Goal: Task Accomplishment & Management: Manage account settings

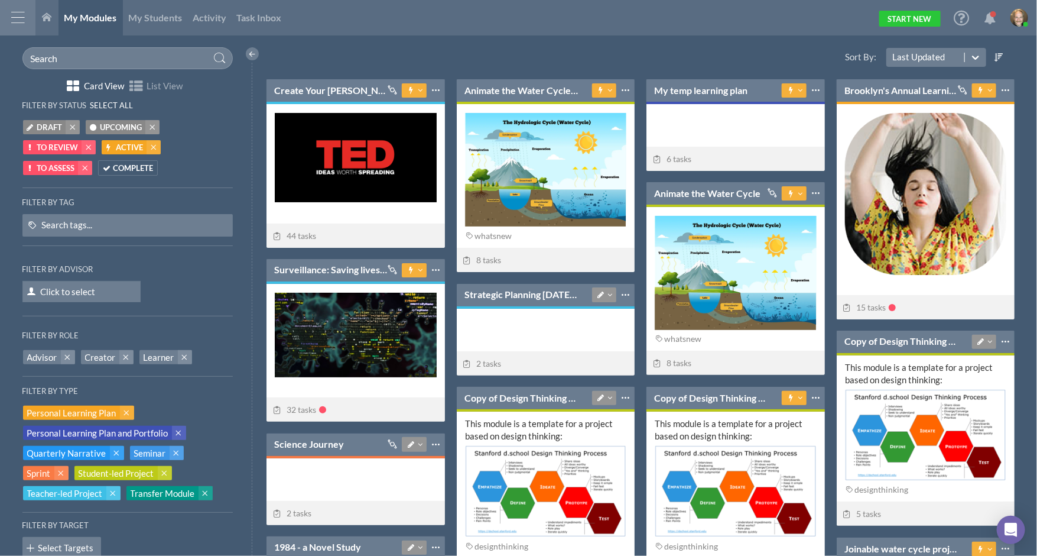
click at [18, 25] on div at bounding box center [17, 17] width 35 height 35
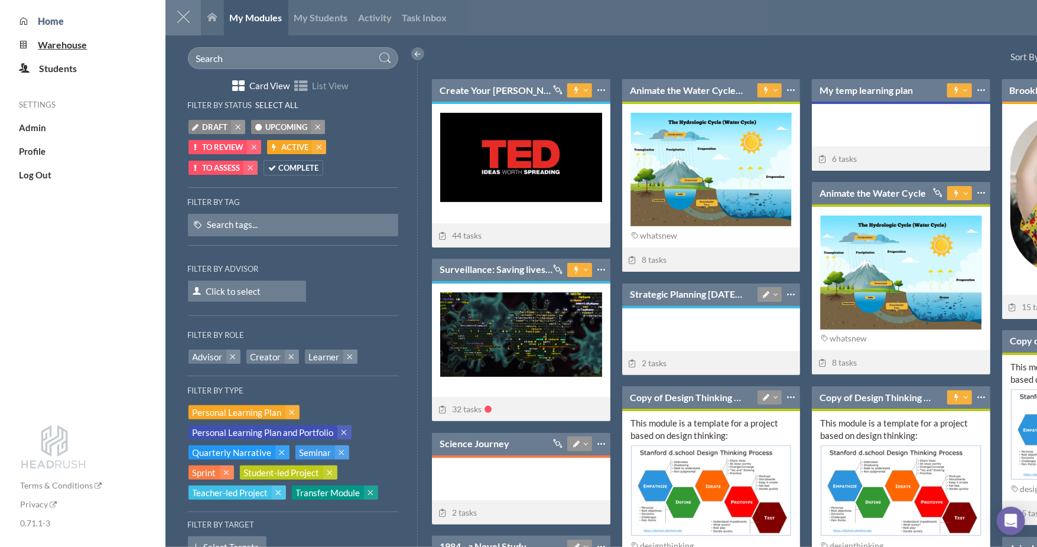
click at [76, 47] on span "Warehouse" at bounding box center [62, 44] width 49 height 11
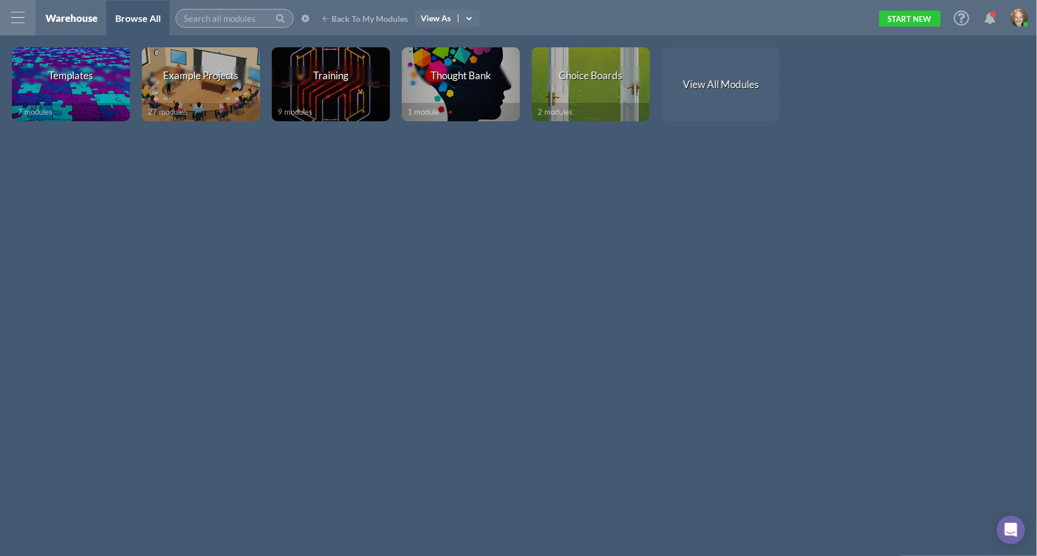
click at [249, 20] on input "text" at bounding box center [235, 18] width 118 height 19
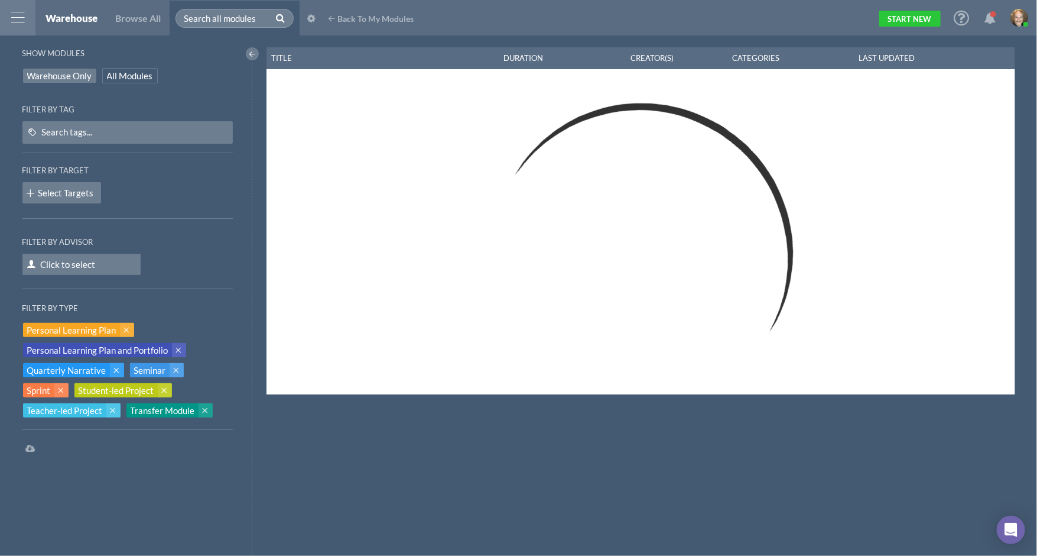
select select "100"
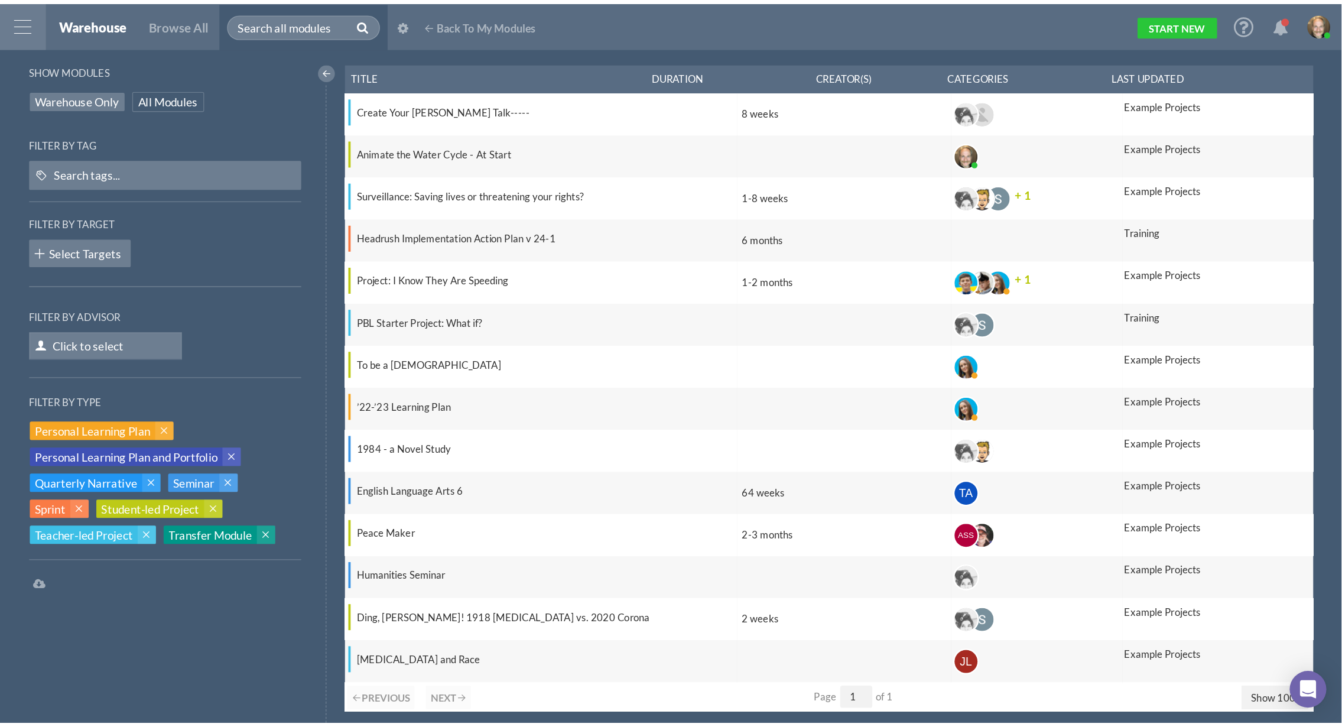
scroll to position [670, 969]
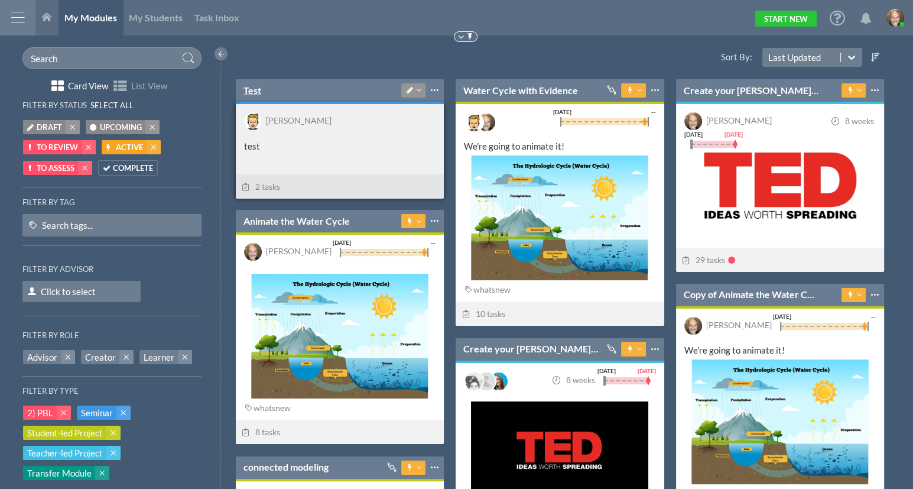
click at [249, 89] on link "Test" at bounding box center [253, 90] width 18 height 13
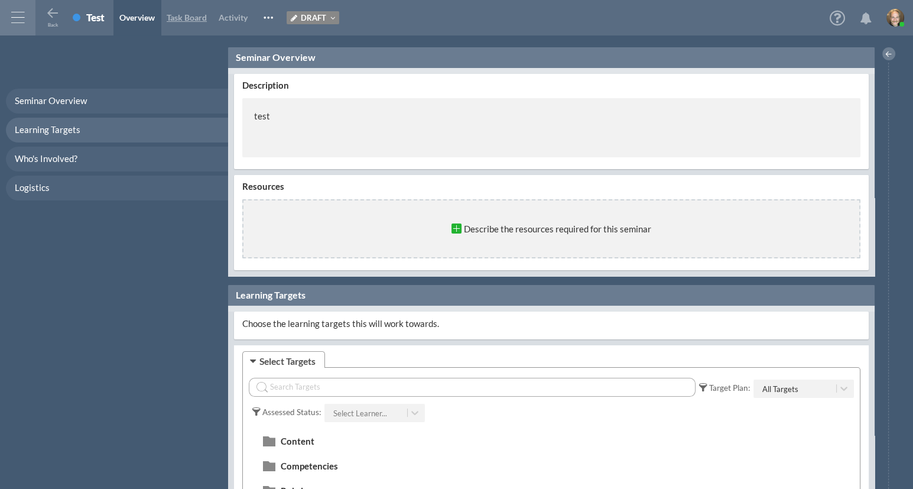
click at [184, 17] on span "Task Board" at bounding box center [187, 17] width 40 height 10
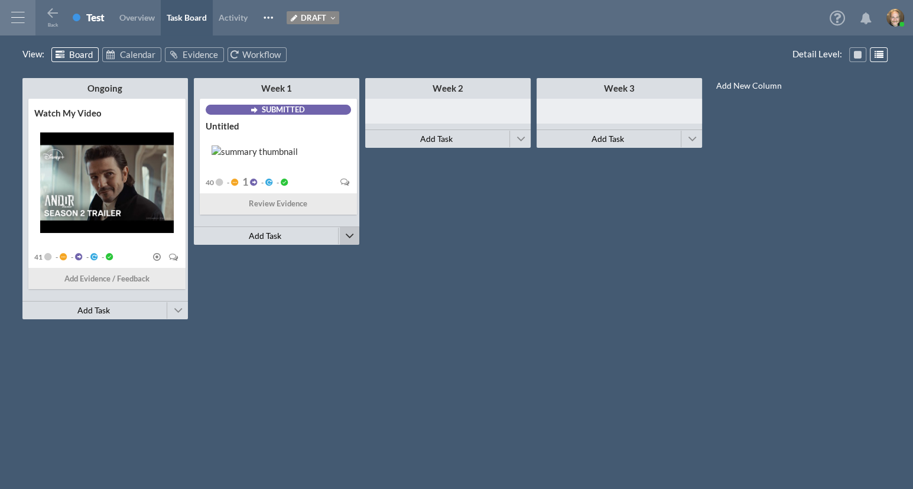
click at [345, 231] on span at bounding box center [349, 236] width 9 height 18
click at [418, 217] on span "Connect Existing Module" at bounding box center [408, 214] width 98 height 11
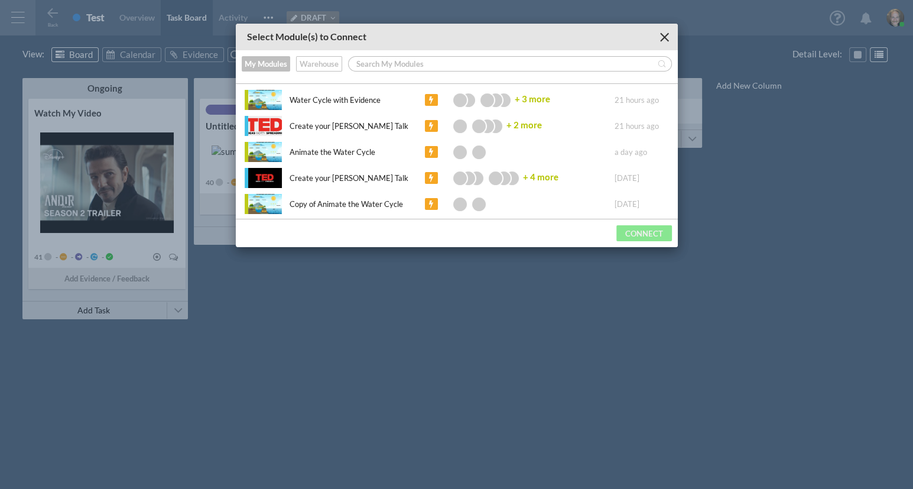
click at [460, 67] on input "text" at bounding box center [503, 64] width 309 height 18
click at [343, 95] on div "Water Cycle with Evidence" at bounding box center [331, 100] width 100 height 12
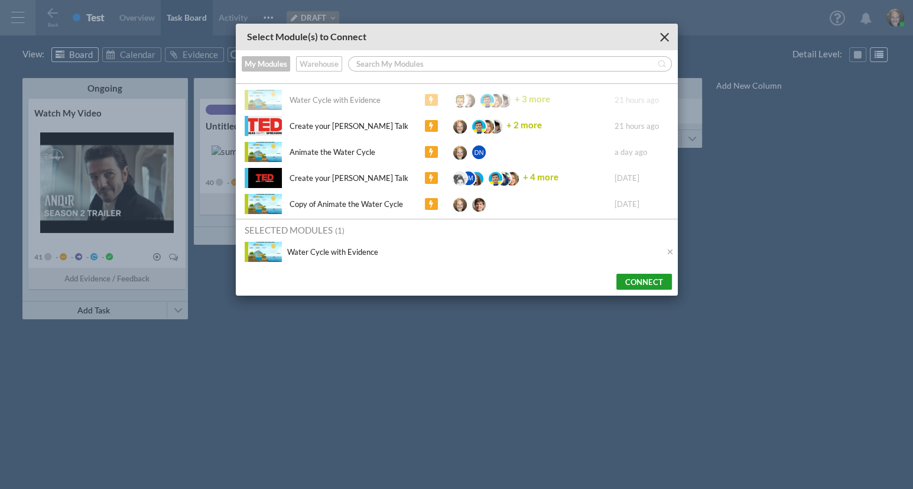
click at [627, 283] on button "Connect" at bounding box center [644, 282] width 56 height 16
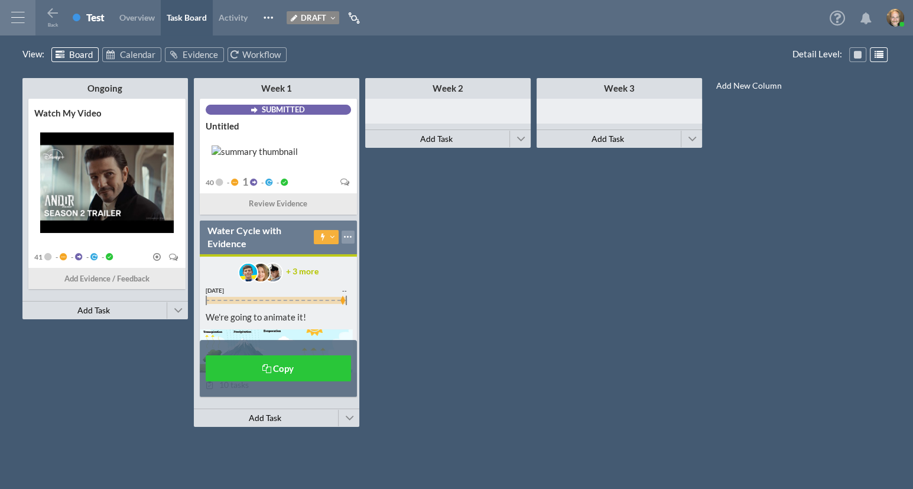
click at [346, 239] on div at bounding box center [348, 237] width 13 height 13
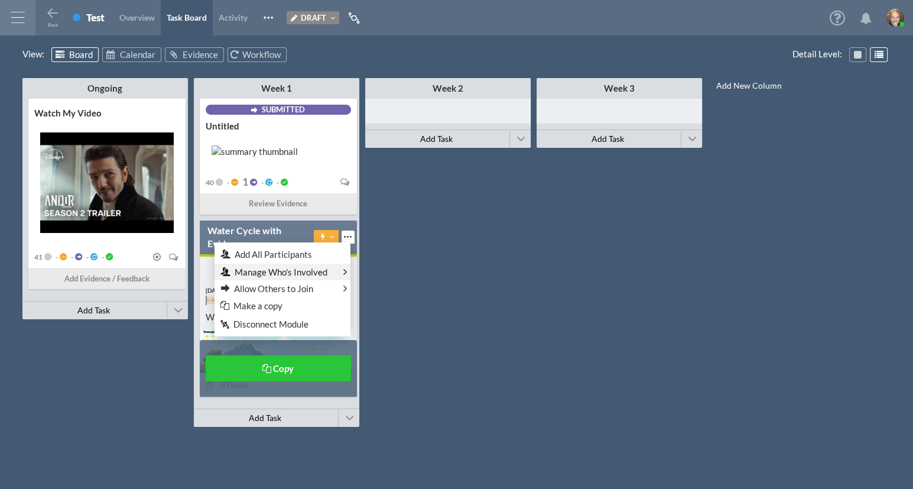
click at [337, 272] on div "Manage Who's Involved Creators Advisors Learners" at bounding box center [283, 272] width 136 height 17
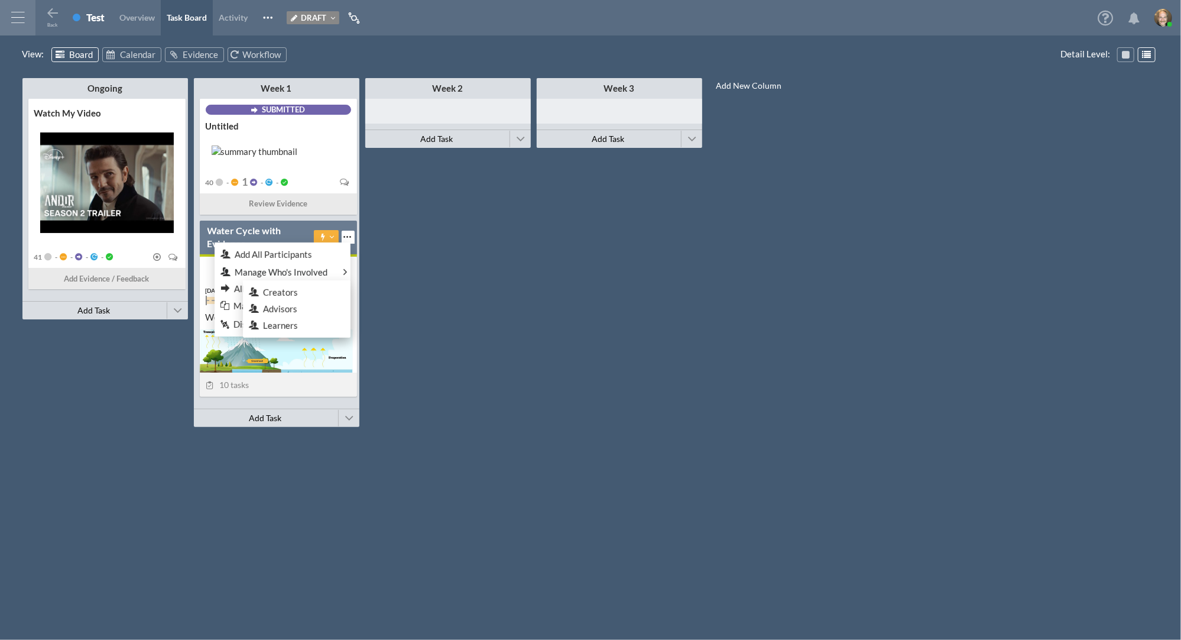
click at [21, 22] on div at bounding box center [17, 17] width 35 height 35
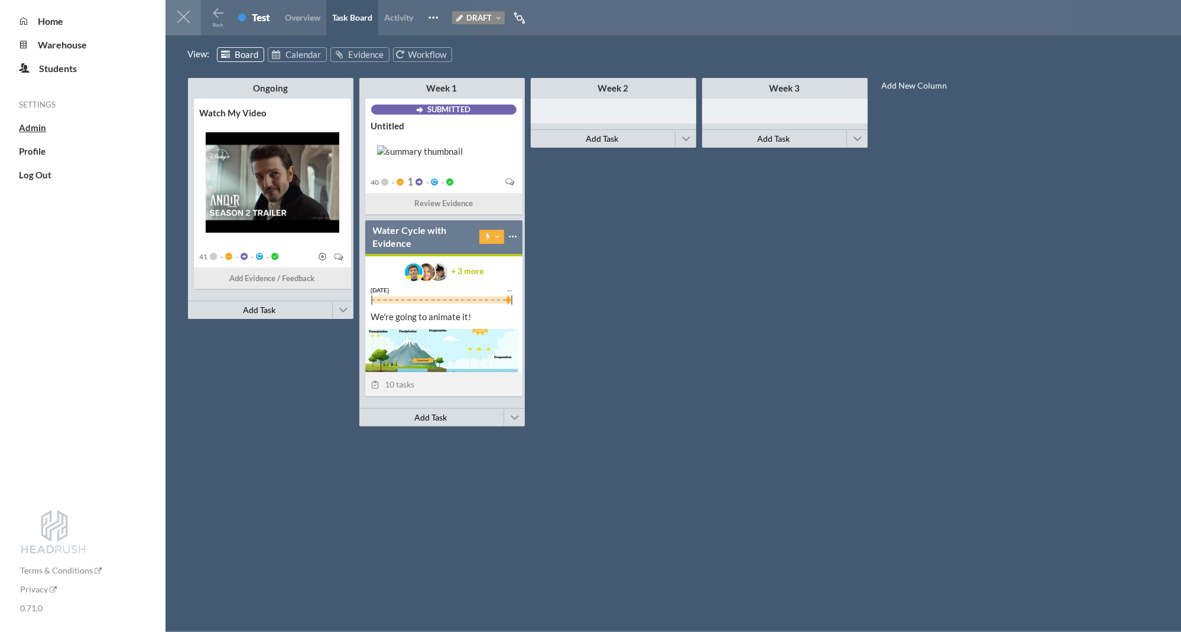
click at [40, 132] on span "Admin" at bounding box center [32, 127] width 27 height 11
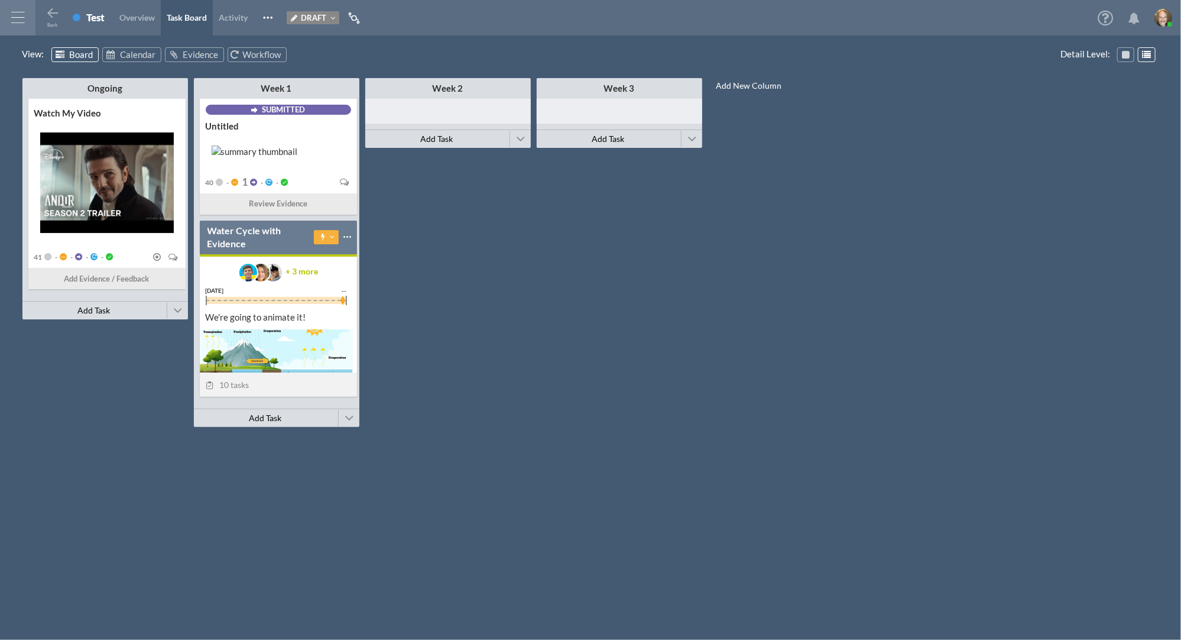
click at [19, 17] on div at bounding box center [17, 17] width 35 height 35
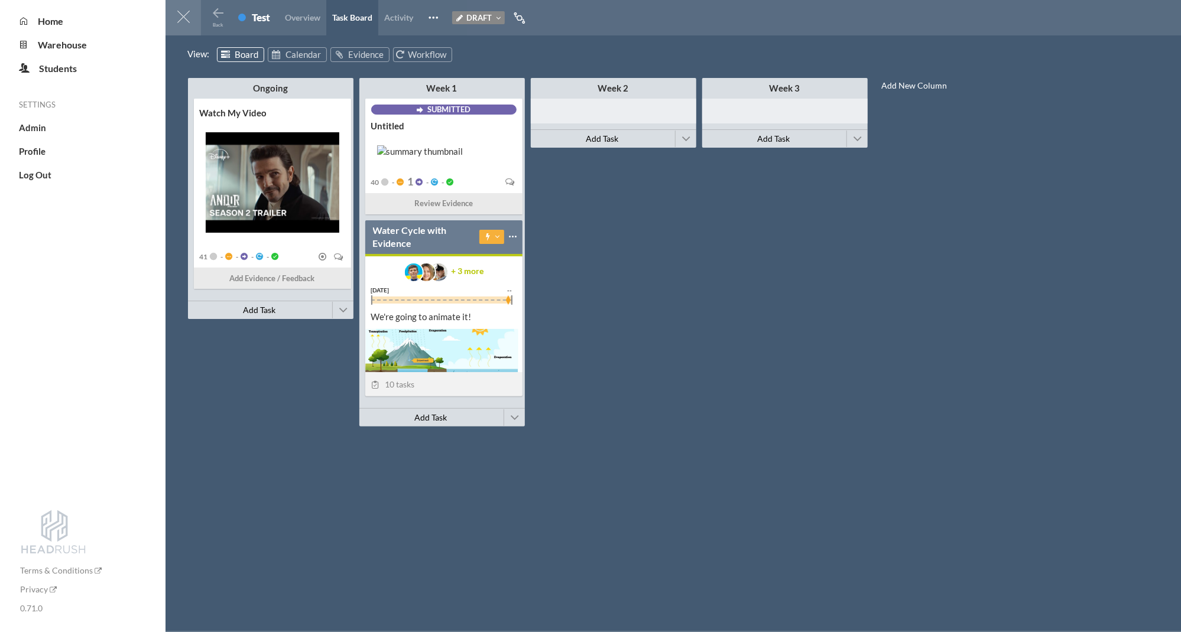
click at [43, 137] on ul "Admin Profile Log Out" at bounding box center [92, 147] width 147 height 69
click at [35, 128] on span "Admin" at bounding box center [32, 127] width 27 height 11
select select "20"
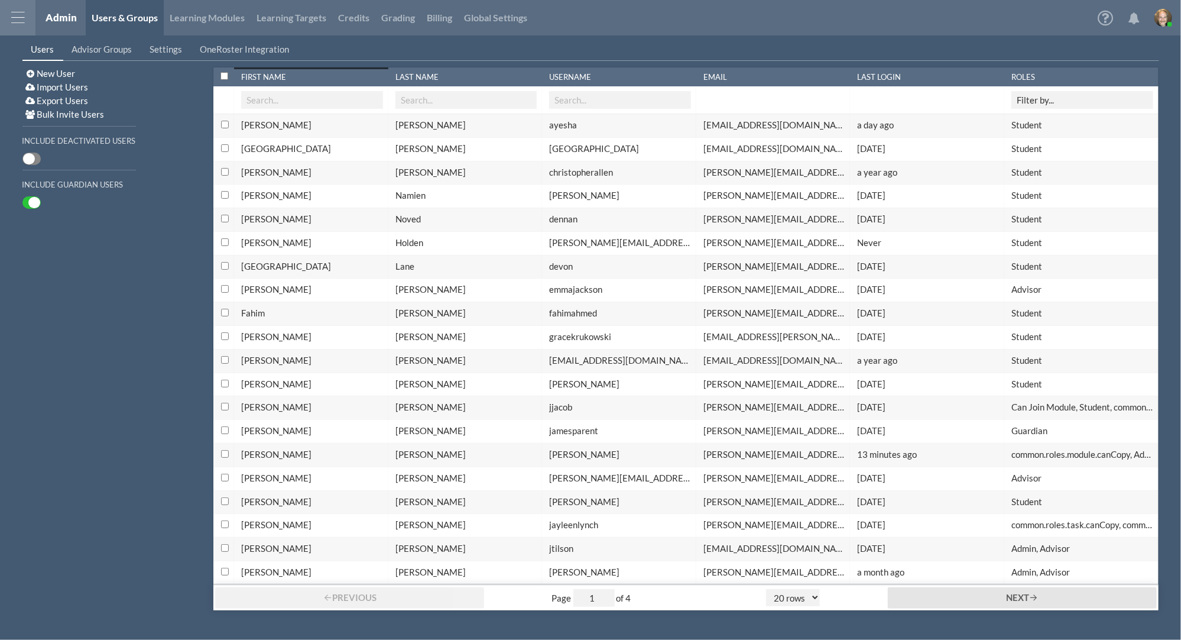
click at [251, 335] on div "Grace" at bounding box center [312, 336] width 142 height 12
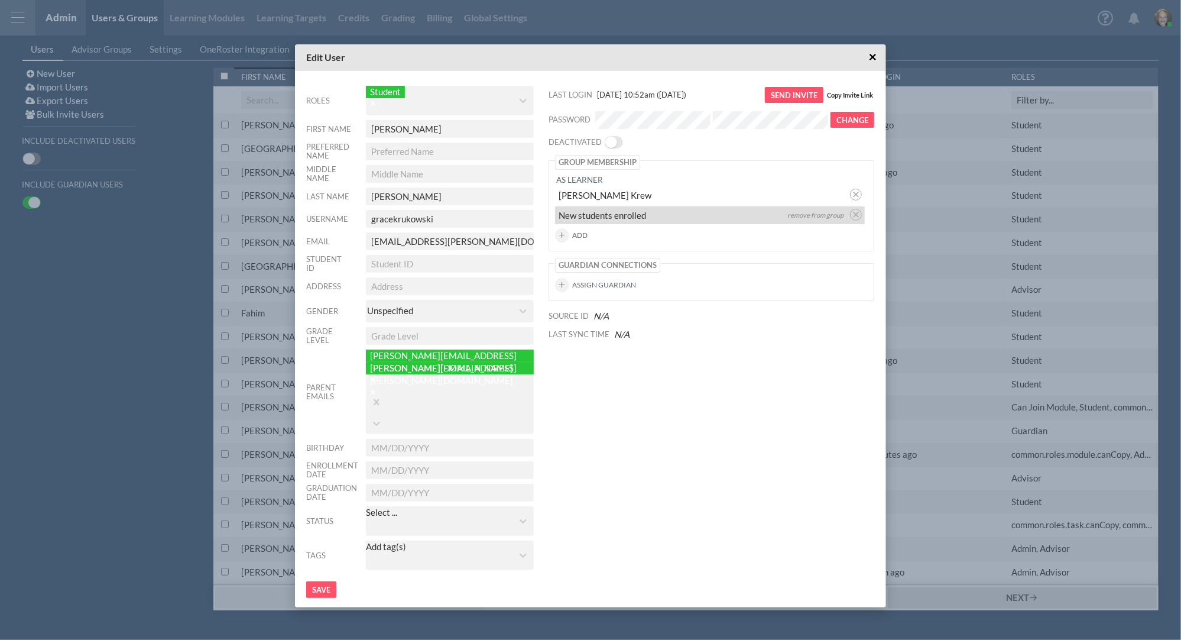
type input "ayesha"
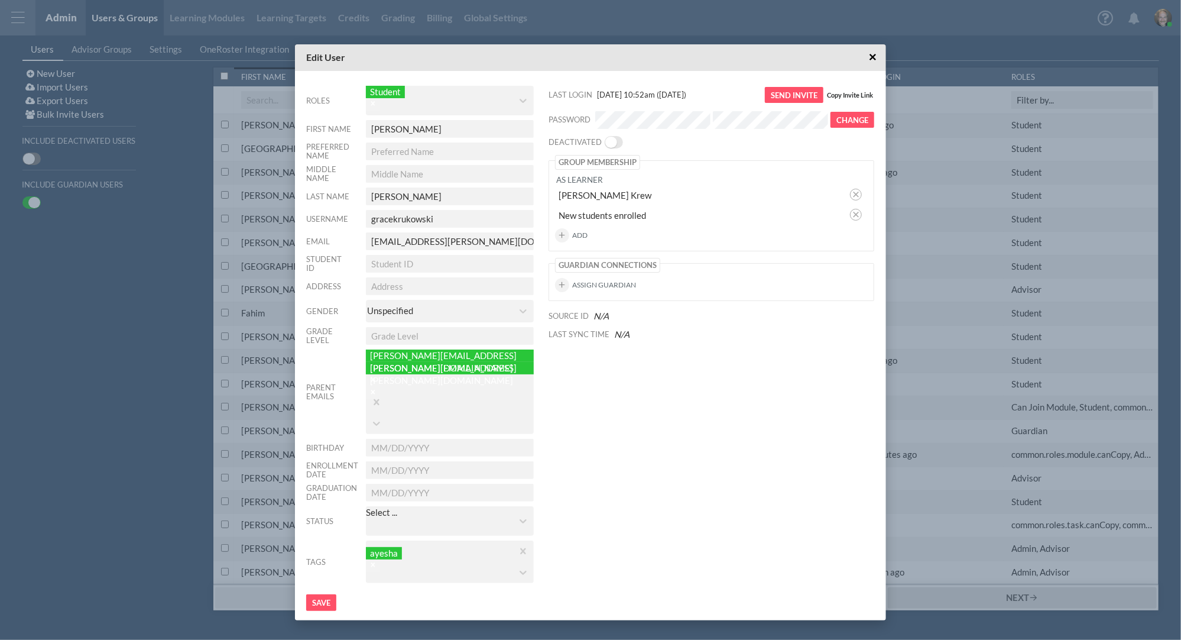
click at [6, 22] on div "Edit User × Roles Student First Name Grace Preferred Name Middle Name Last Name…" at bounding box center [590, 320] width 1181 height 640
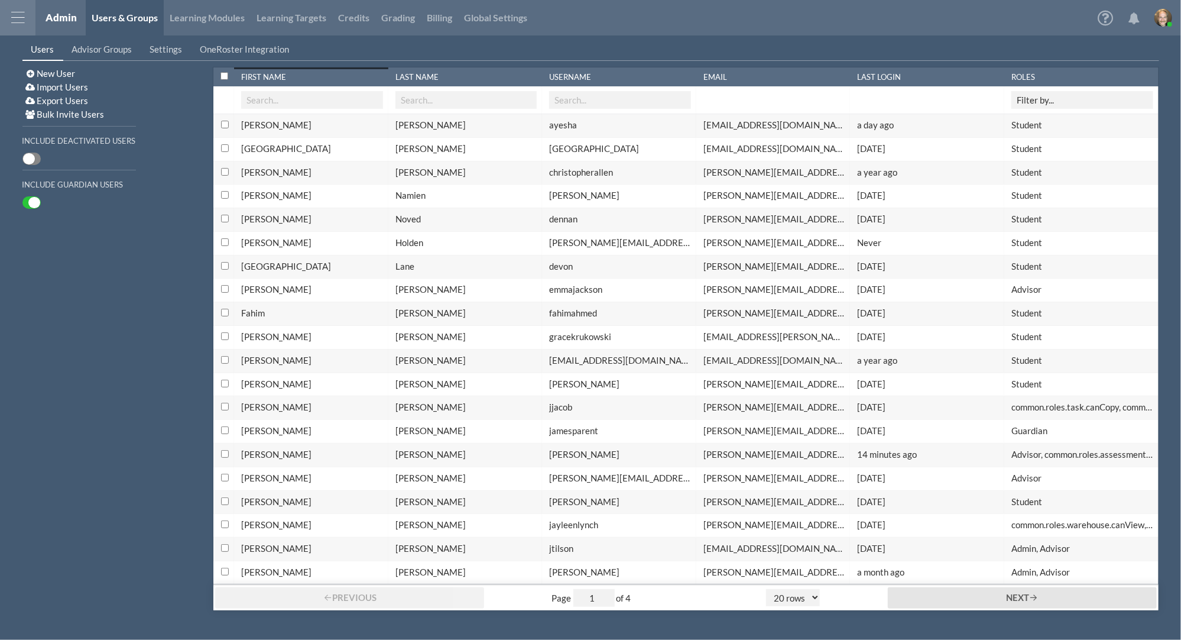
click at [11, 22] on div at bounding box center [17, 17] width 35 height 35
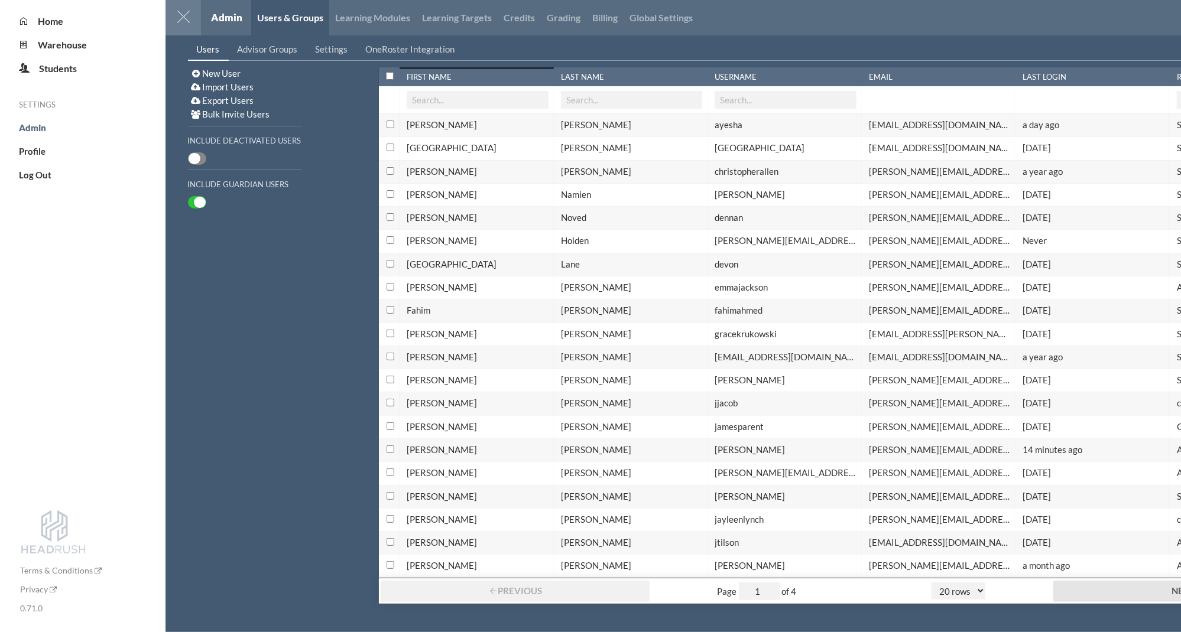
click at [413, 330] on div "Grace" at bounding box center [478, 334] width 142 height 12
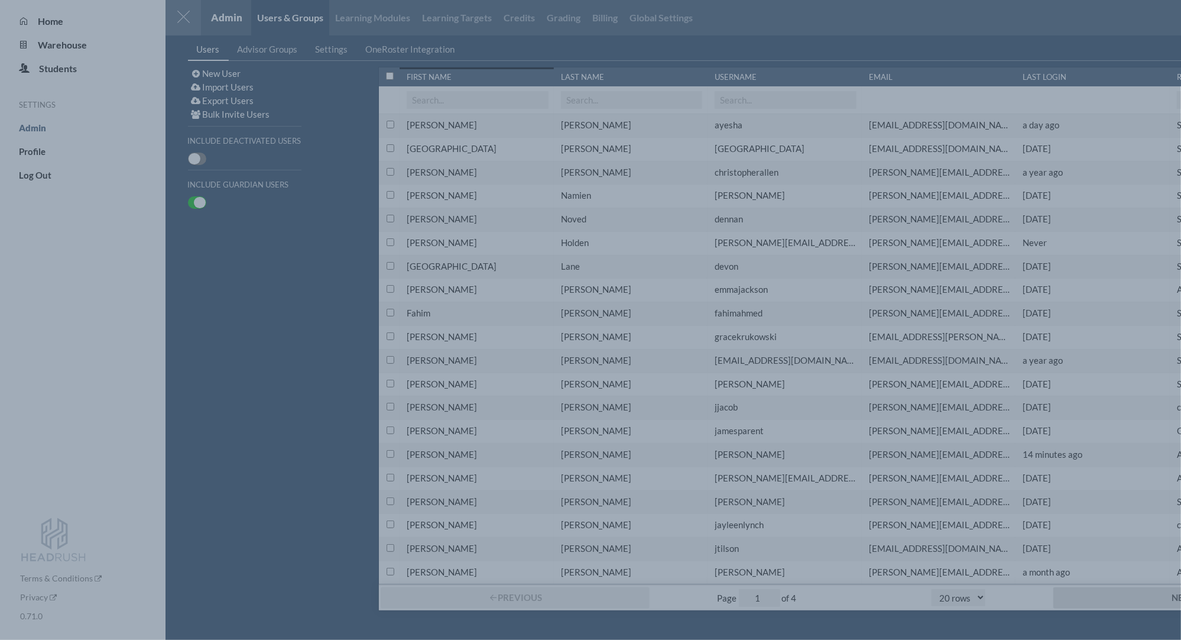
type input "ayesha"
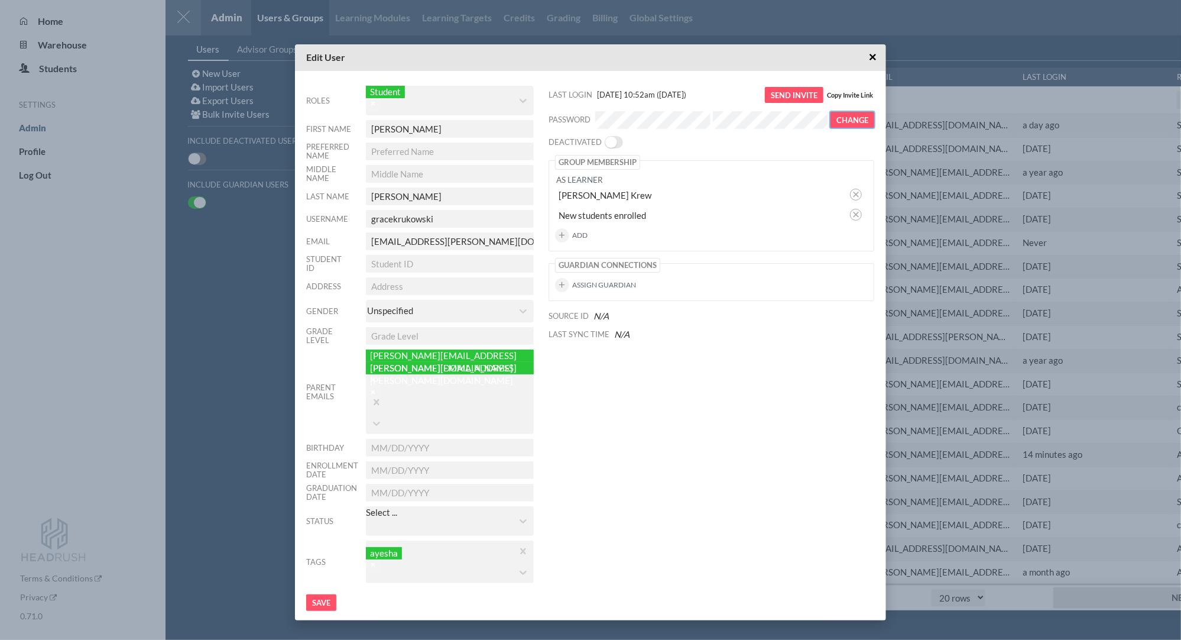
click at [848, 124] on button "Change" at bounding box center [852, 120] width 44 height 16
click at [872, 64] on span "×" at bounding box center [873, 57] width 8 height 15
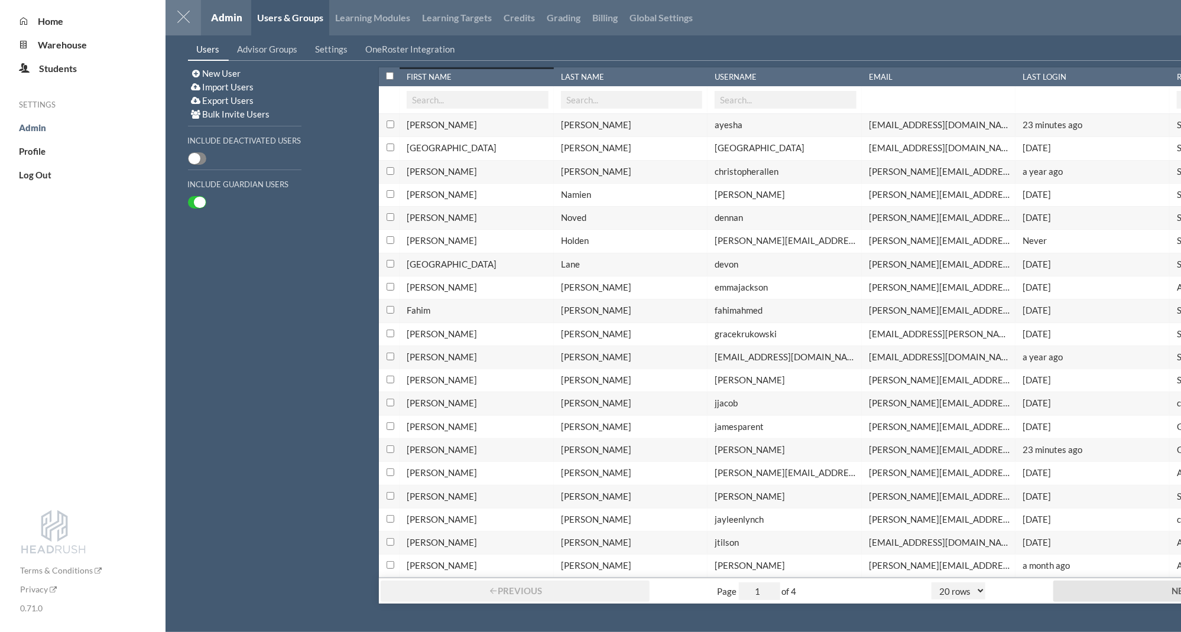
click at [187, 17] on div at bounding box center [182, 17] width 35 height 35
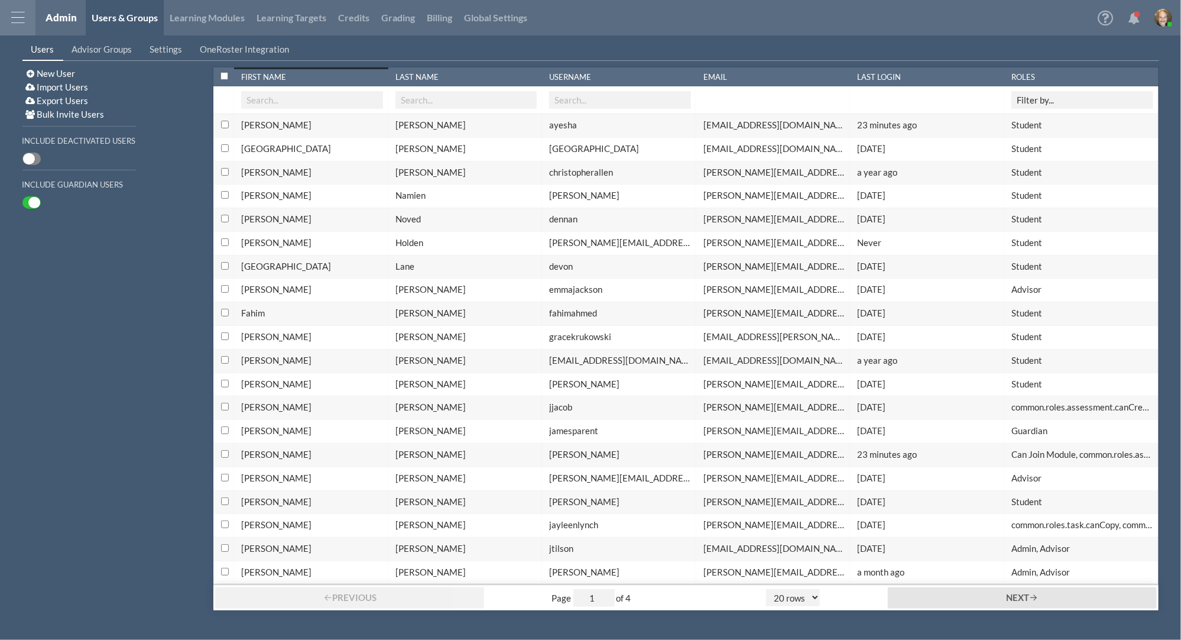
click at [20, 20] on div at bounding box center [17, 17] width 35 height 35
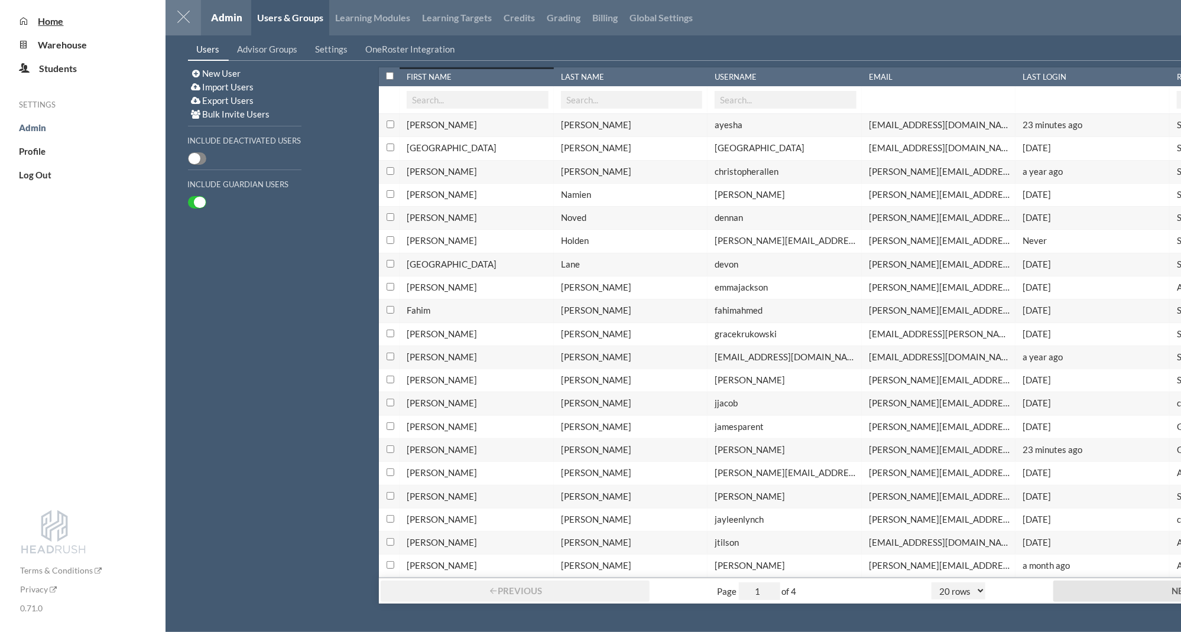
click at [46, 24] on span "Home" at bounding box center [50, 20] width 25 height 11
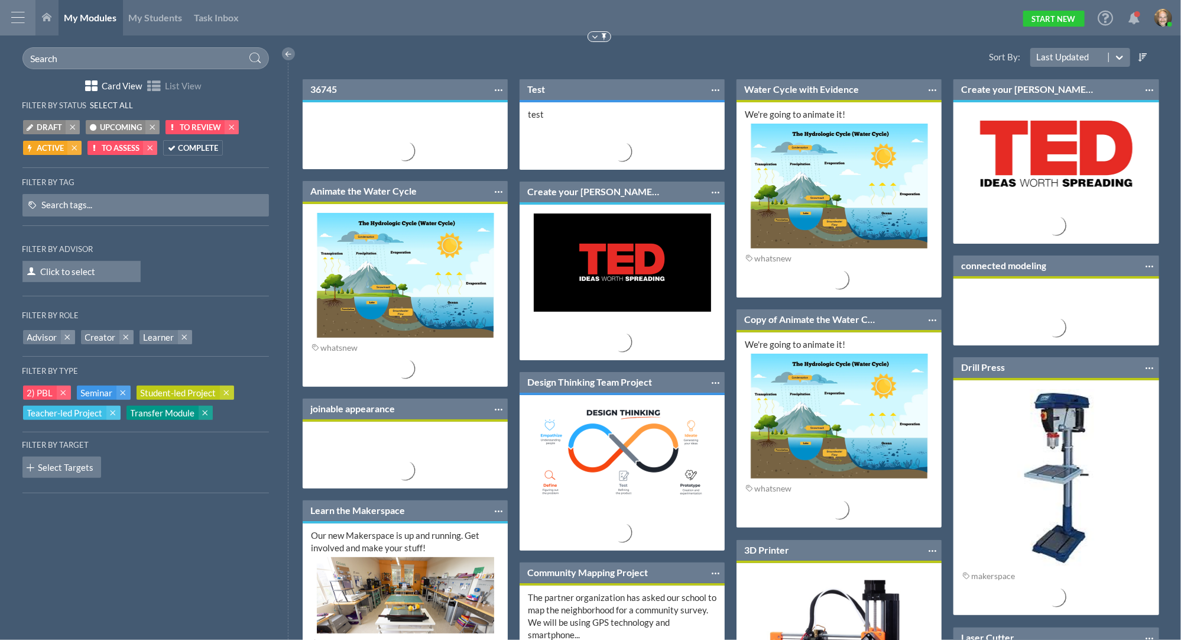
scroll to position [230, 219]
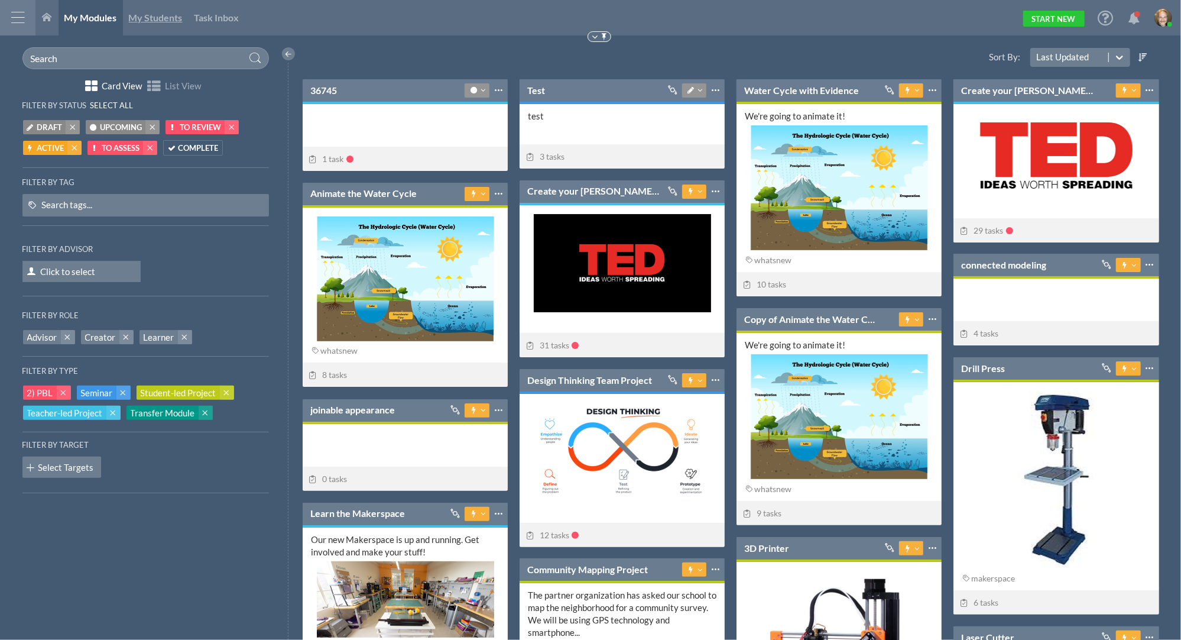
click at [156, 17] on span "My Students" at bounding box center [156, 17] width 54 height 11
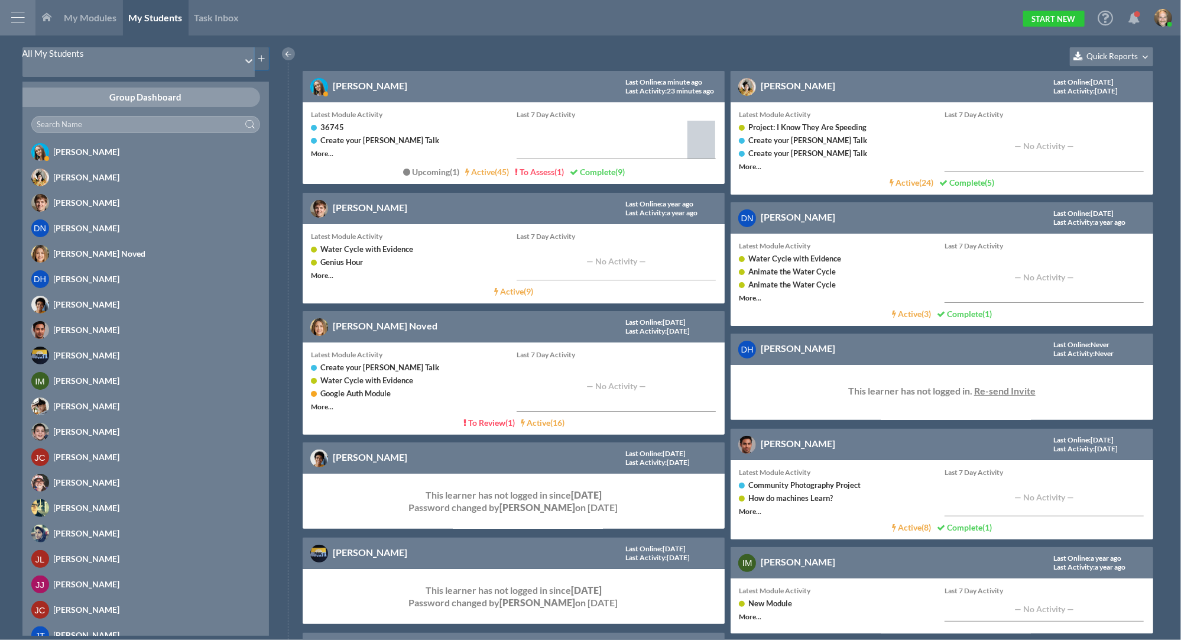
click at [261, 63] on button at bounding box center [262, 58] width 14 height 22
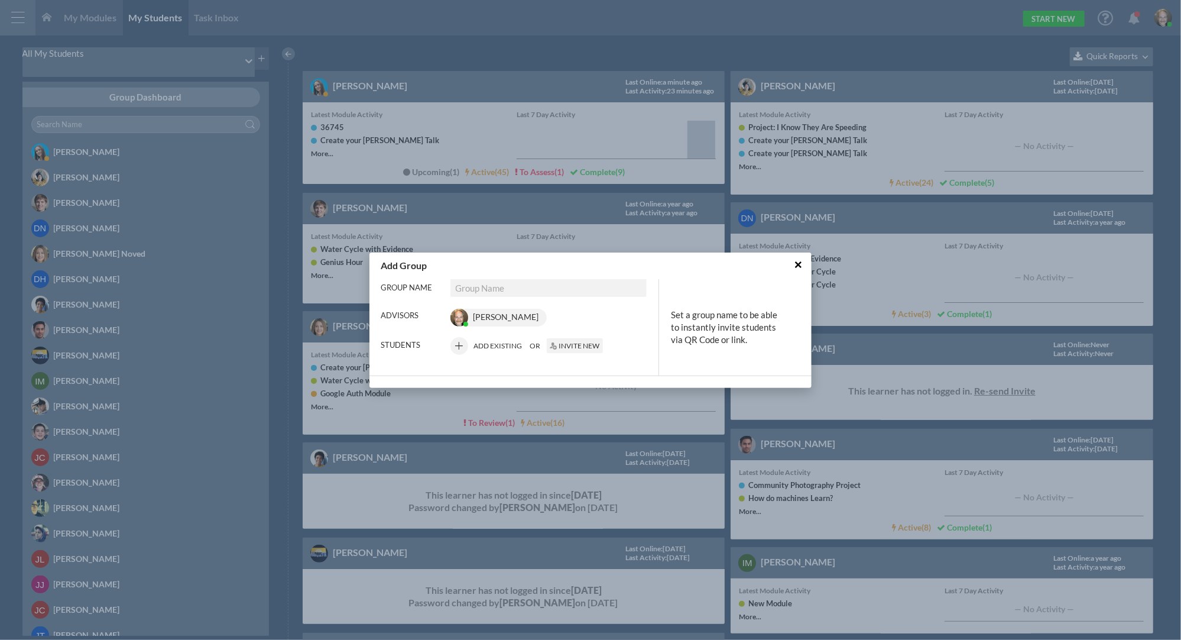
click at [501, 287] on input "Group Name" at bounding box center [548, 288] width 197 height 18
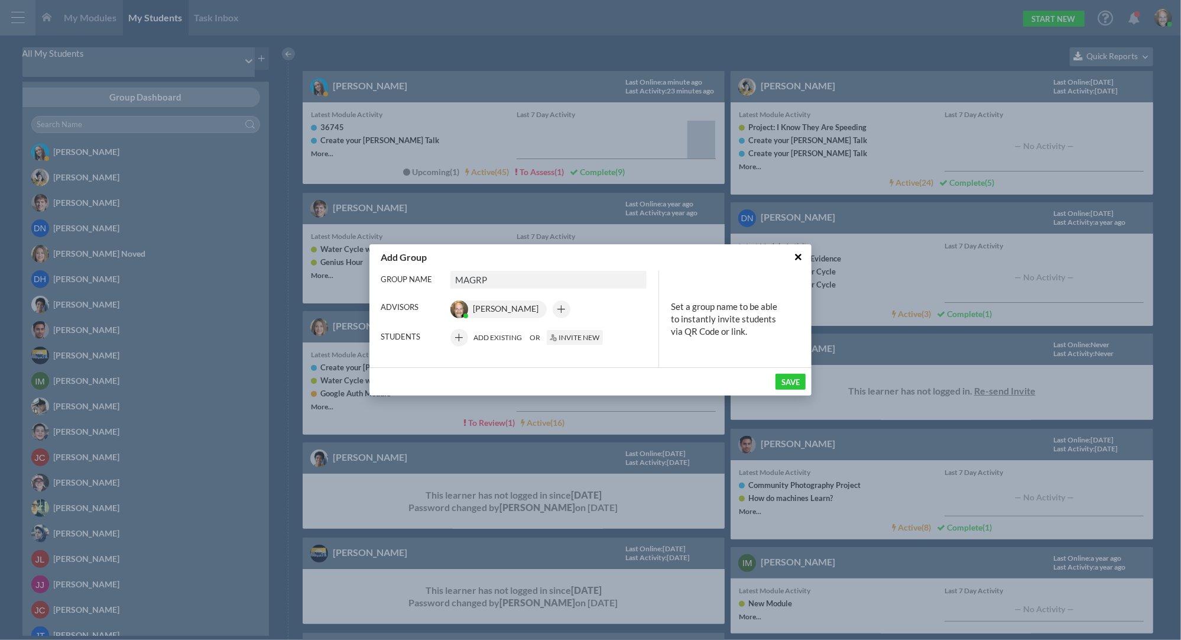
type input "MAGRP"
click at [586, 338] on button "Invite New" at bounding box center [575, 337] width 56 height 15
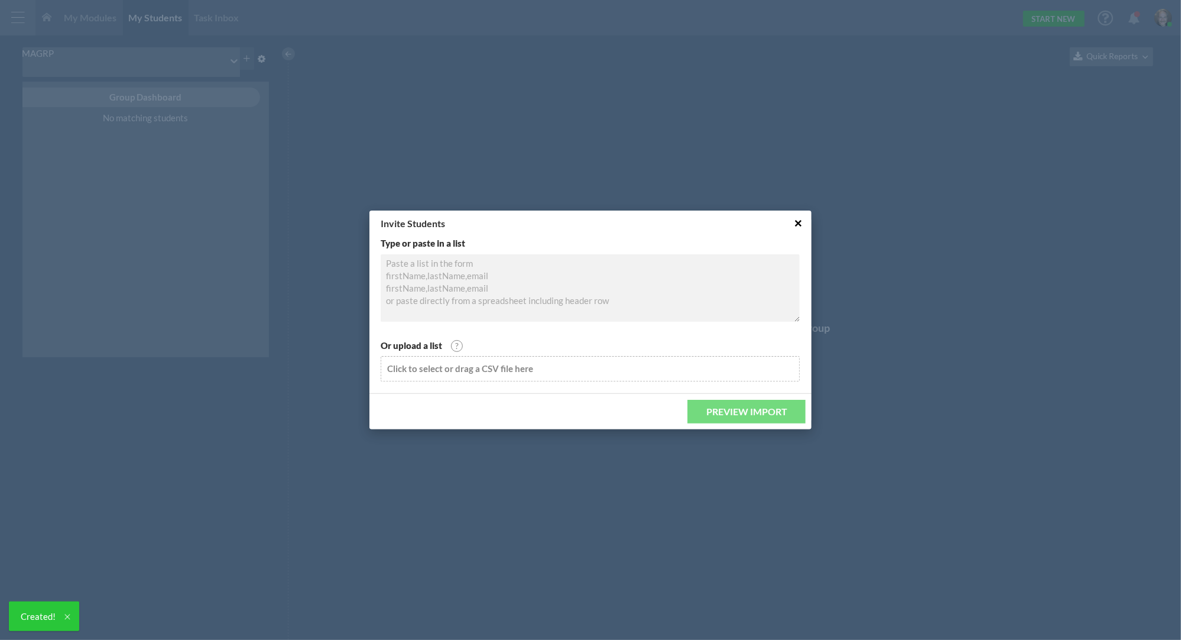
click at [544, 288] on textarea at bounding box center [590, 287] width 419 height 67
click at [535, 267] on textarea "james.carlson+" at bounding box center [590, 287] width 419 height 67
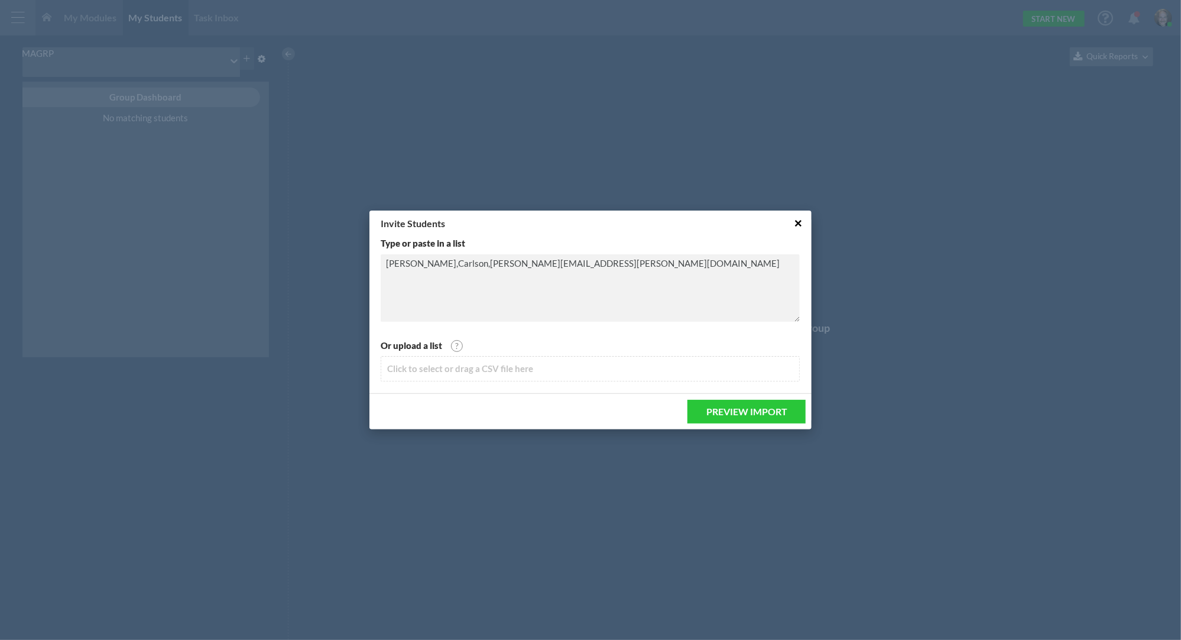
type textarea "James,Carlson,james.carlson+hrtesting1@gmail.com"
click at [708, 404] on button "Preview Import" at bounding box center [746, 412] width 118 height 24
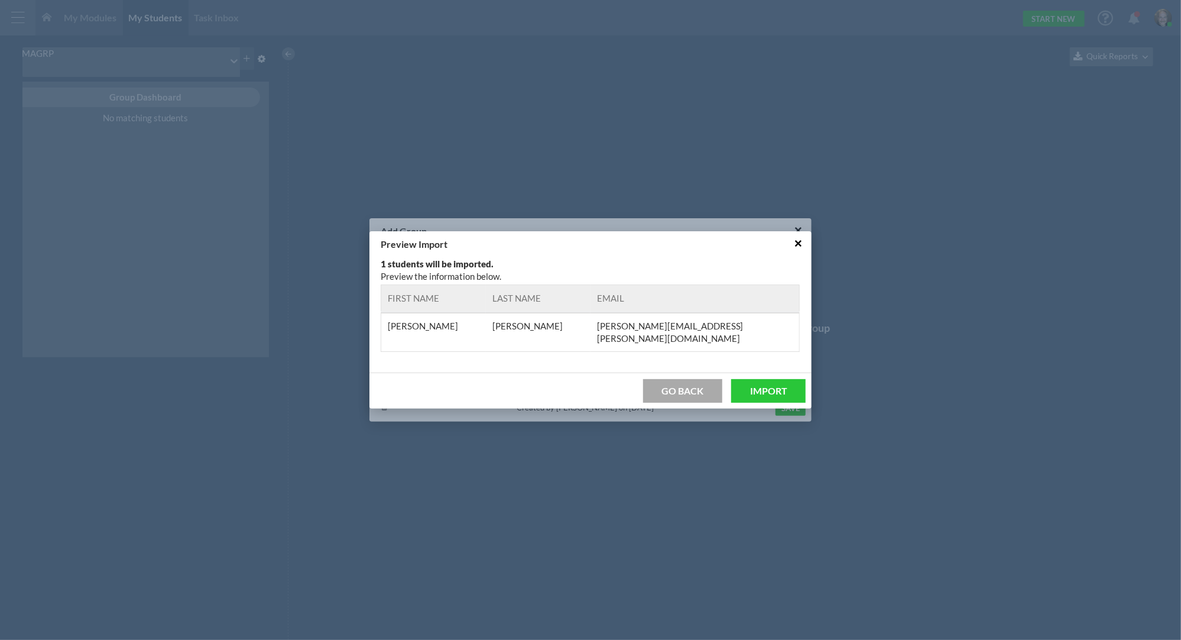
click at [777, 379] on button "Import" at bounding box center [768, 391] width 74 height 24
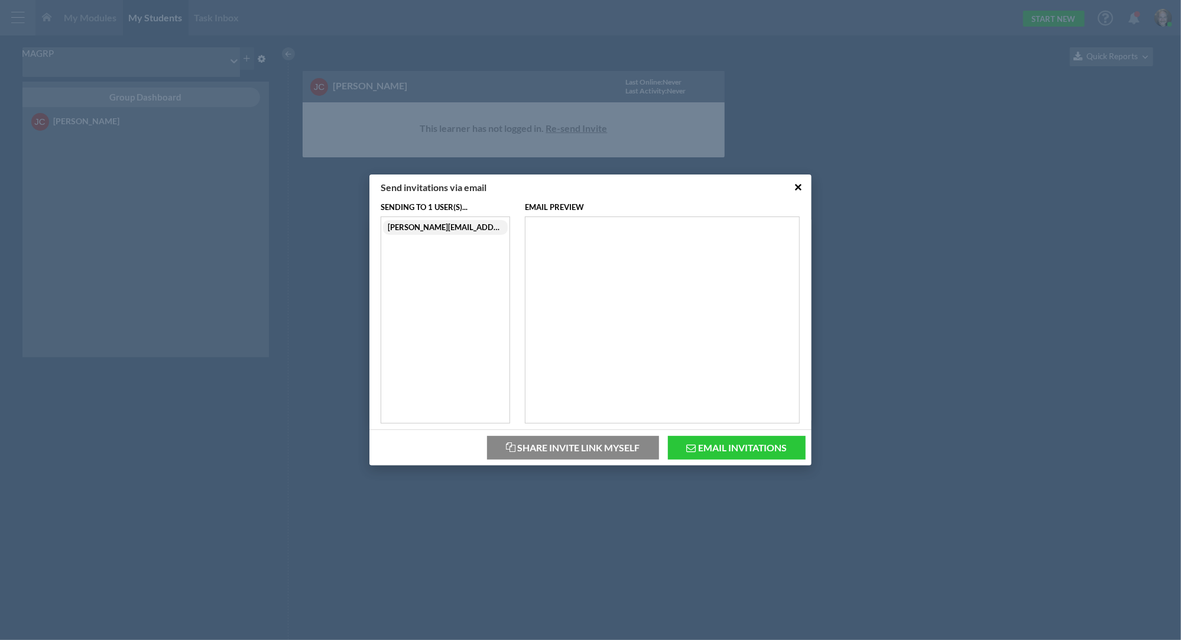
click at [725, 449] on button "Email Invitations" at bounding box center [737, 448] width 138 height 24
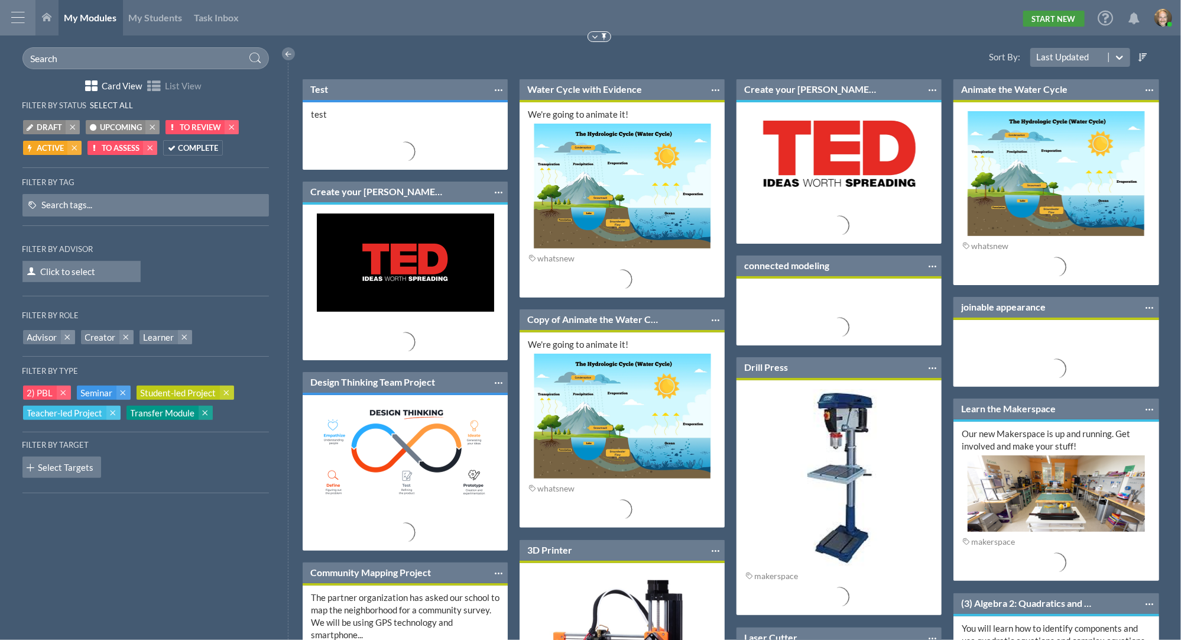
click at [1059, 15] on link "Start New" at bounding box center [1053, 19] width 61 height 16
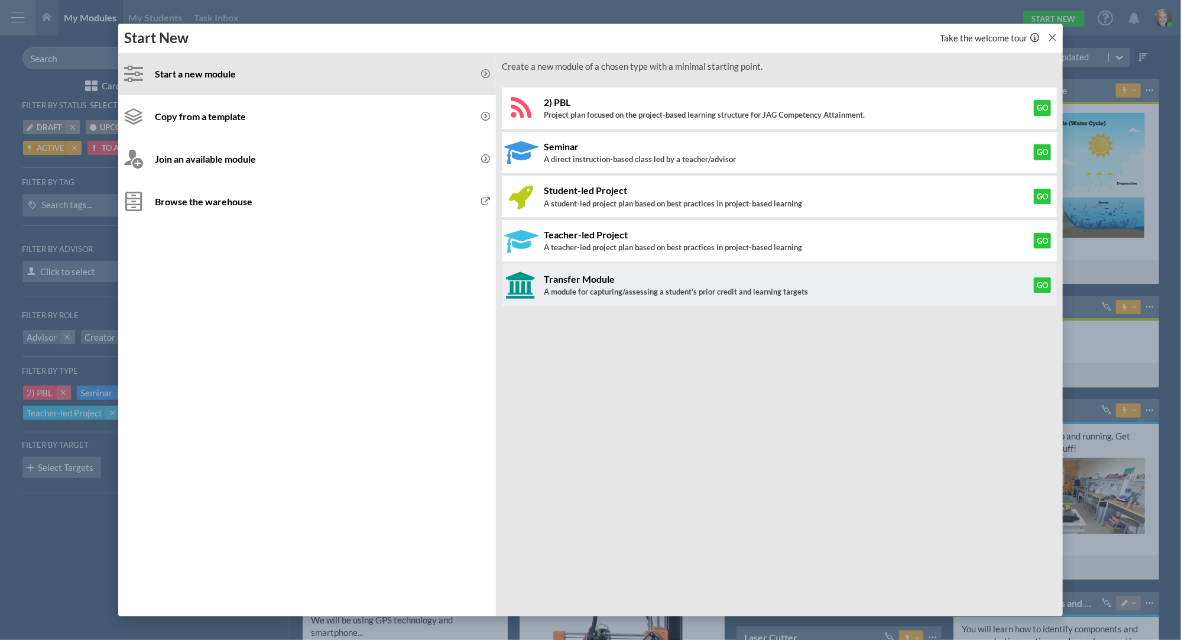
click at [1041, 239] on button "Go" at bounding box center [1042, 240] width 17 height 15
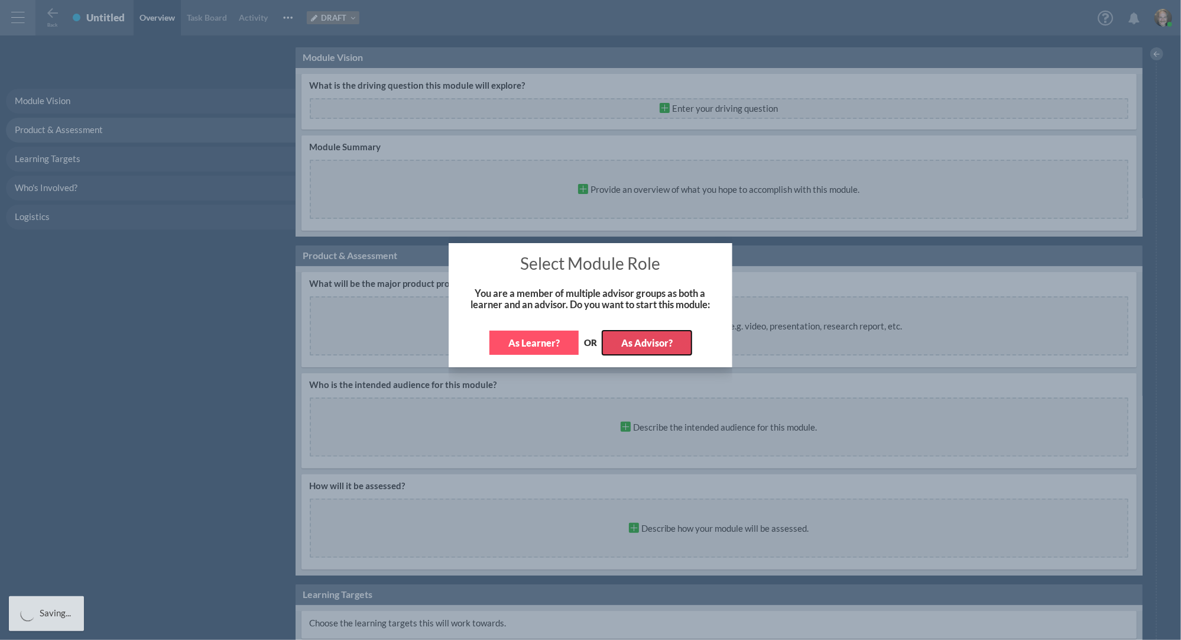
click at [658, 342] on button "As Advisor?" at bounding box center [646, 342] width 89 height 24
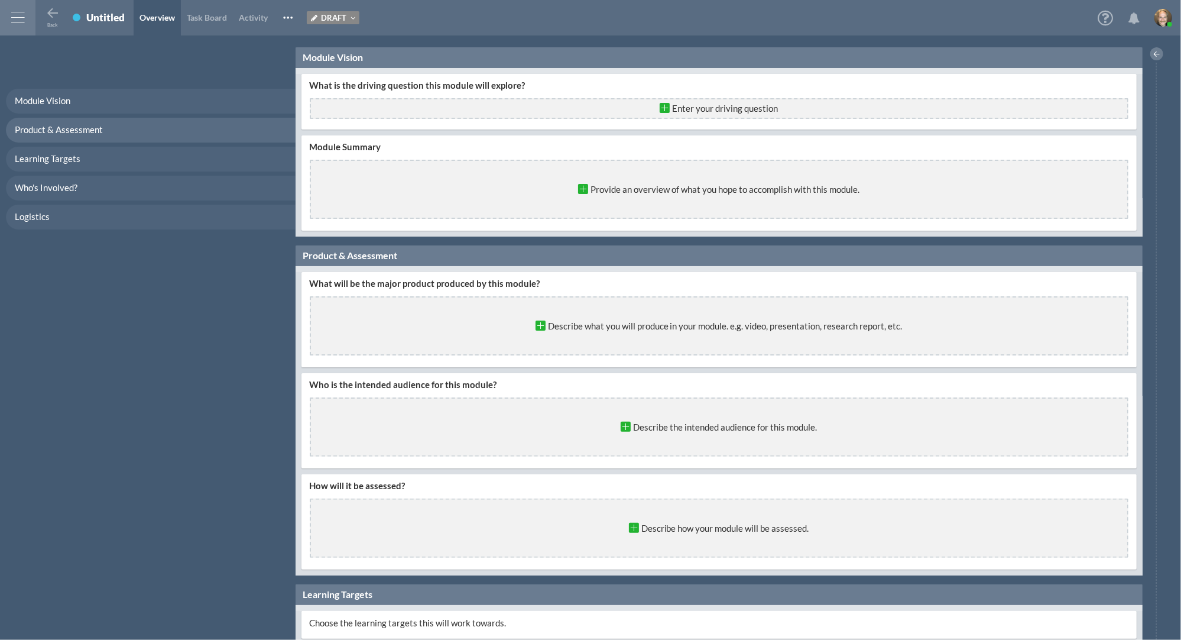
click at [350, 17] on icon at bounding box center [350, 18] width 9 height 8
click at [303, 48] on span "Upcoming" at bounding box center [289, 50] width 42 height 9
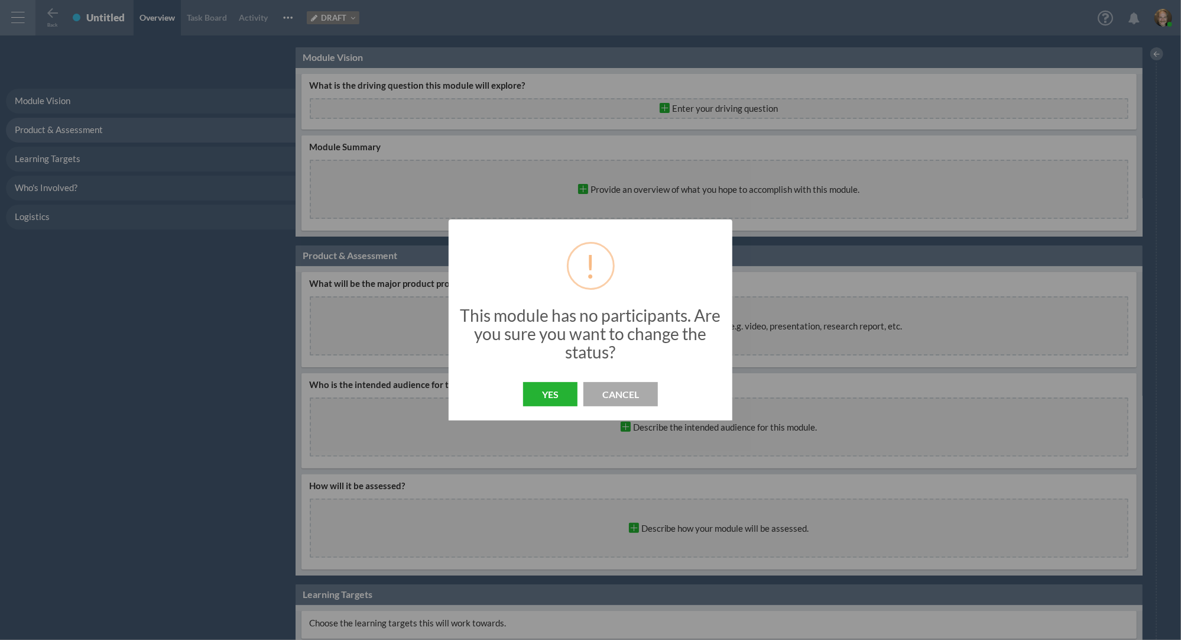
click at [543, 394] on button "Yes" at bounding box center [550, 394] width 54 height 24
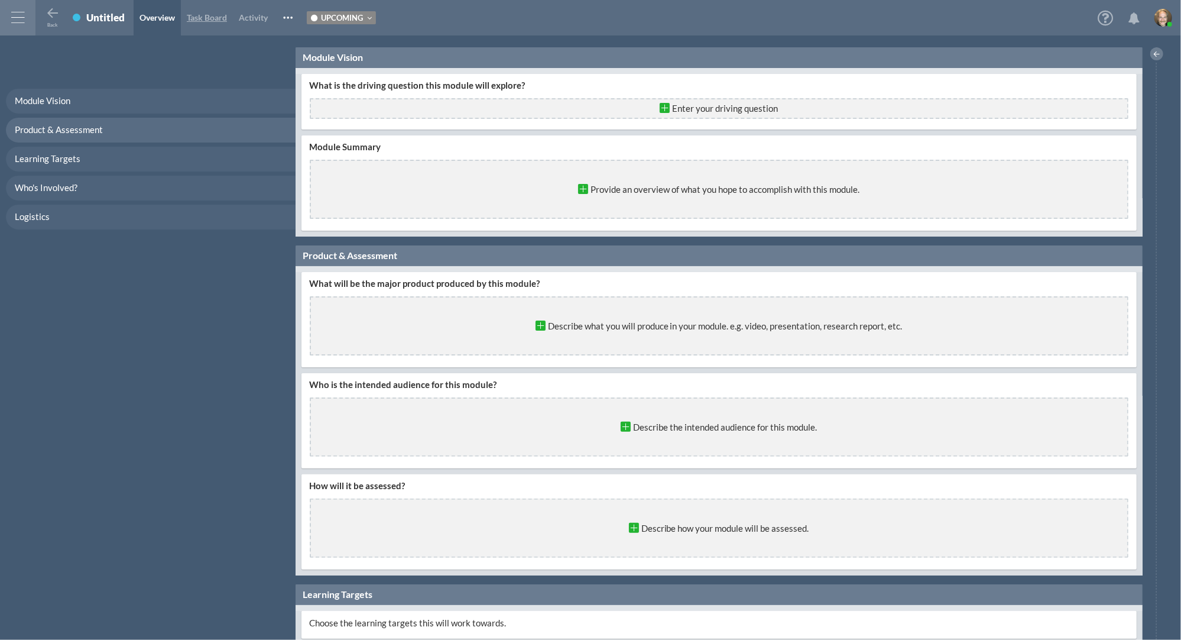
click at [208, 17] on span "Task Board" at bounding box center [207, 17] width 40 height 10
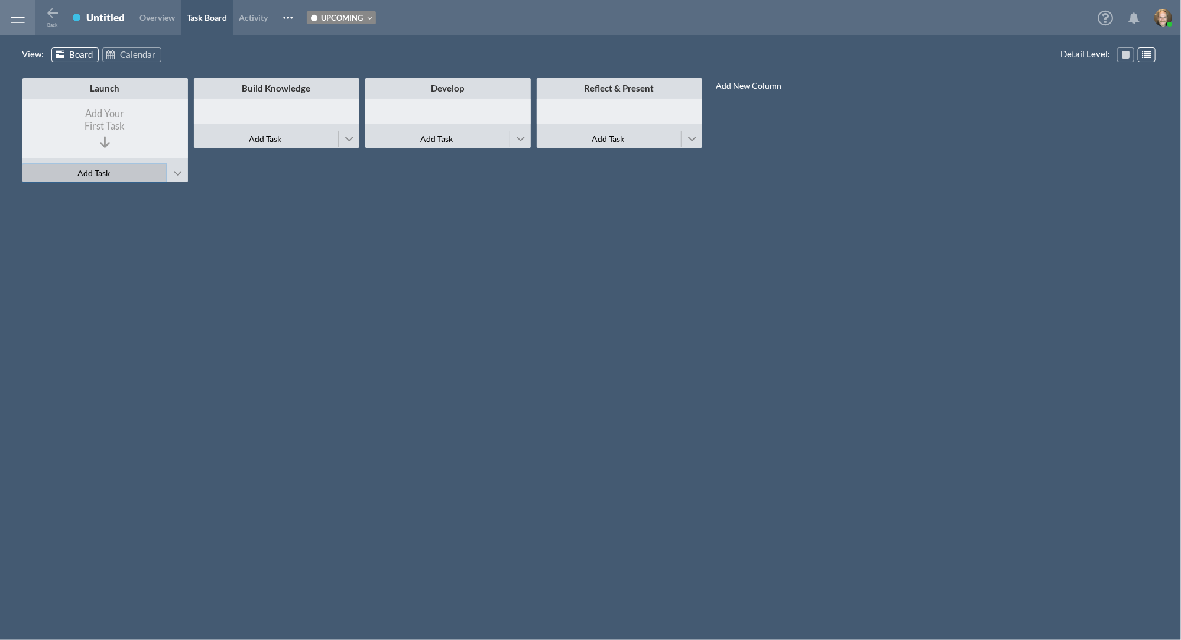
click at [106, 172] on span "Add Task" at bounding box center [93, 173] width 33 height 10
type input "Task"
click at [288, 241] on div "Launch Minimize This Column All Others All Left All Right Make Invisible Add to…" at bounding box center [590, 346] width 1137 height 544
click at [128, 110] on div "Task" at bounding box center [106, 113] width 145 height 11
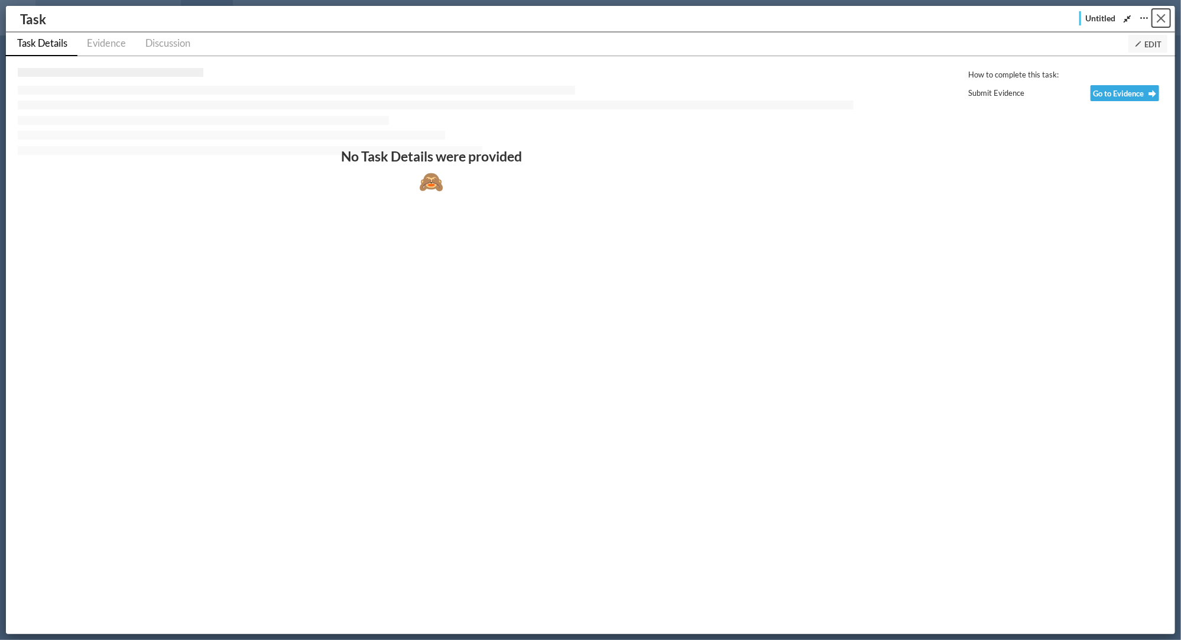
click at [1165, 12] on button "Close" at bounding box center [1161, 18] width 18 height 18
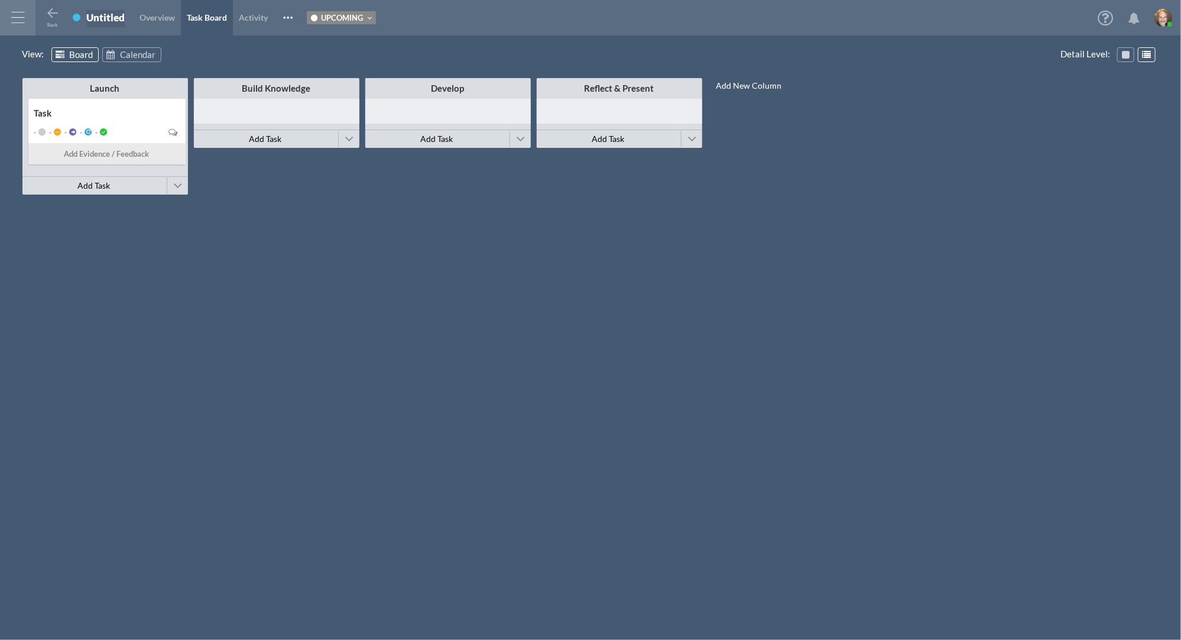
click at [111, 19] on div "Untitled" at bounding box center [105, 17] width 38 height 12
type input "36745"
click at [152, 19] on span "Overview" at bounding box center [148, 17] width 35 height 10
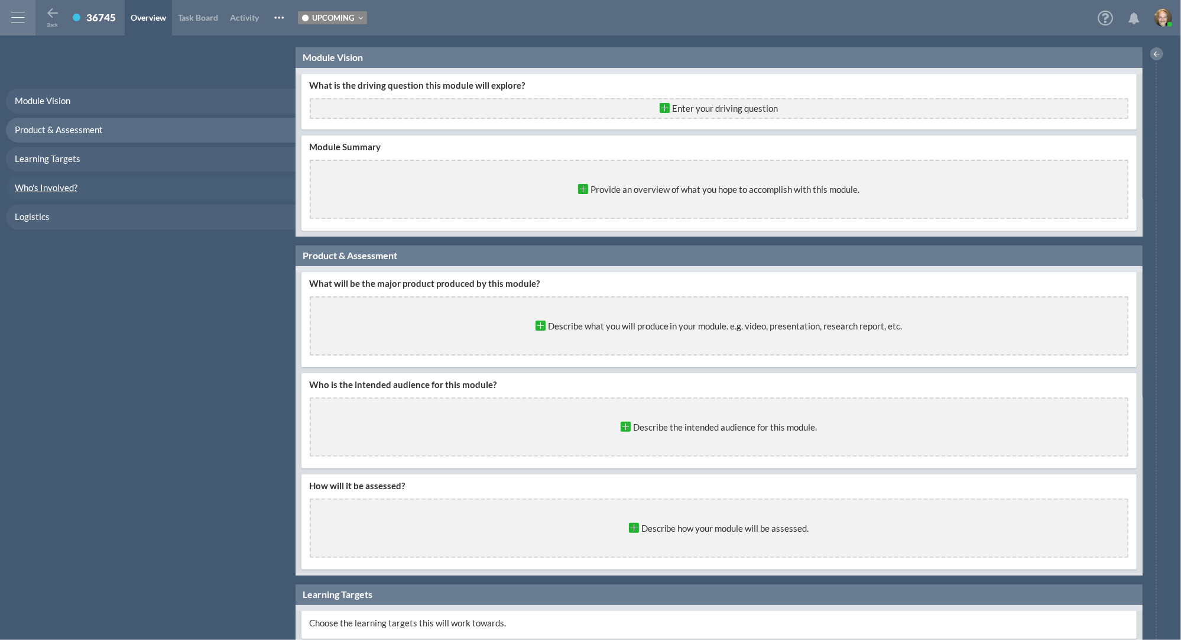
click at [66, 183] on span "Who's Involved?" at bounding box center [46, 187] width 63 height 11
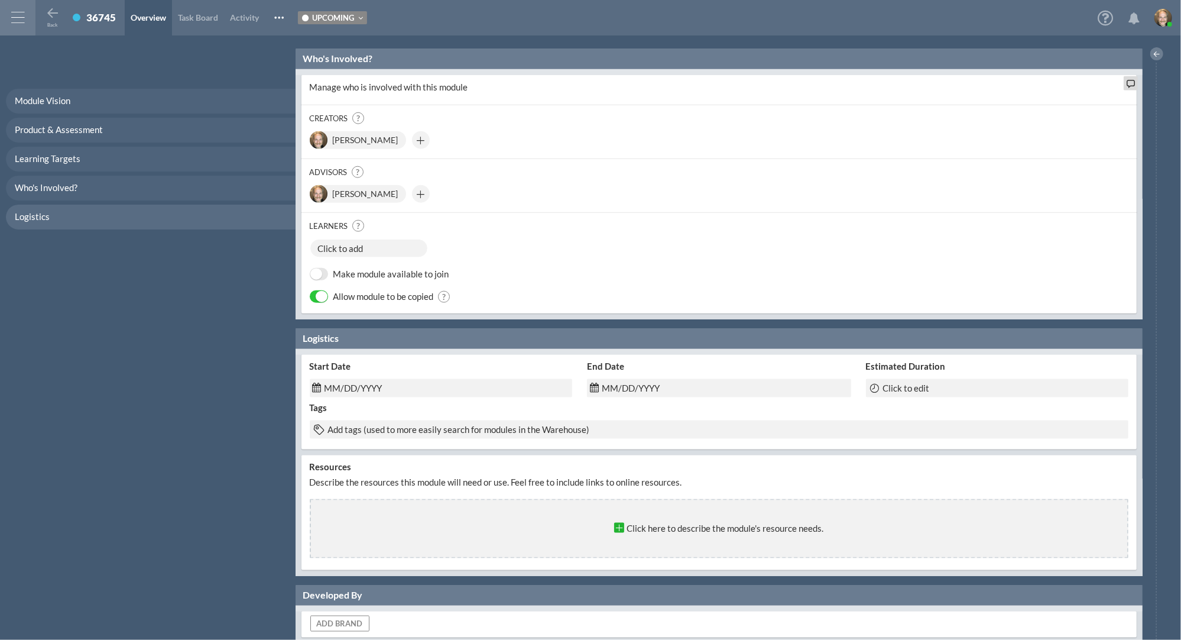
click at [375, 242] on span "Click to add" at bounding box center [369, 248] width 118 height 19
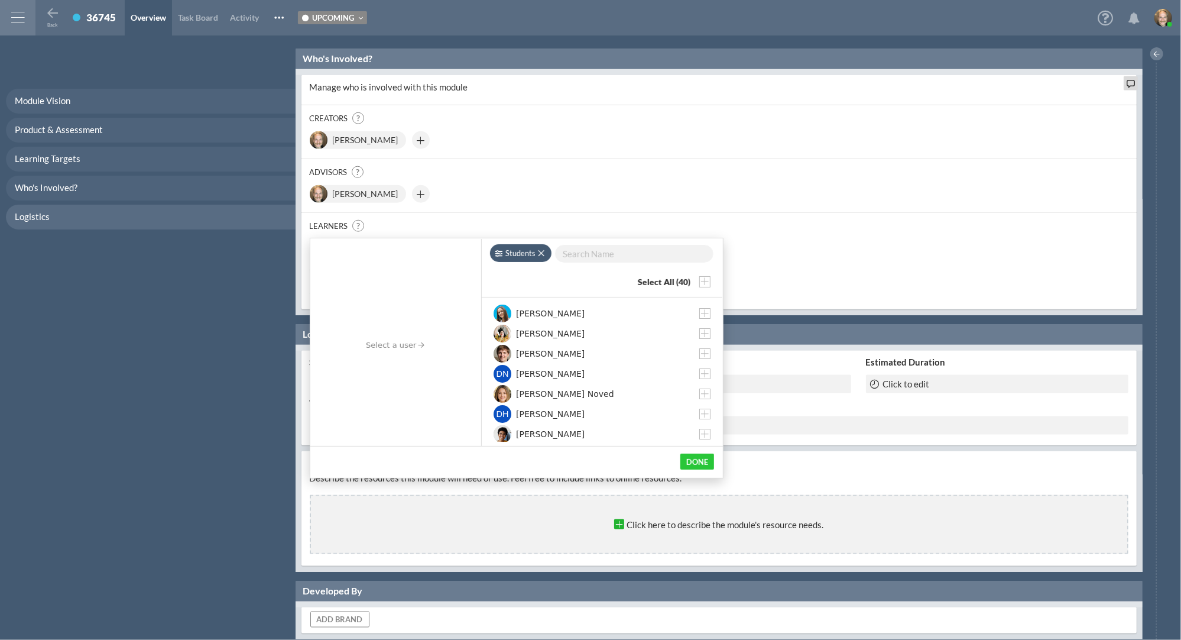
click at [596, 256] on input "text" at bounding box center [634, 253] width 160 height 19
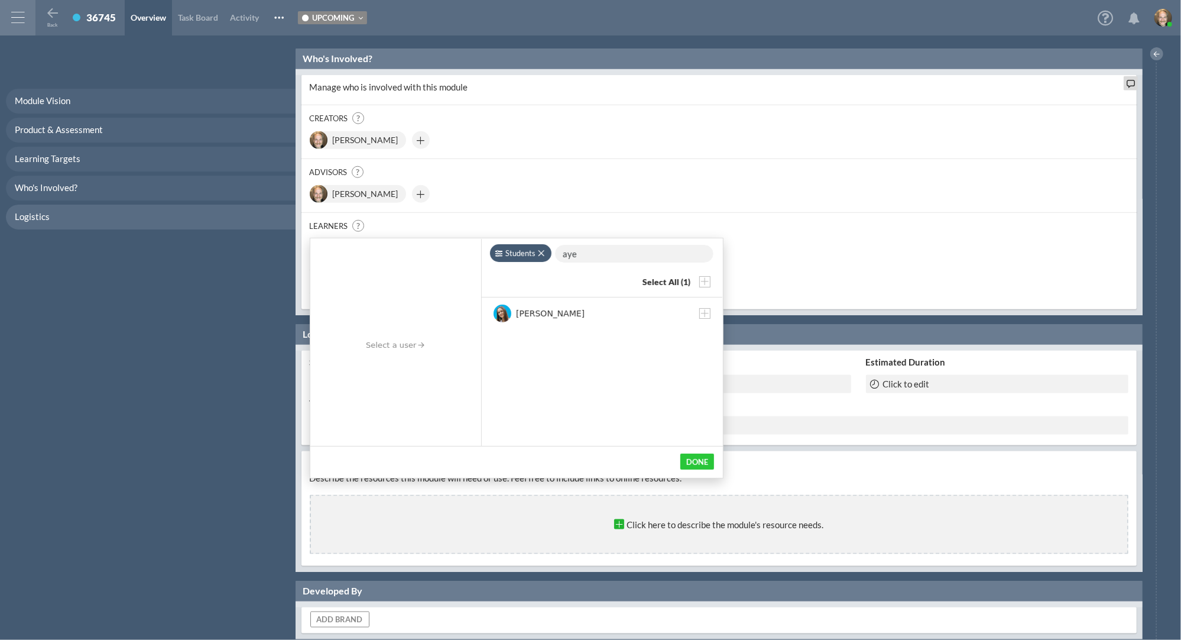
type input "aye"
click at [553, 307] on span "[PERSON_NAME]" at bounding box center [550, 313] width 69 height 12
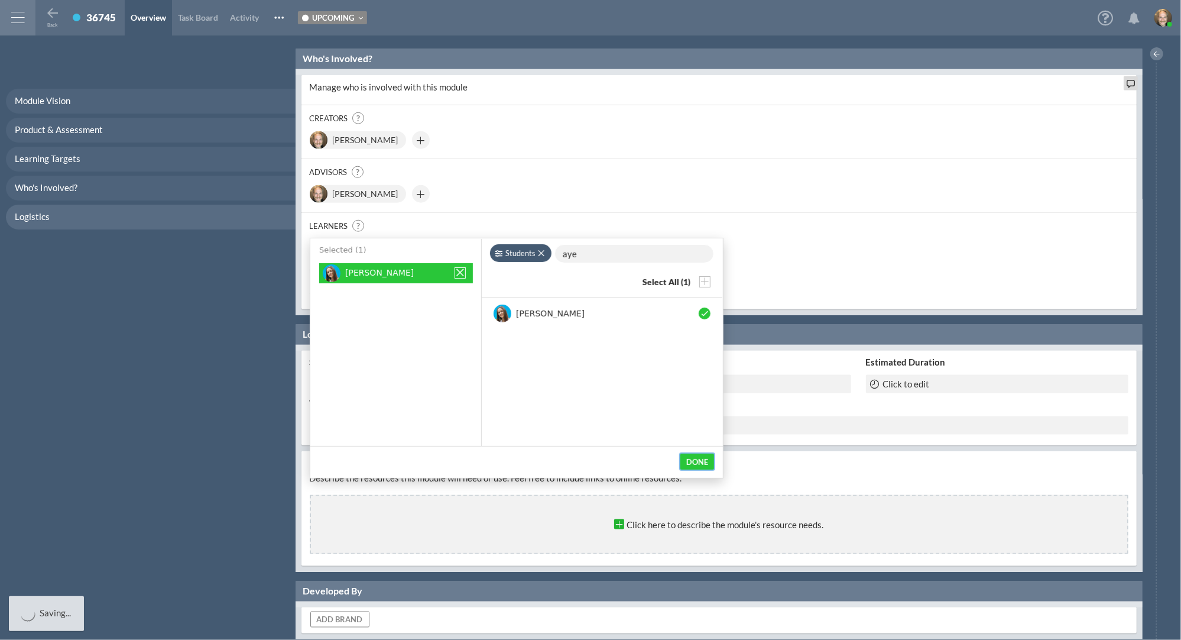
click at [700, 459] on button "Done" at bounding box center [697, 461] width 34 height 16
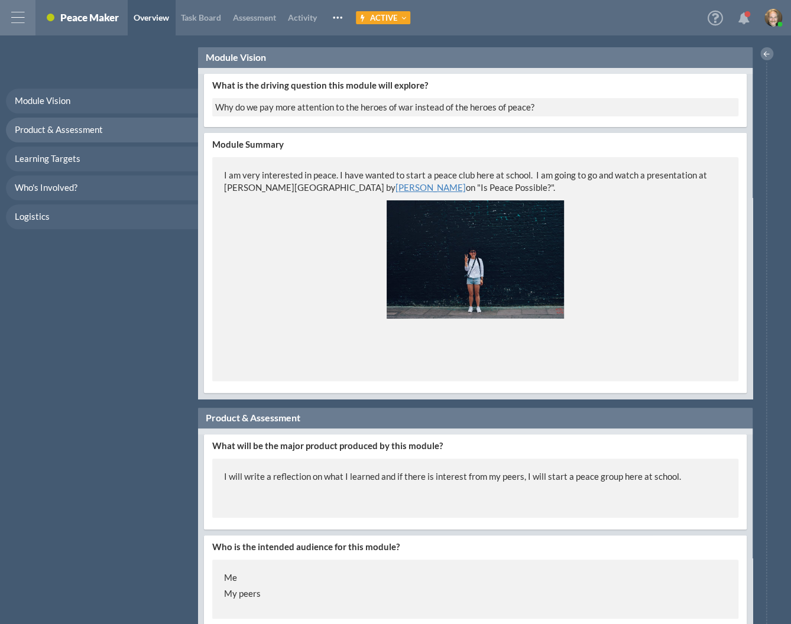
click at [21, 19] on div at bounding box center [17, 17] width 35 height 35
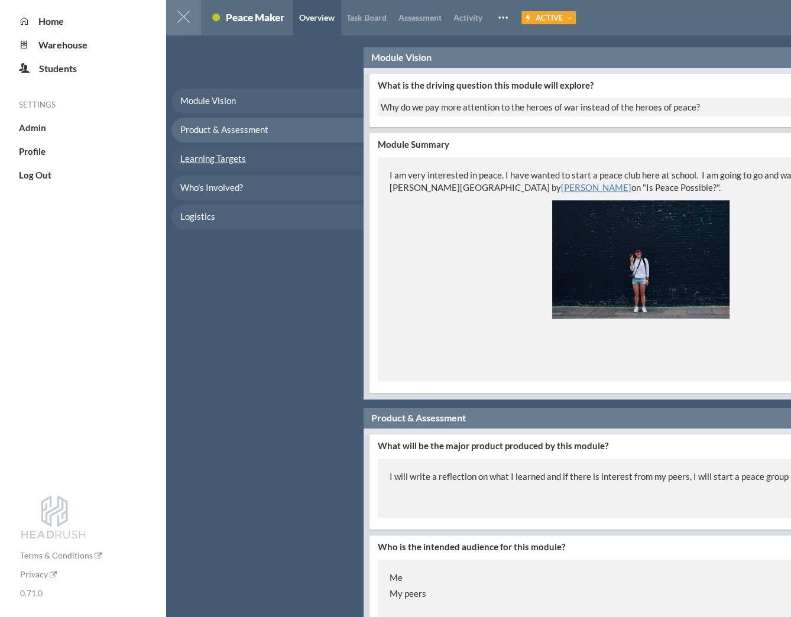
click at [231, 153] on span "Learning Targets" at bounding box center [213, 158] width 66 height 11
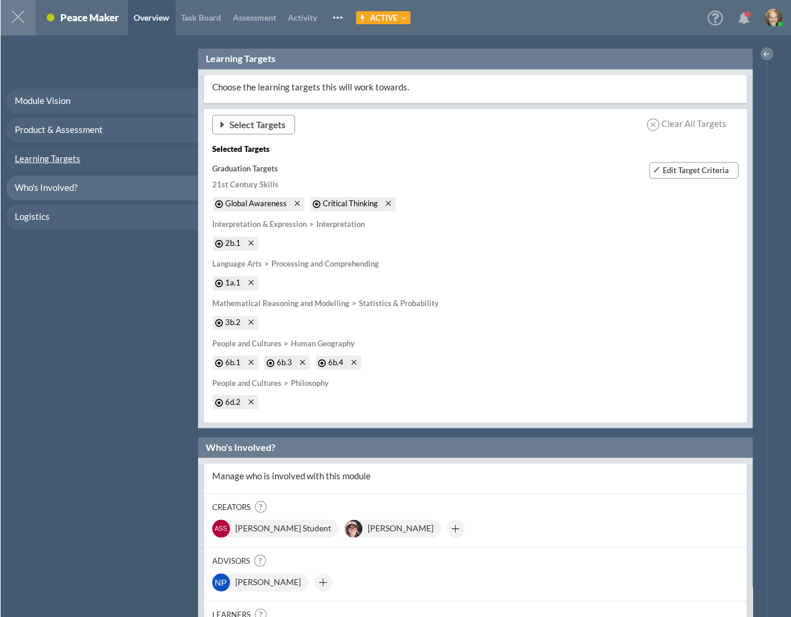
scroll to position [699, 0]
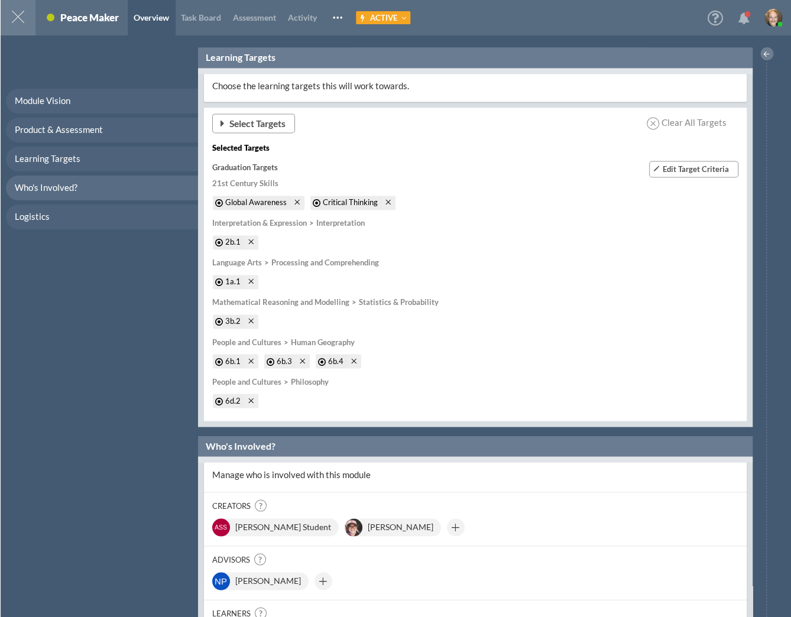
click at [22, 26] on div at bounding box center [17, 17] width 35 height 35
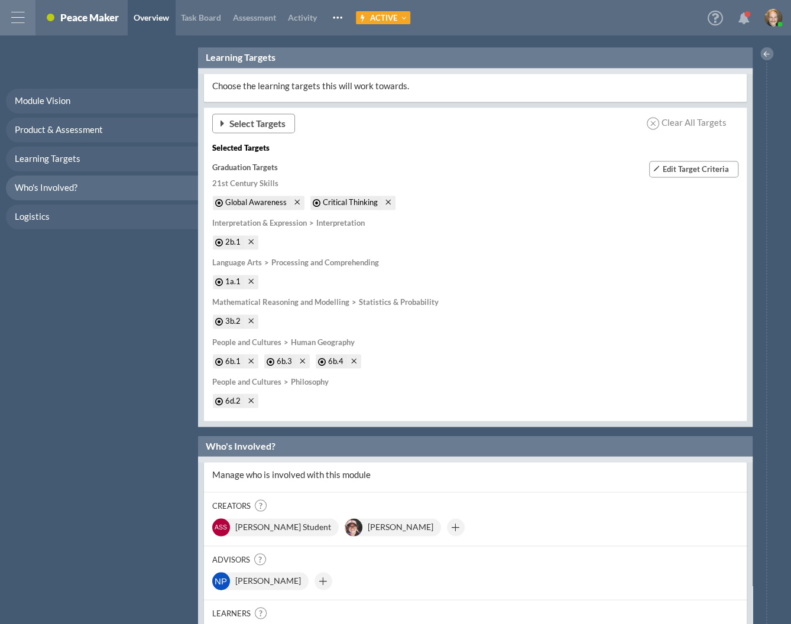
click at [21, 21] on div at bounding box center [17, 17] width 35 height 35
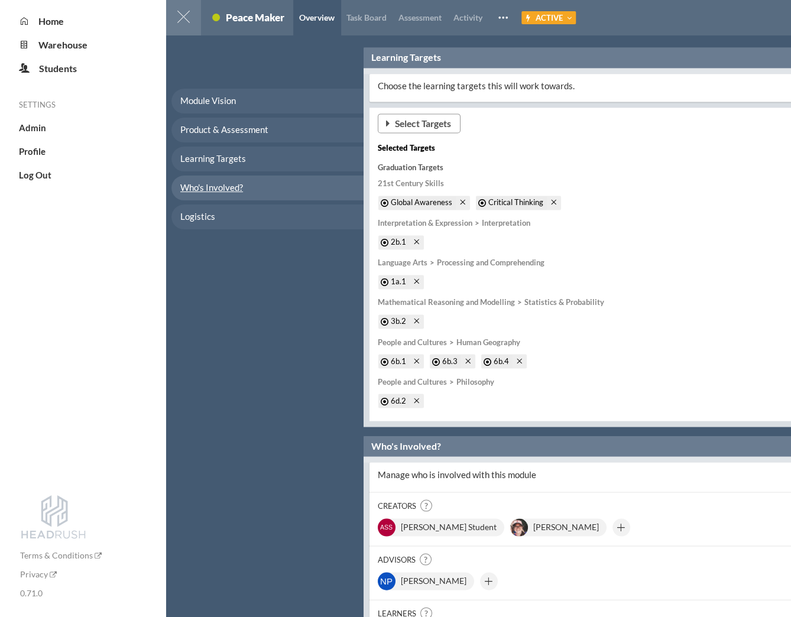
click at [203, 187] on span "Who's Involved?" at bounding box center [211, 187] width 63 height 11
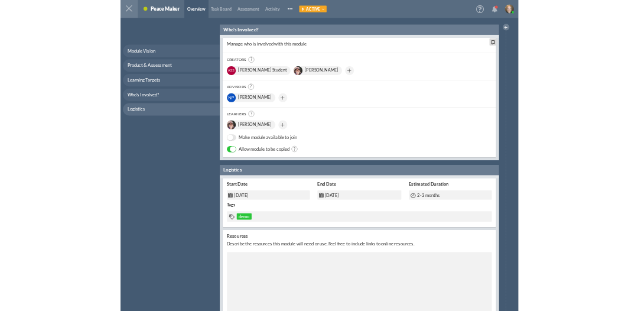
scroll to position [1087, 0]
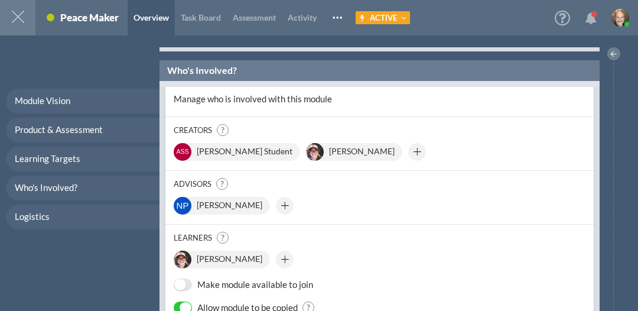
click at [85, 70] on div "Module Vision Product & Assessment Learning Targets Who's Involved? Logistics" at bounding box center [80, 179] width 160 height 264
click at [19, 21] on div at bounding box center [17, 17] width 35 height 35
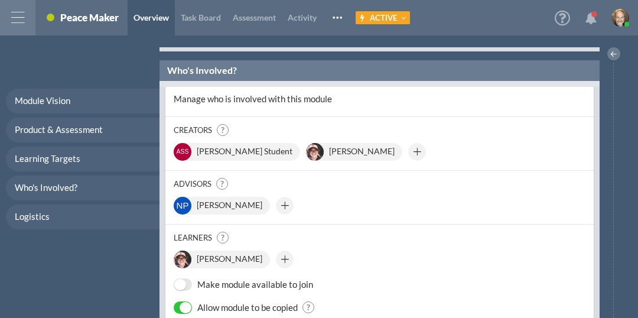
click at [19, 21] on div at bounding box center [17, 17] width 35 height 35
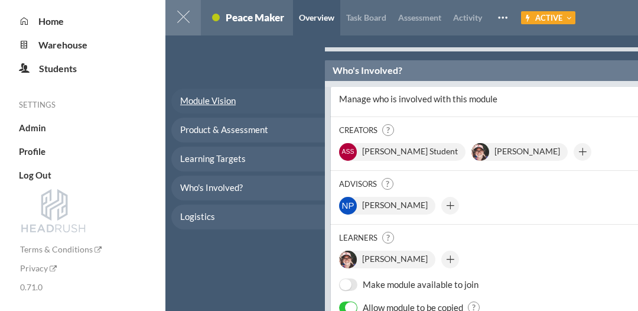
click at [225, 98] on span "Module Vision" at bounding box center [208, 100] width 56 height 11
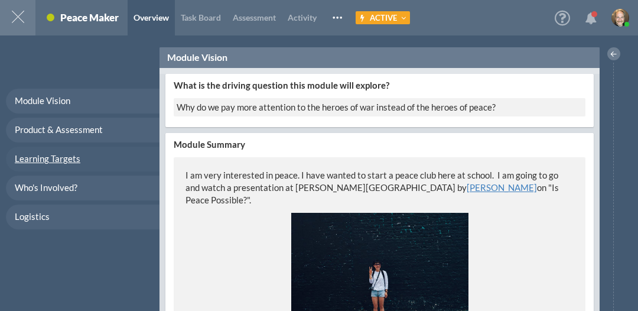
click at [65, 158] on span "Learning Targets" at bounding box center [48, 158] width 66 height 11
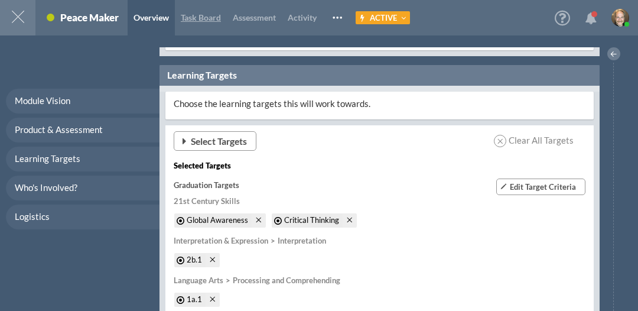
scroll to position [699, 0]
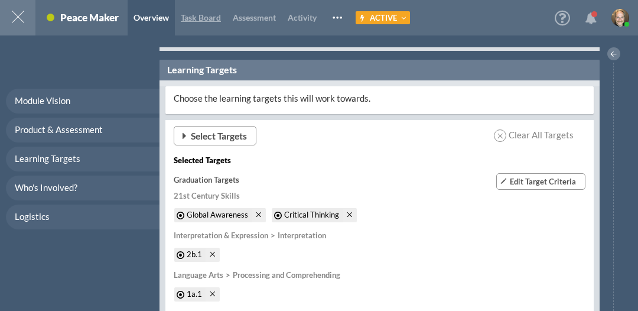
click at [199, 21] on span "Task Board" at bounding box center [201, 17] width 40 height 10
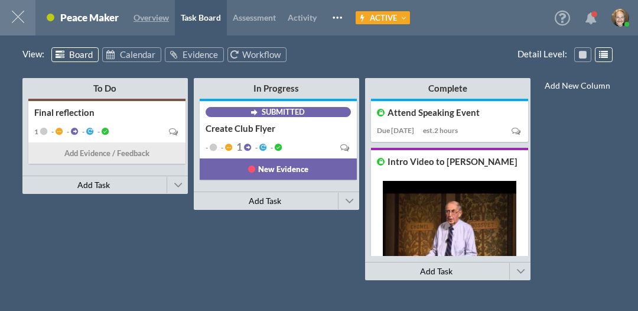
click at [137, 17] on span "Overview" at bounding box center [151, 17] width 35 height 10
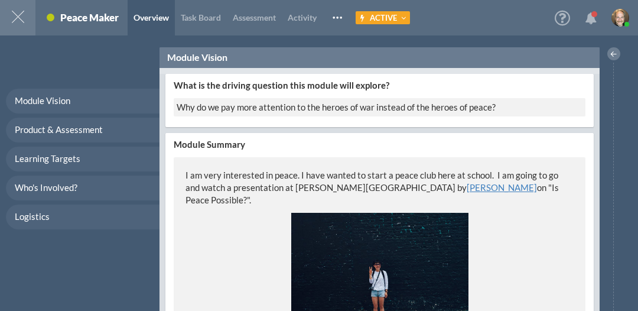
click at [21, 16] on div at bounding box center [17, 17] width 35 height 35
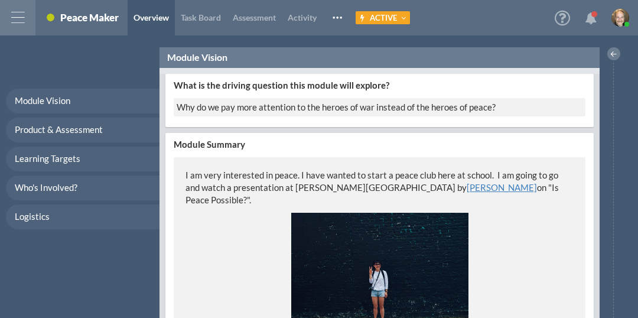
click at [64, 66] on div "Module Vision Product & Assessment Learning Targets Who's Involved? Logistics" at bounding box center [80, 182] width 160 height 271
click at [102, 79] on div "Module Vision Product & Assessment Learning Targets Who's Involved? Logistics" at bounding box center [80, 182] width 160 height 271
click at [18, 13] on div at bounding box center [17, 17] width 35 height 35
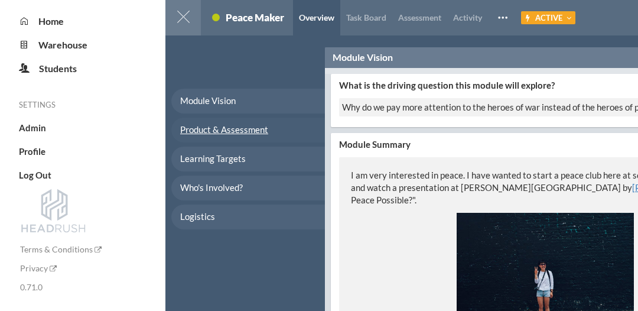
click at [213, 130] on span "Product & Assessment" at bounding box center [224, 129] width 88 height 11
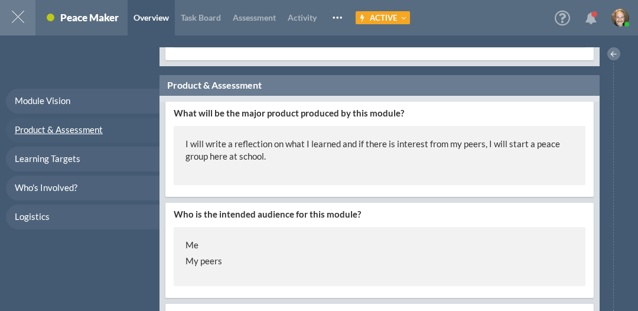
scroll to position [361, 0]
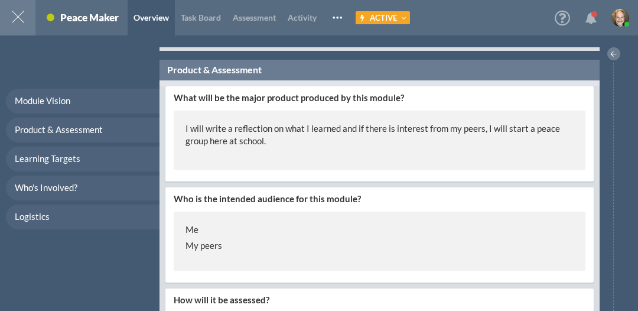
click at [22, 17] on div at bounding box center [17, 17] width 35 height 35
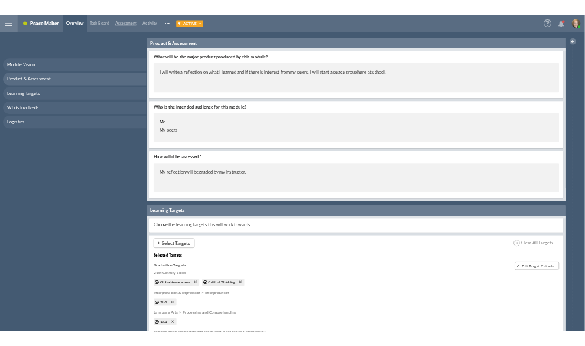
scroll to position [348, 0]
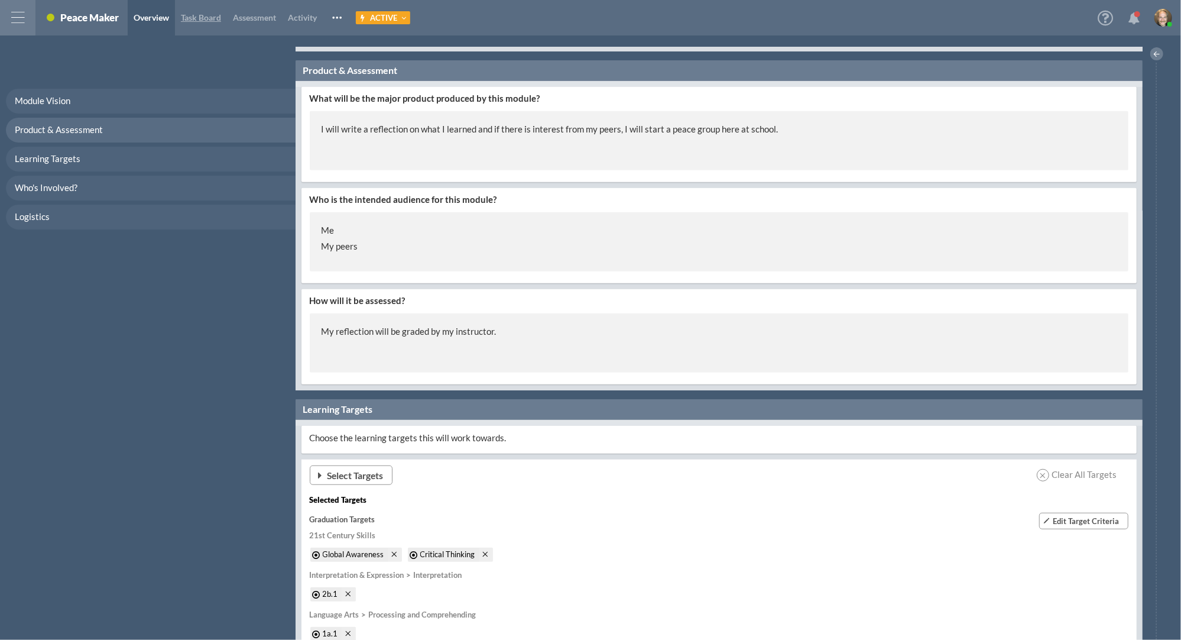
click at [199, 17] on span "Task Board" at bounding box center [201, 17] width 40 height 10
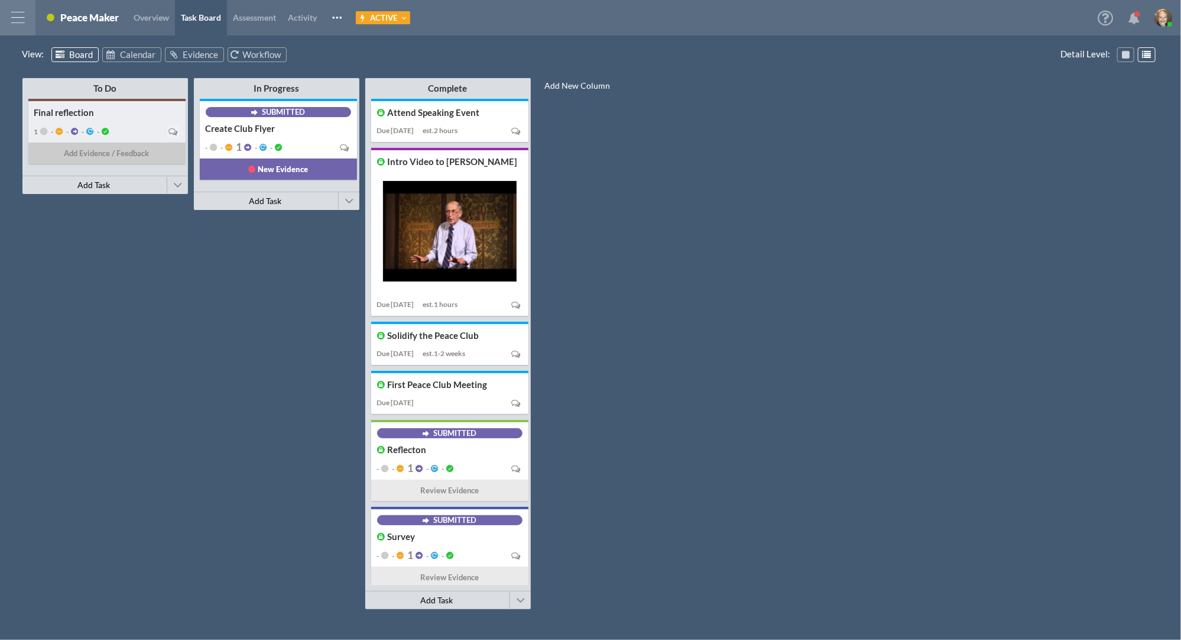
click at [106, 151] on span "Add Evidence / Feedback" at bounding box center [106, 153] width 85 height 12
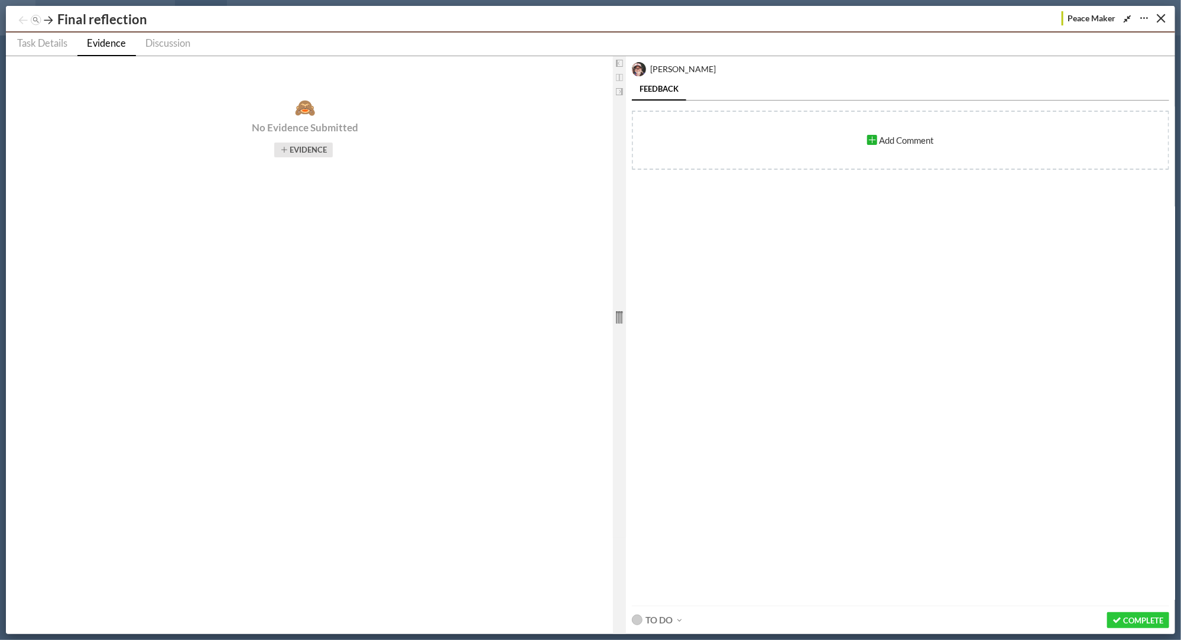
click at [310, 147] on button "Evidence" at bounding box center [303, 149] width 59 height 15
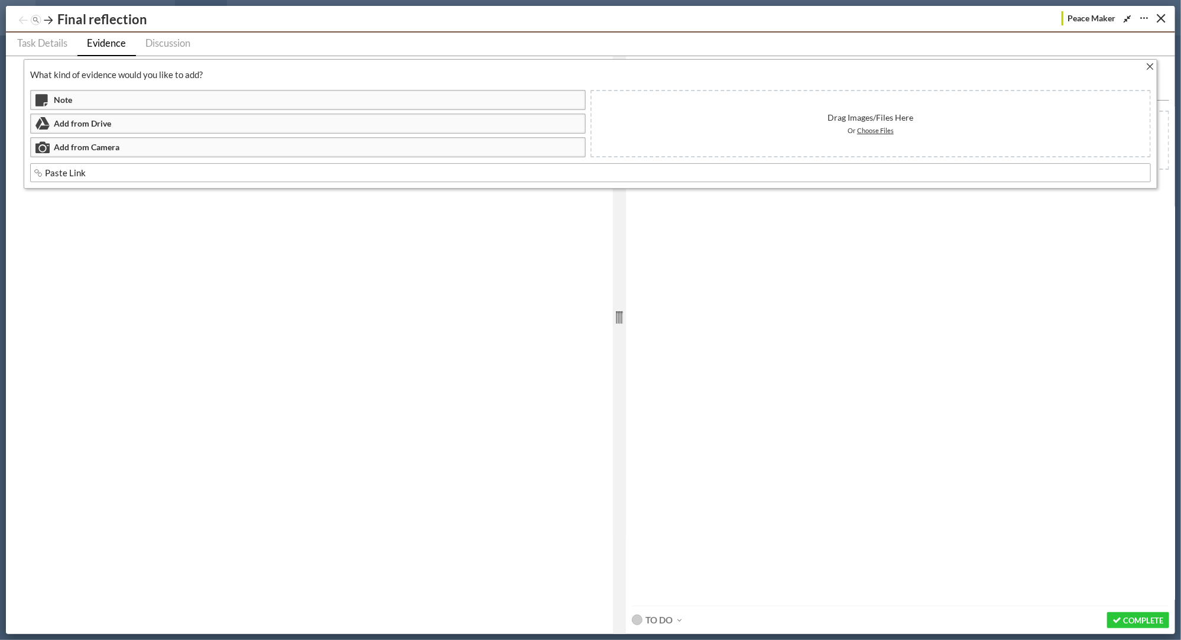
click at [790, 64] on icon at bounding box center [1149, 66] width 9 height 9
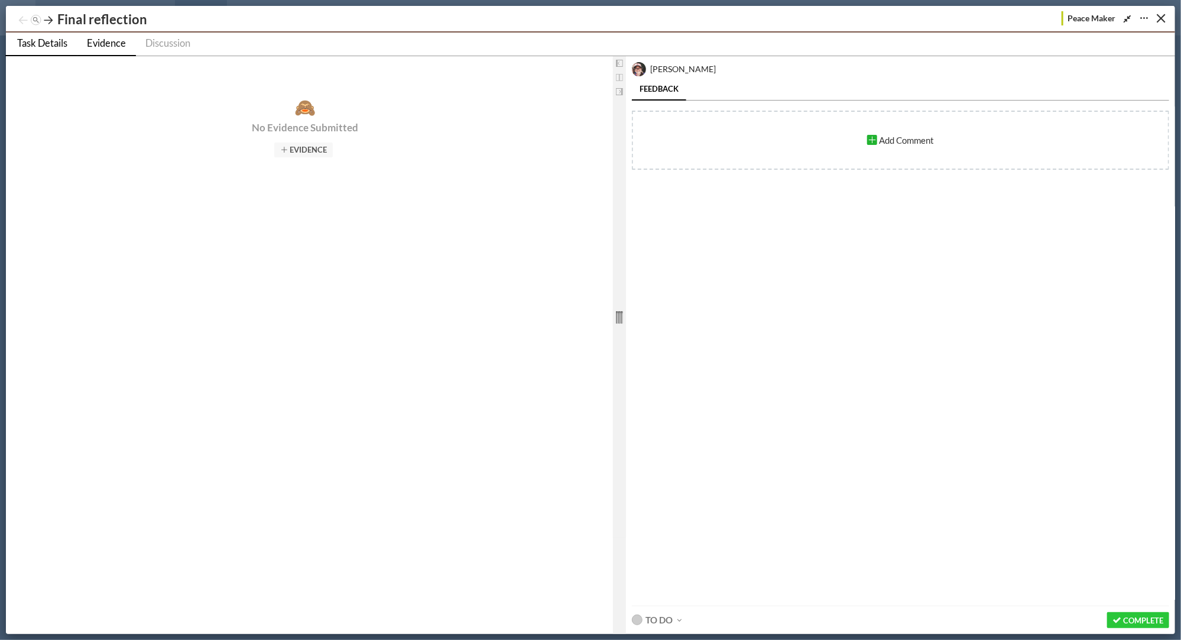
click at [43, 46] on span "Task Details" at bounding box center [42, 43] width 50 height 12
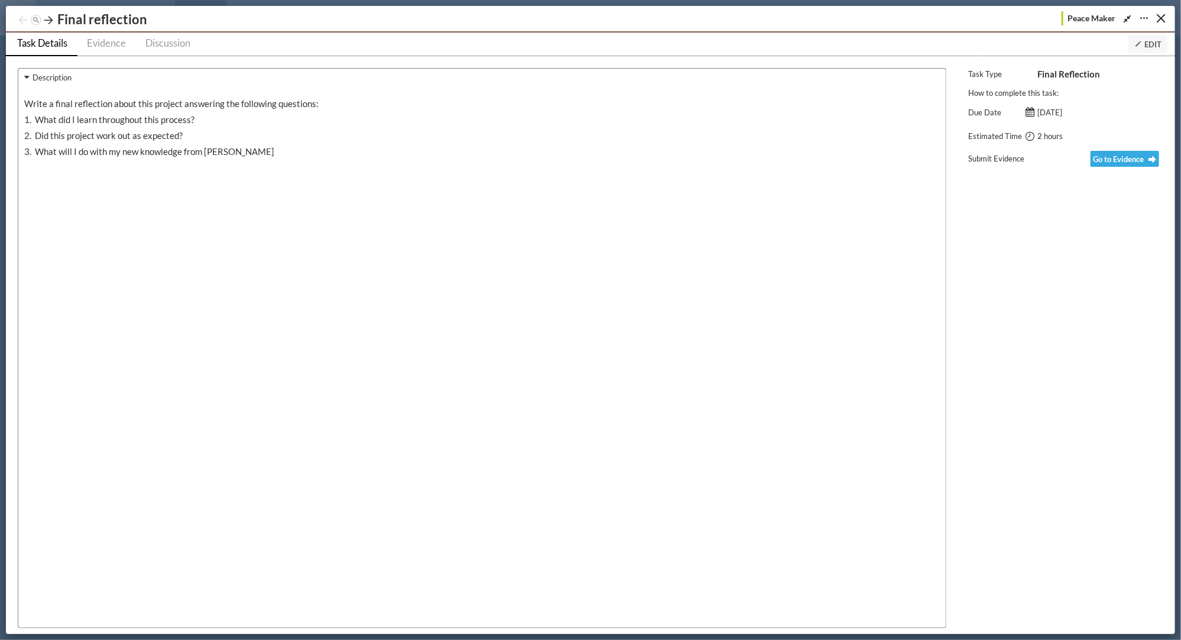
click at [790, 41] on span "Edit" at bounding box center [1147, 44] width 27 height 9
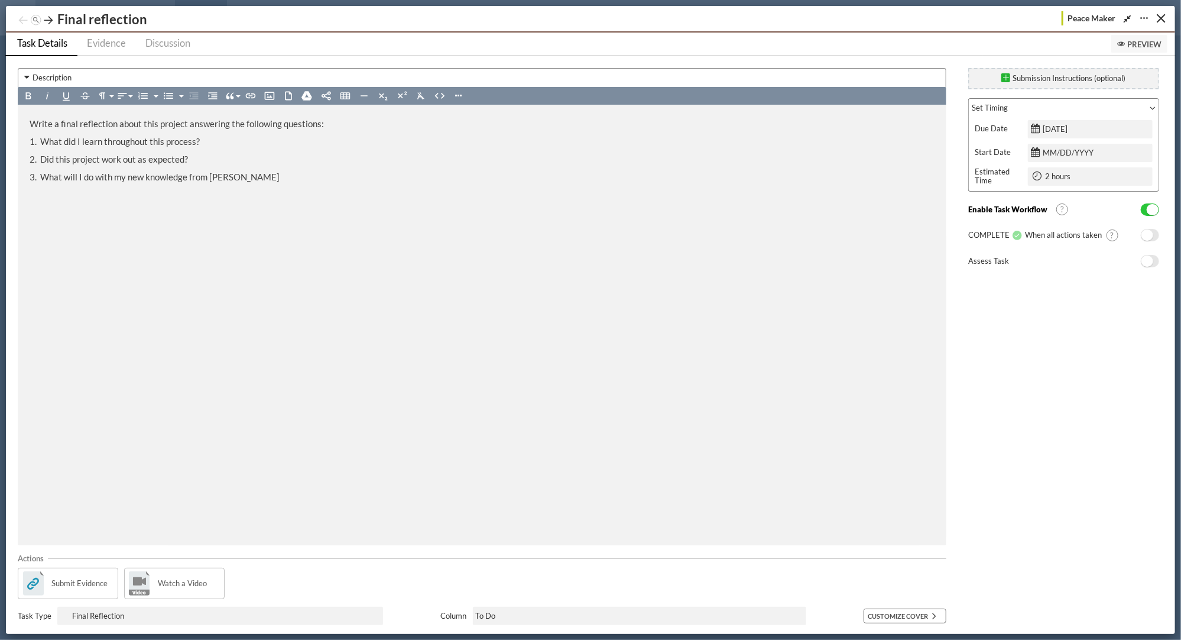
click at [790, 235] on span "No" at bounding box center [1147, 234] width 12 height 11
click at [118, 47] on span "Evidence" at bounding box center [106, 43] width 39 height 12
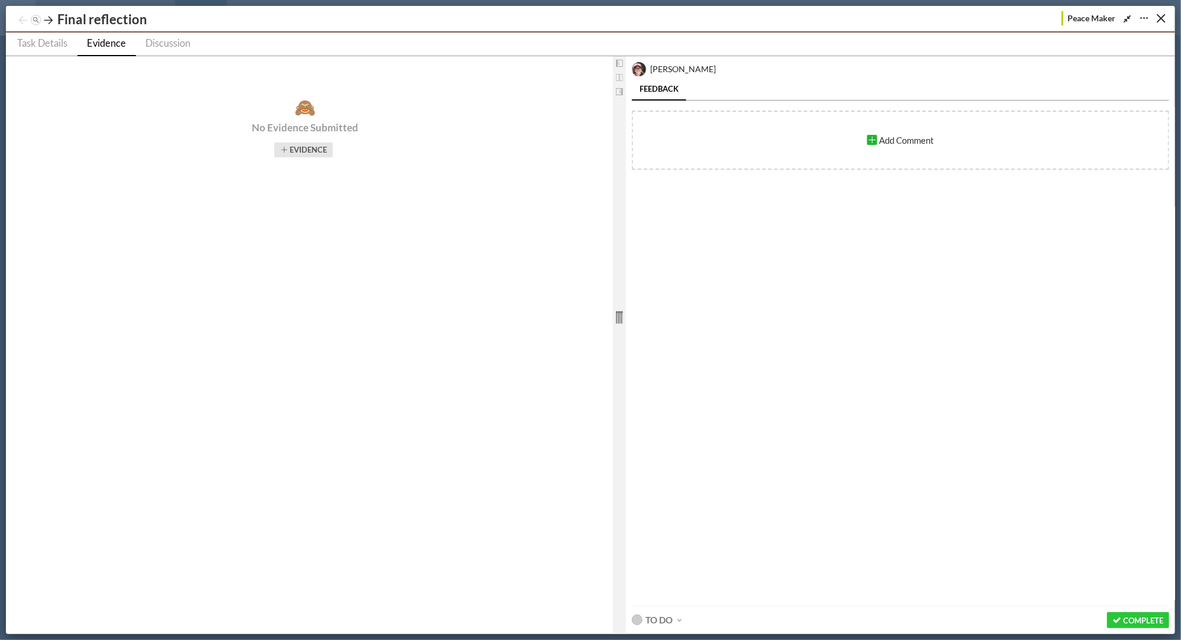
click at [293, 150] on button "Evidence" at bounding box center [303, 149] width 59 height 15
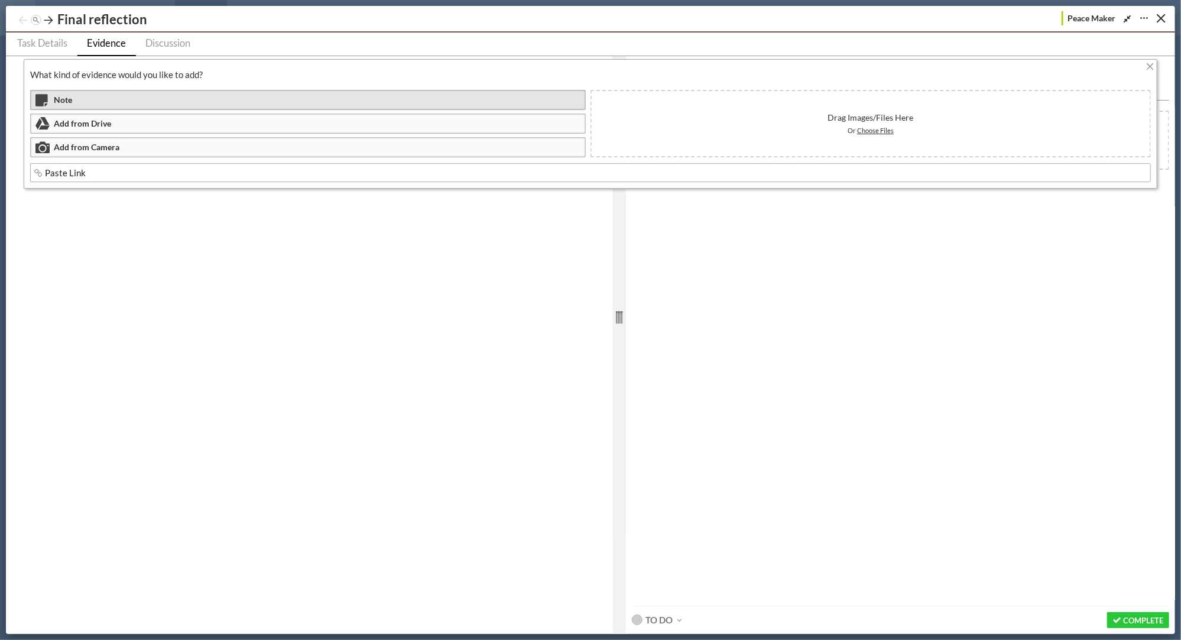
click at [81, 106] on div "Note" at bounding box center [308, 100] width 556 height 20
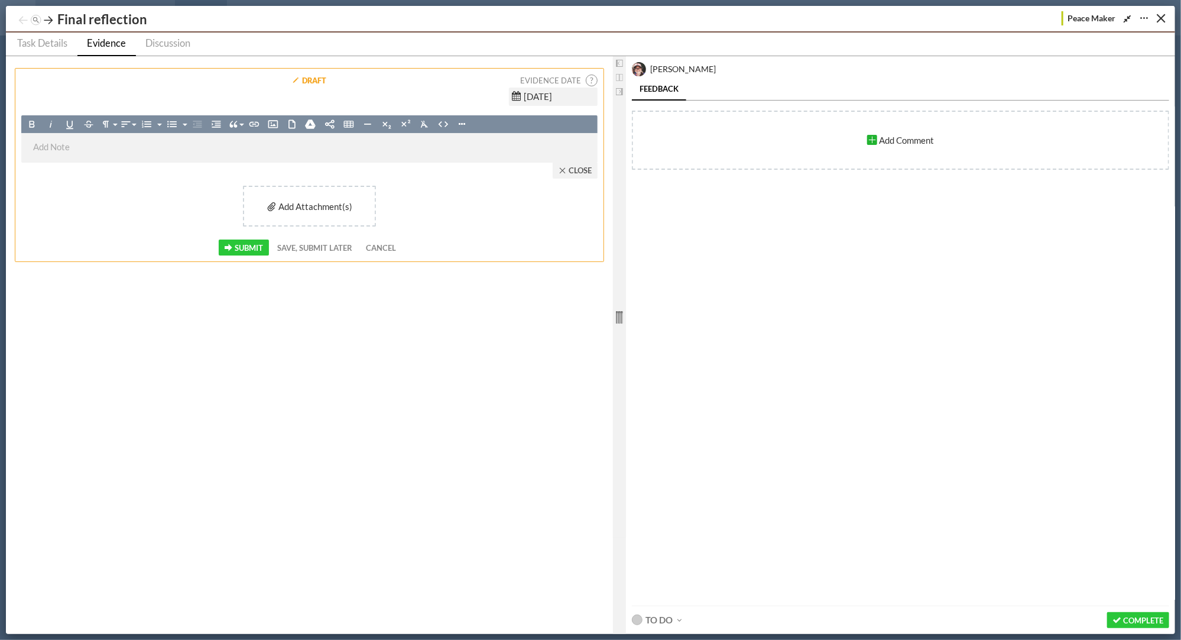
click at [196, 158] on div at bounding box center [309, 148] width 576 height 30
click at [254, 245] on span "Submit" at bounding box center [249, 247] width 28 height 9
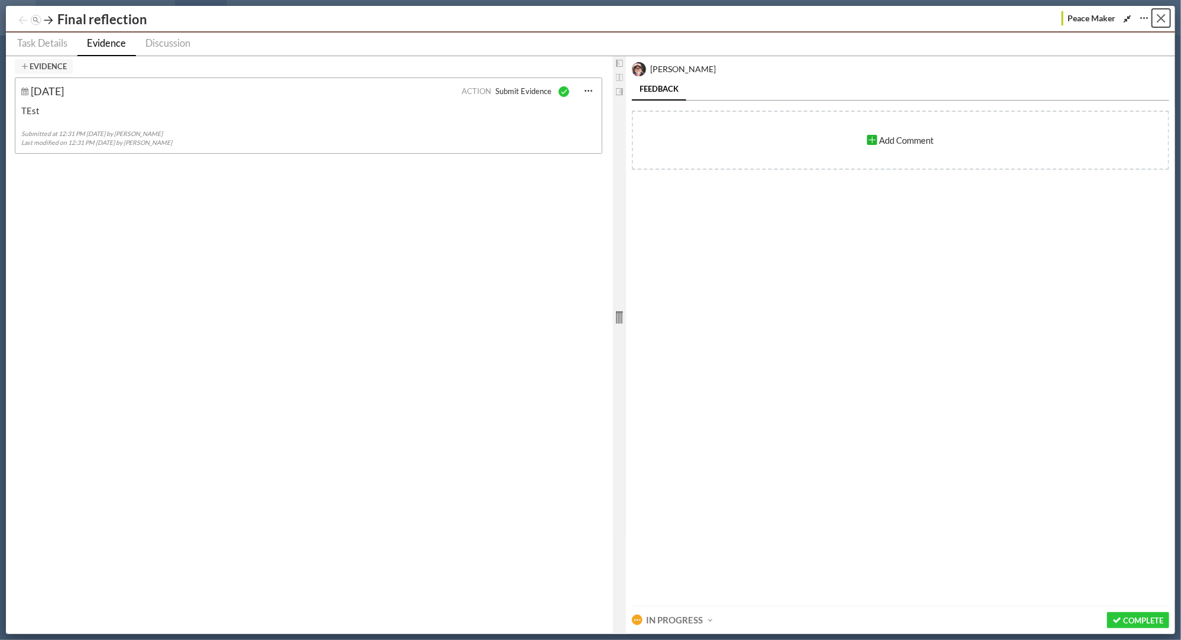
click at [790, 16] on button "Close" at bounding box center [1161, 18] width 18 height 18
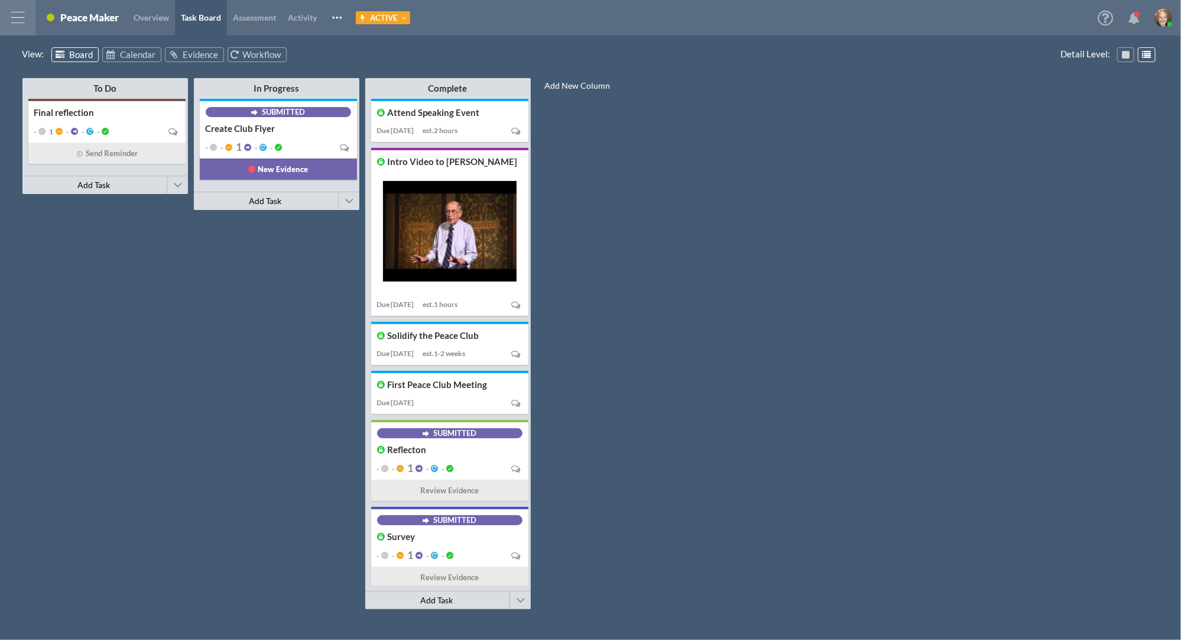
click at [17, 26] on div at bounding box center [17, 17] width 35 height 35
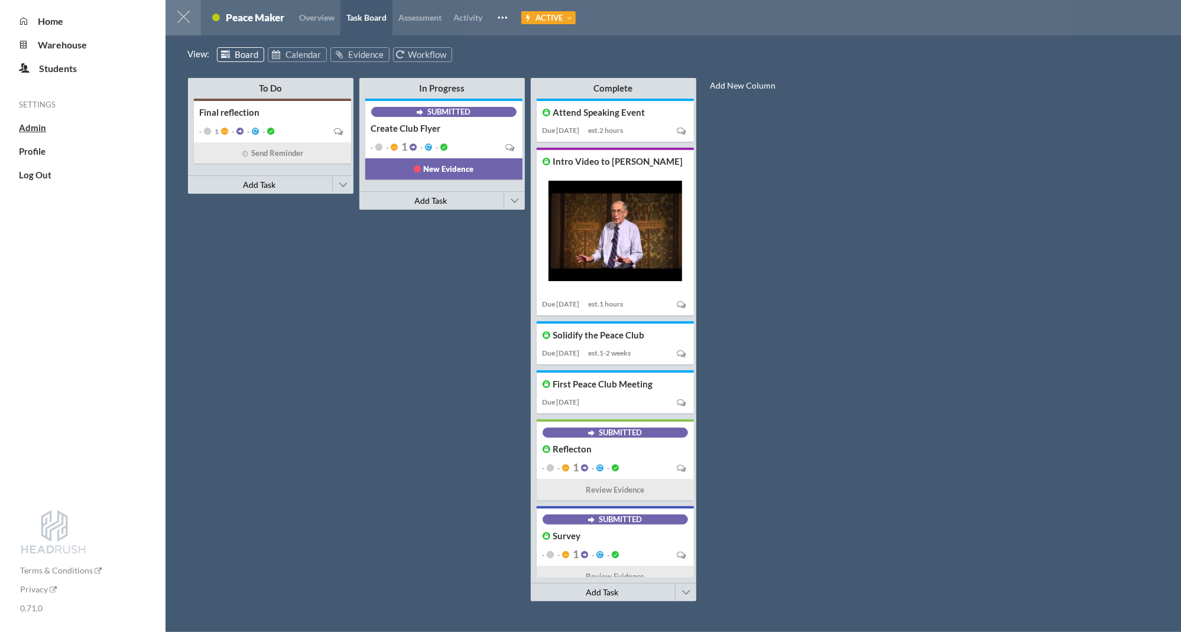
click at [29, 127] on span "Admin" at bounding box center [32, 127] width 27 height 11
select select "20"
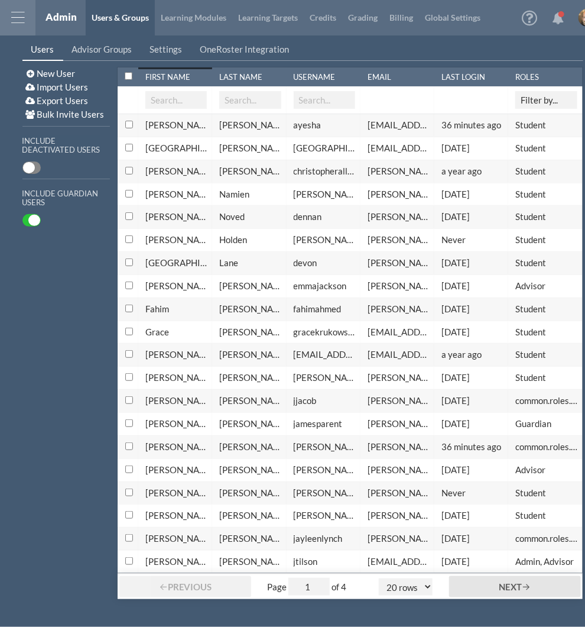
click at [128, 75] on input "Select row with id:select-all" at bounding box center [129, 76] width 8 height 8
checkbox input "true"
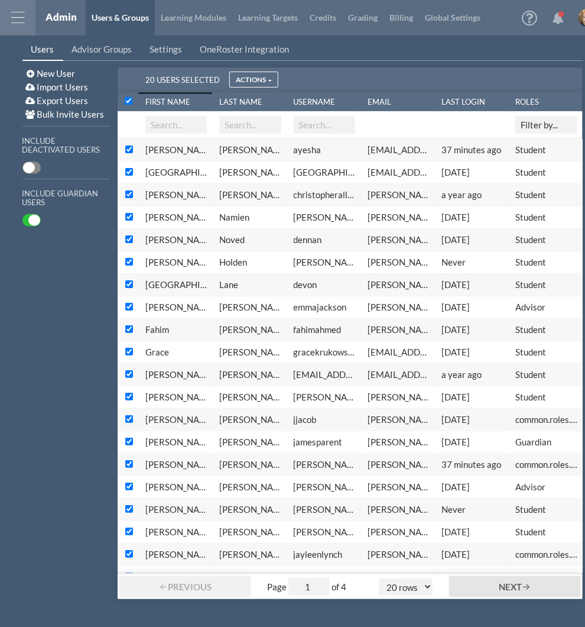
checkbox input "true"
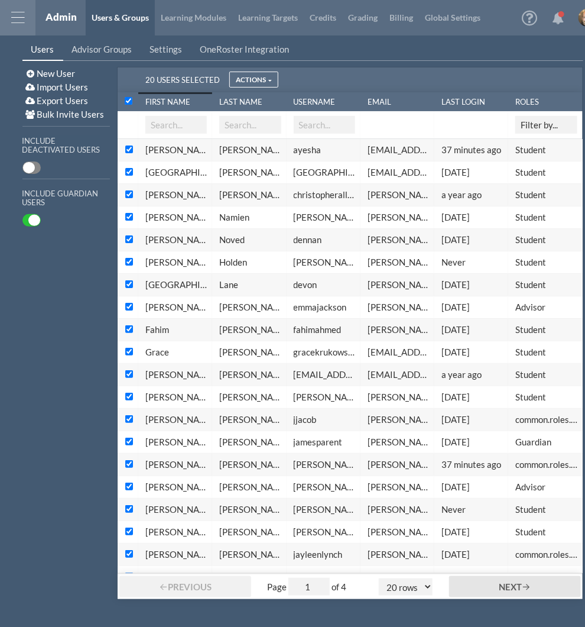
checkbox input "true"
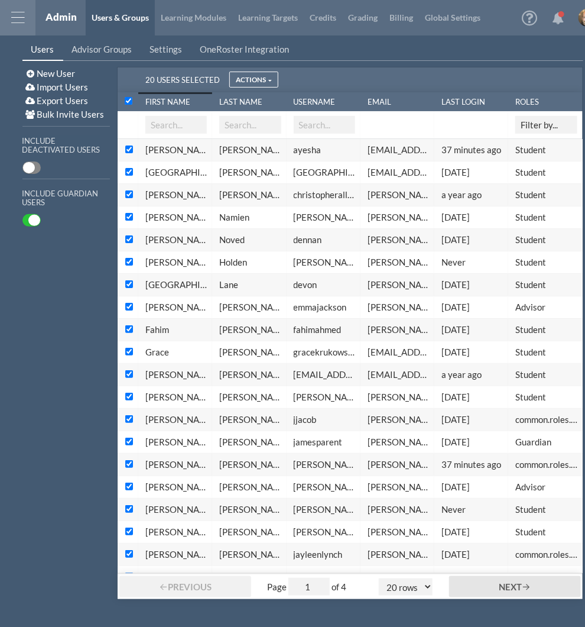
checkbox input "true"
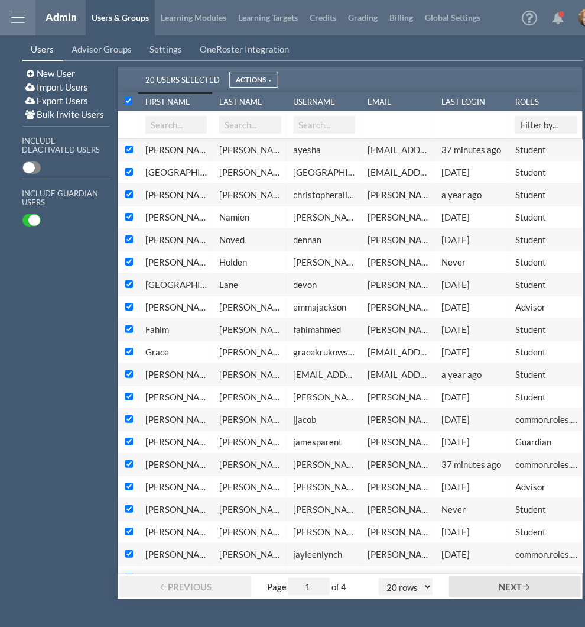
checkbox input "true"
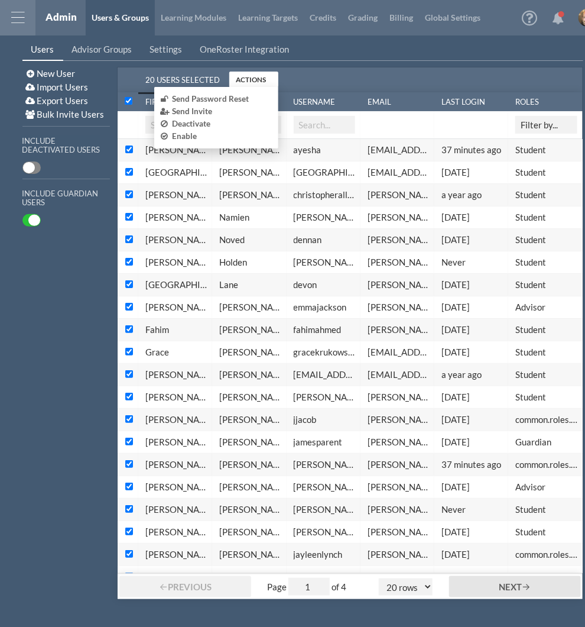
click at [241, 76] on span "Actions" at bounding box center [251, 79] width 30 height 8
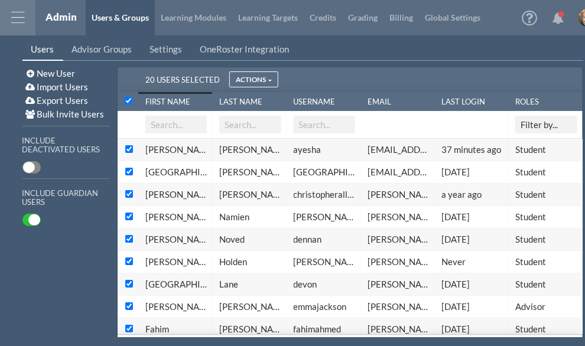
click at [128, 98] on input "Un-select row with id:select-all" at bounding box center [129, 101] width 8 height 8
checkbox input "false"
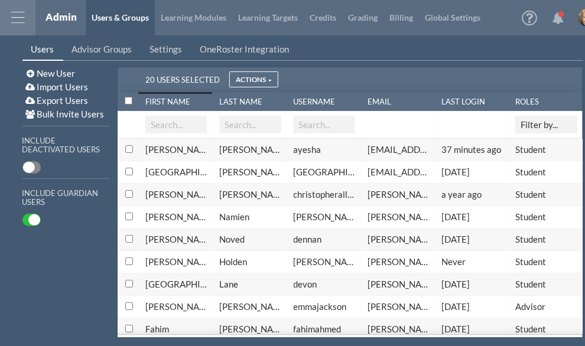
checkbox input "false"
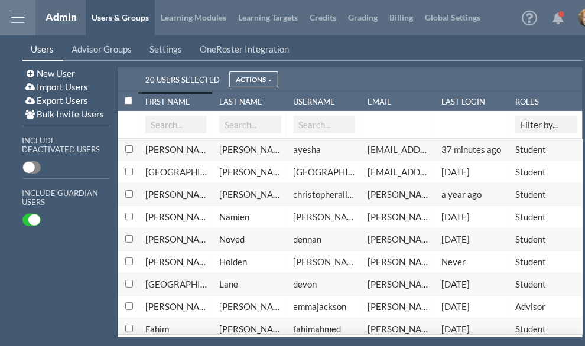
checkbox input "false"
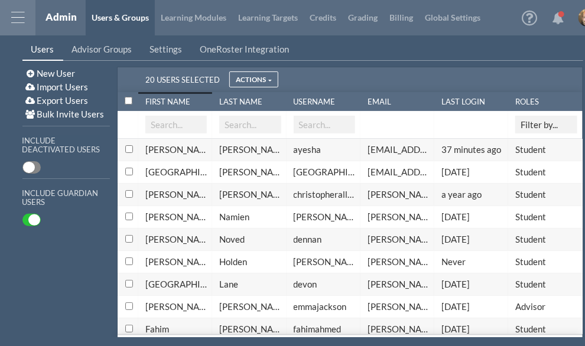
checkbox input "false"
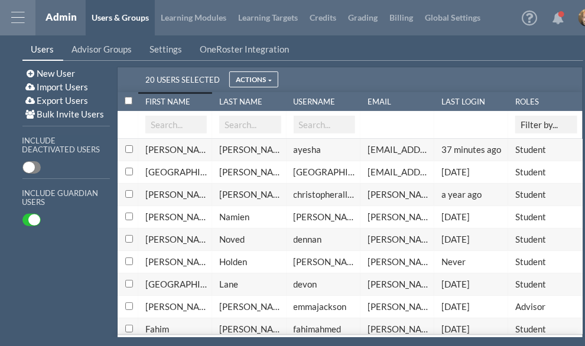
checkbox input "false"
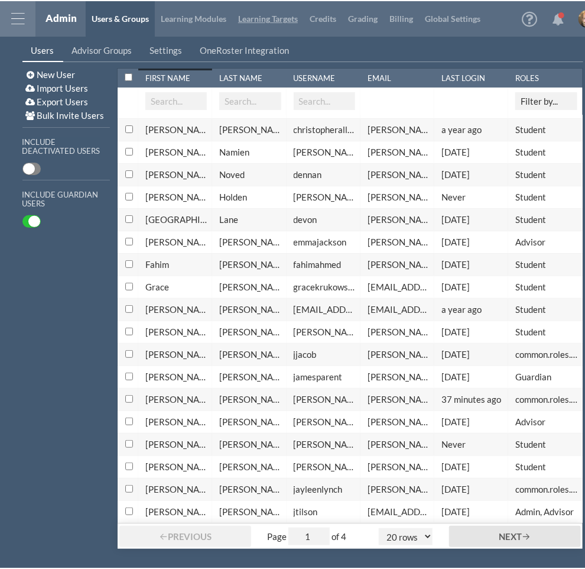
scroll to position [30, 0]
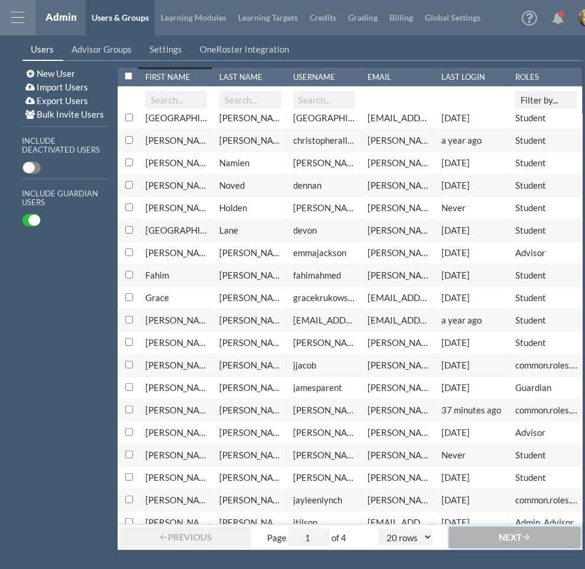
click at [508, 548] on button "Next" at bounding box center [515, 537] width 132 height 21
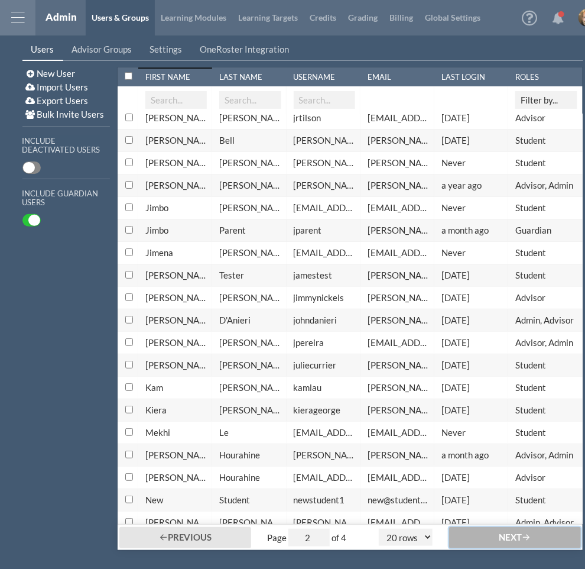
click at [508, 548] on button "Next" at bounding box center [515, 537] width 132 height 21
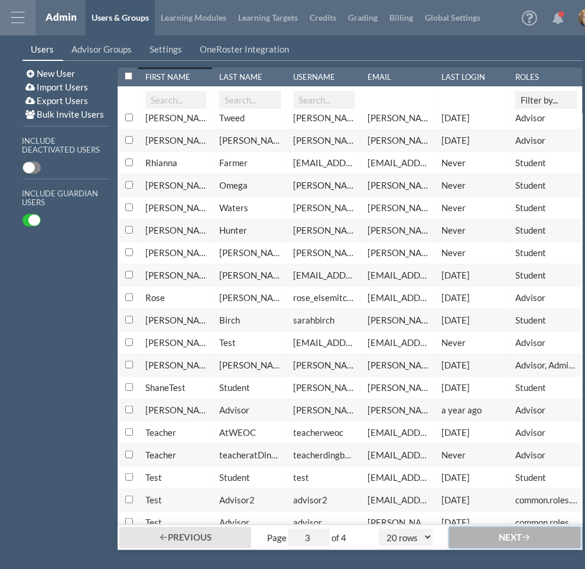
click at [508, 548] on button "Next" at bounding box center [515, 537] width 132 height 21
type input "4"
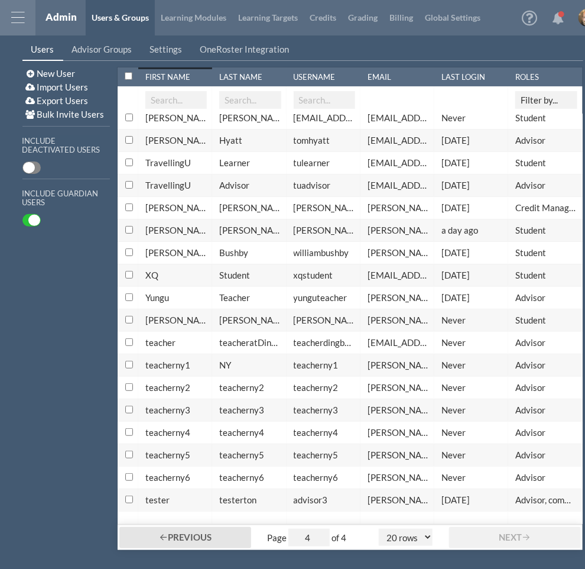
click at [126, 78] on input "Select row with id:select-all" at bounding box center [129, 76] width 8 height 8
checkbox input "true"
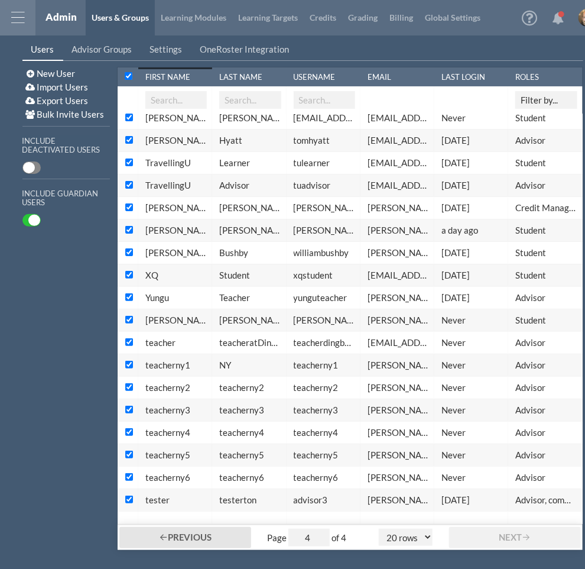
checkbox input "true"
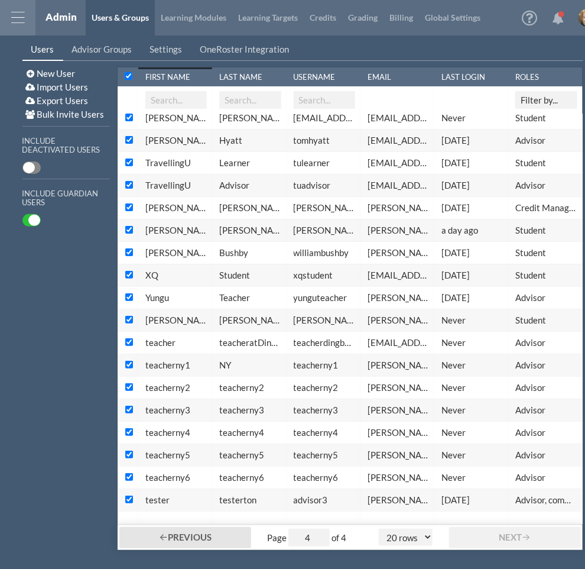
checkbox input "true"
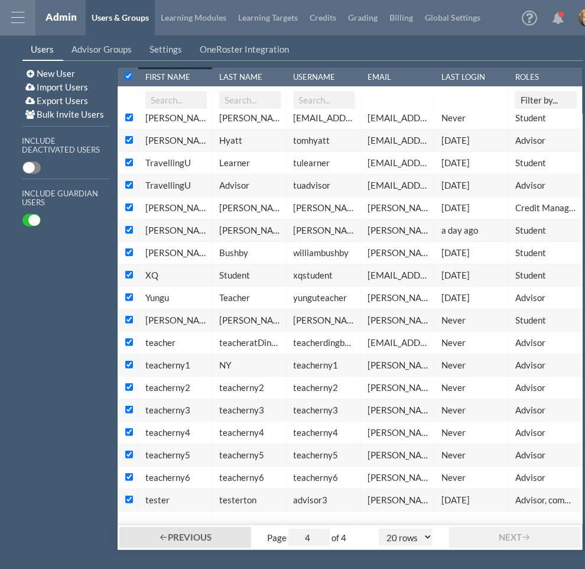
checkbox input "true"
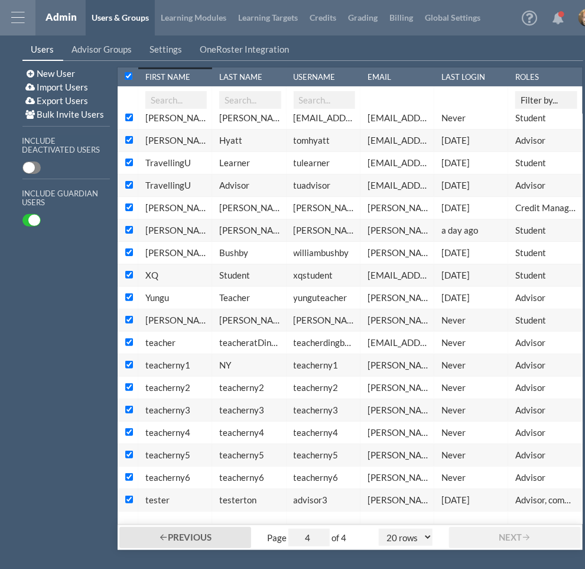
checkbox input "true"
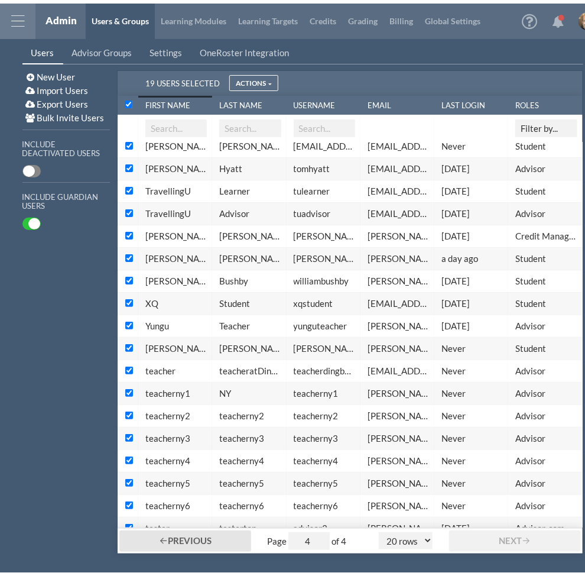
scroll to position [54, 0]
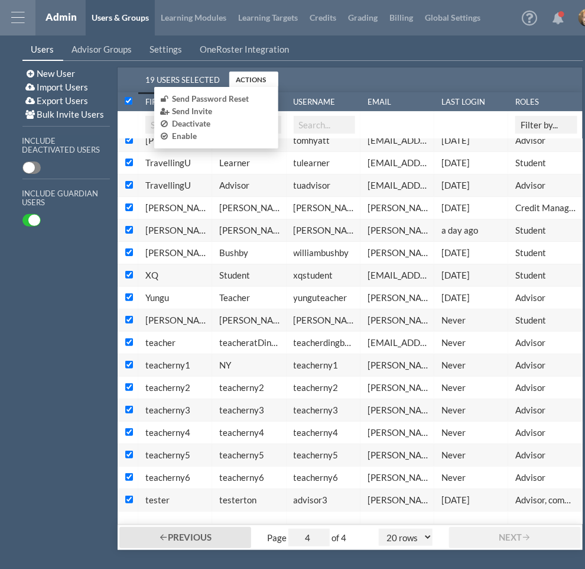
click at [241, 82] on span "Actions" at bounding box center [251, 79] width 30 height 8
click at [203, 122] on span "Deactivate" at bounding box center [191, 124] width 38 height 12
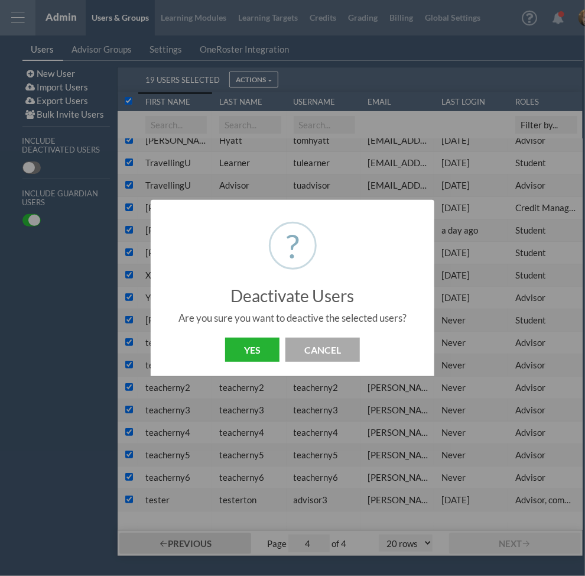
click at [249, 343] on button "Yes" at bounding box center [252, 349] width 54 height 24
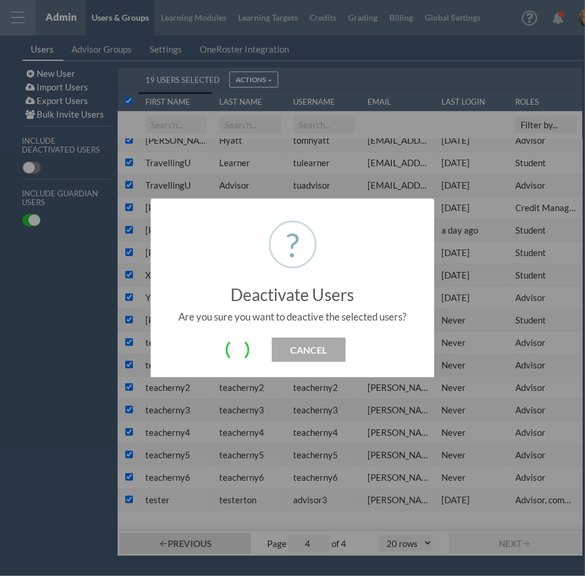
click at [483, 550] on div "? ! i Deactivate Users × Are you sure you want to deactive the selected users? …" at bounding box center [292, 288] width 585 height 576
checkbox input "false"
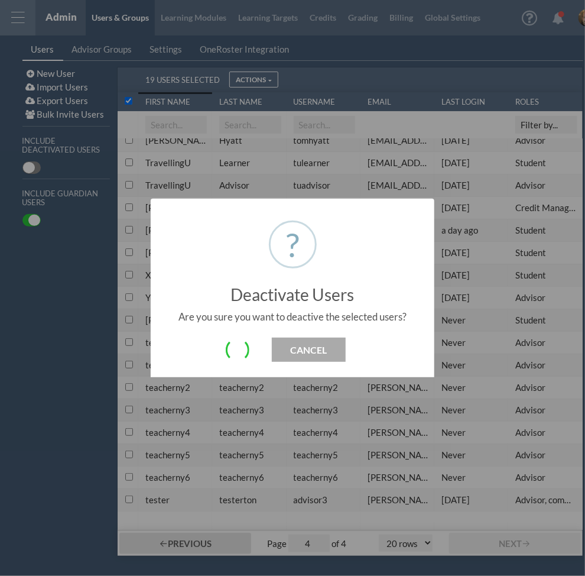
checkbox input "false"
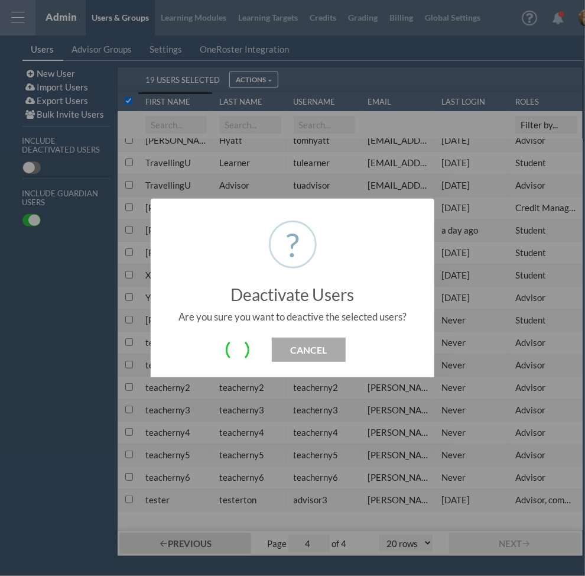
checkbox input "false"
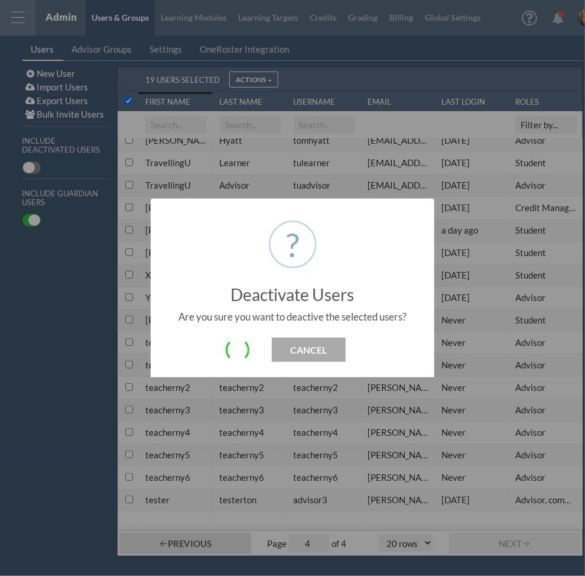
checkbox input "false"
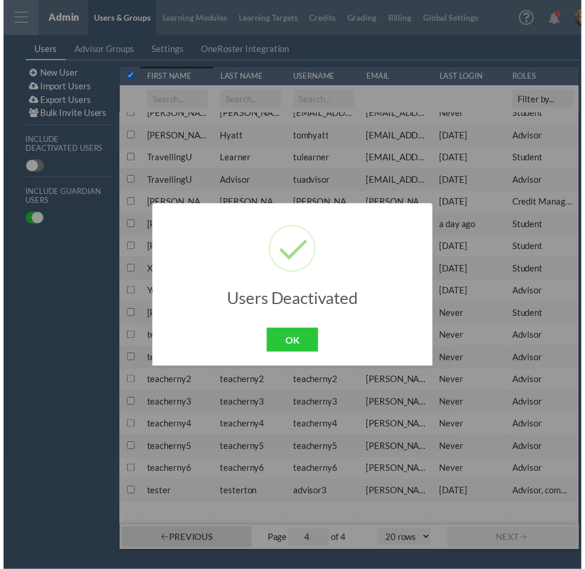
scroll to position [30, 0]
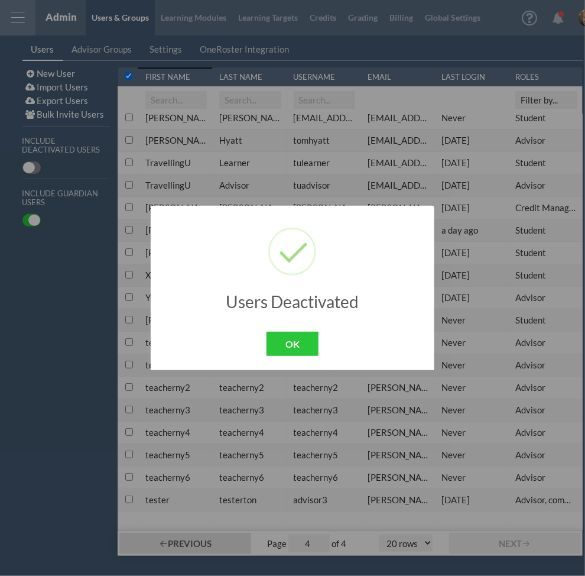
click at [210, 539] on div "? ! i Users Deactivated × OK Cancel" at bounding box center [292, 288] width 585 height 576
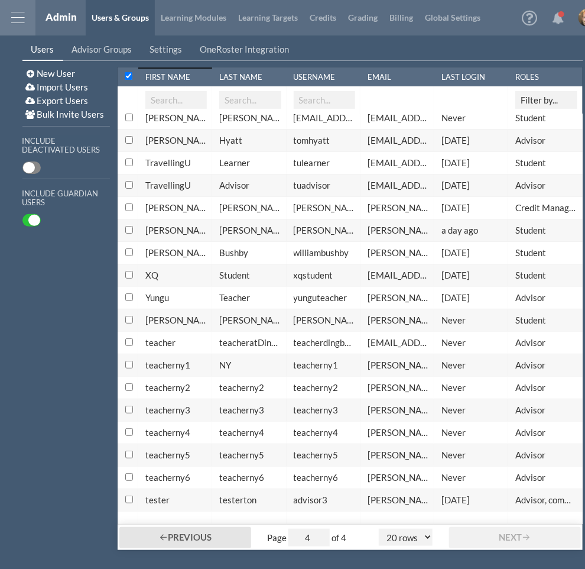
click at [24, 165] on span "OFF" at bounding box center [29, 167] width 12 height 11
select select "20"
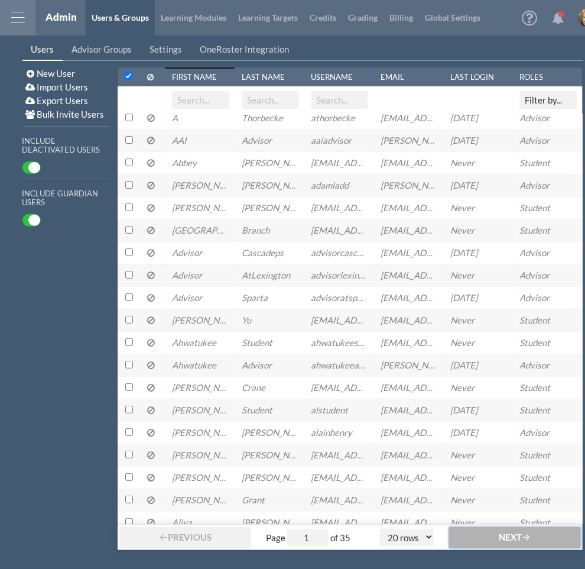
click at [495, 540] on button "Next" at bounding box center [515, 537] width 132 height 21
type input "2"
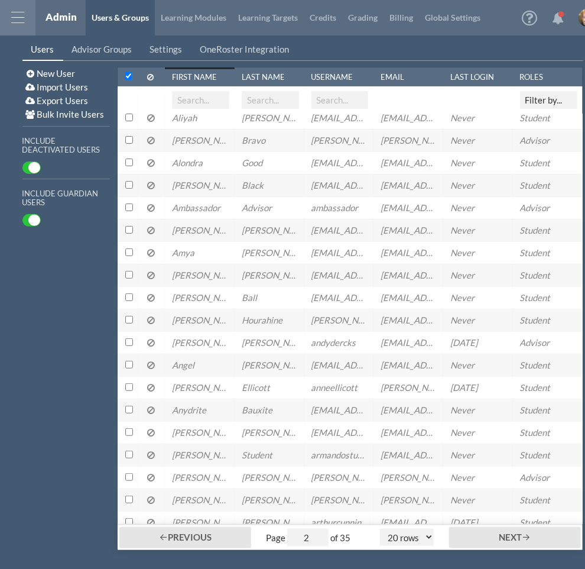
click at [404, 541] on select "5 rows 10 rows 20 rows 25 rows 50 rows 100 rows" at bounding box center [407, 536] width 54 height 17
select select "100"
click at [380, 534] on select "5 rows 10 rows 20 rows 25 rows 50 rows 100 rows" at bounding box center [407, 536] width 54 height 17
type input "1"
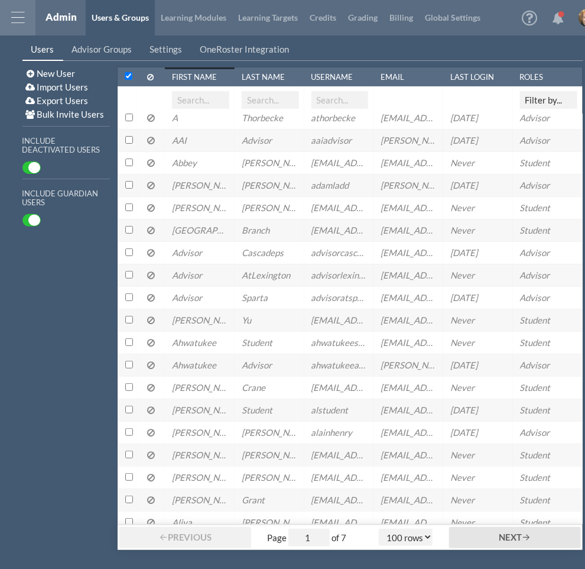
click at [192, 93] on input "text" at bounding box center [200, 100] width 57 height 18
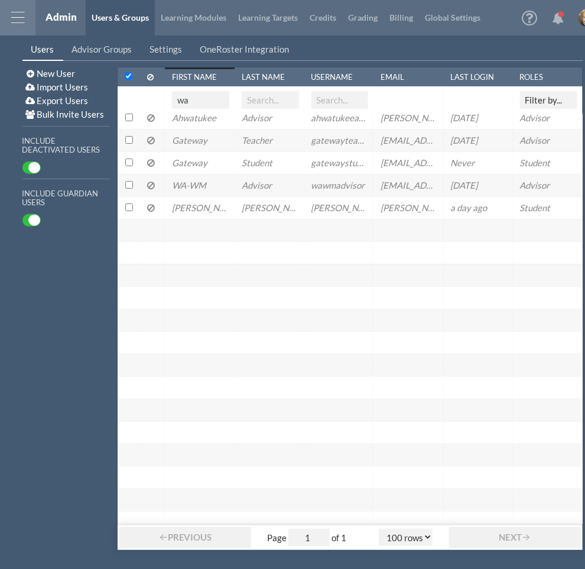
type input "wa"
click at [125, 205] on input "Select row with id:select-4aPcGvY88jHybWjh9" at bounding box center [129, 207] width 8 height 8
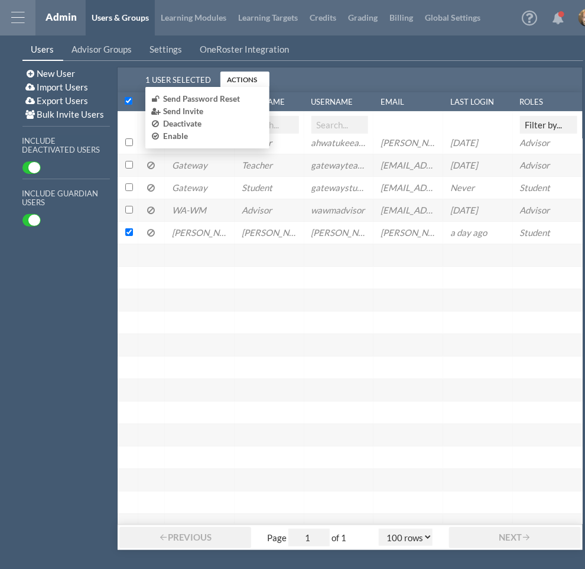
click at [245, 79] on span "Actions" at bounding box center [242, 79] width 30 height 8
click at [174, 134] on span "Enable" at bounding box center [175, 136] width 25 height 12
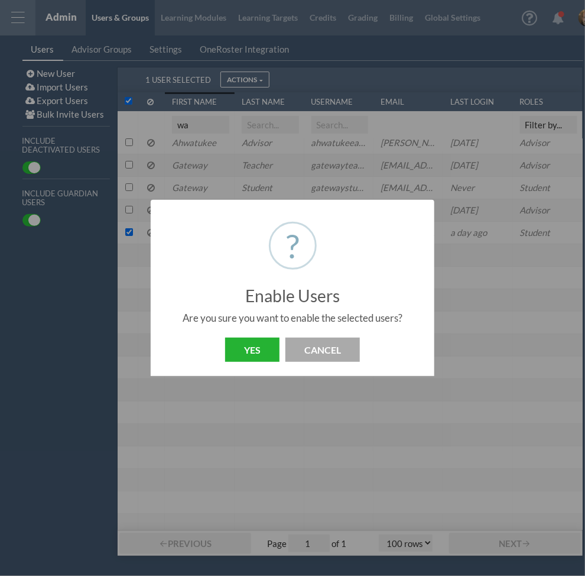
click at [251, 345] on button "Yes" at bounding box center [252, 349] width 54 height 24
checkbox input "false"
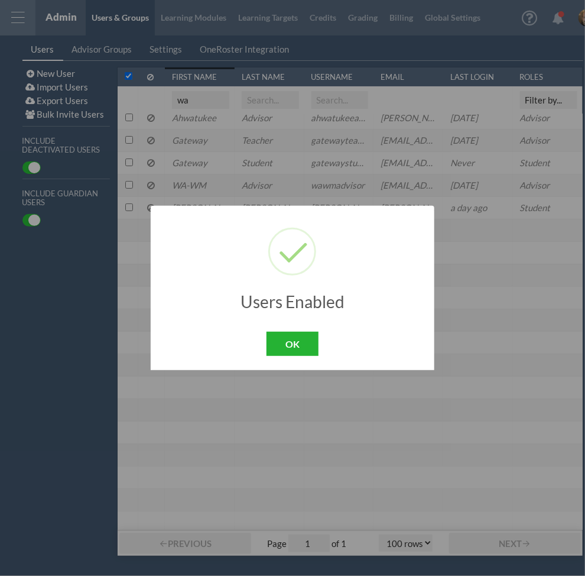
click at [303, 347] on button "OK" at bounding box center [293, 344] width 52 height 24
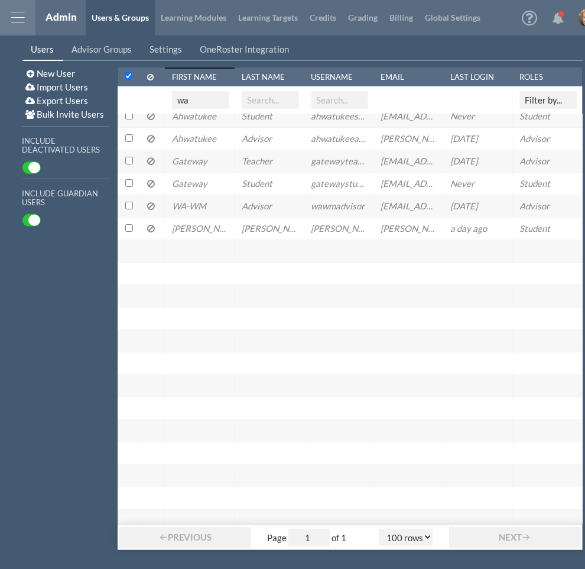
scroll to position [0, 0]
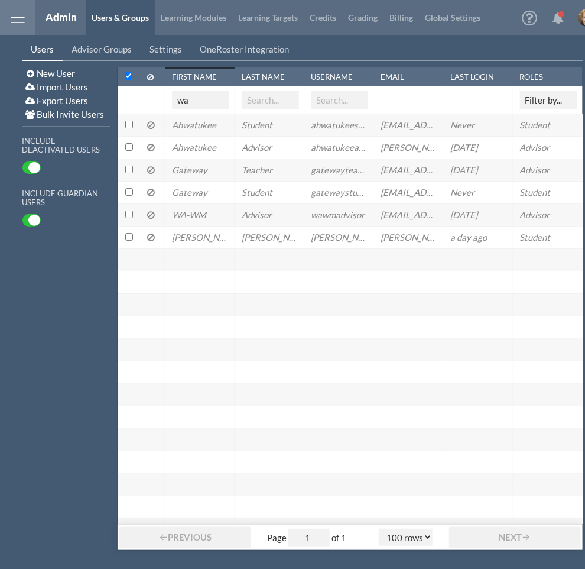
click at [265, 371] on div at bounding box center [270, 372] width 70 height 22
click at [181, 101] on input "wa" at bounding box center [200, 100] width 57 height 18
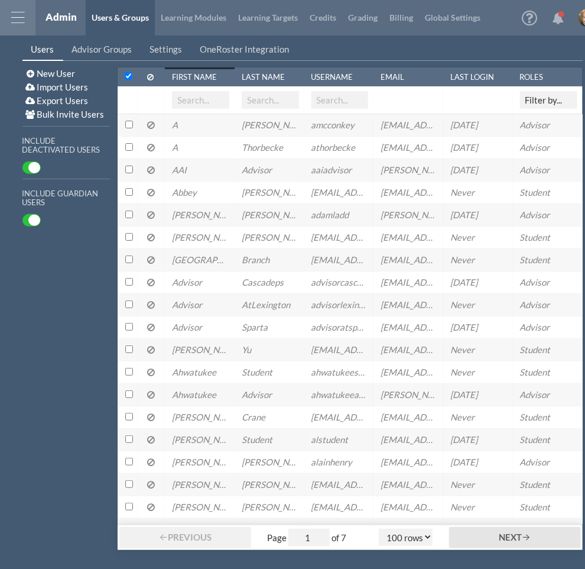
click at [29, 170] on span "ON" at bounding box center [34, 167] width 12 height 11
select select "20"
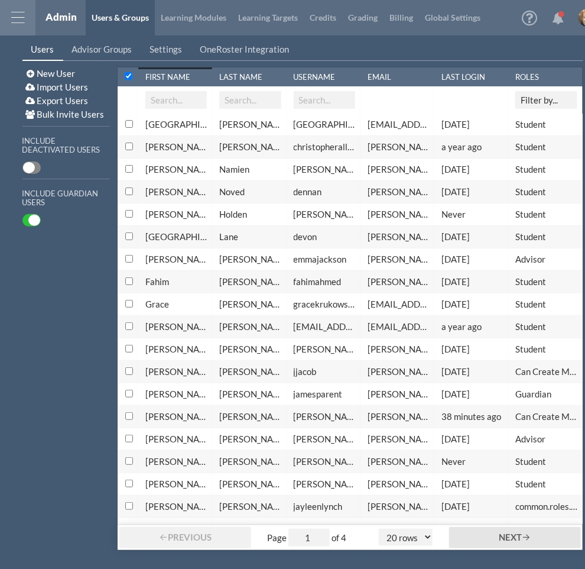
scroll to position [30, 0]
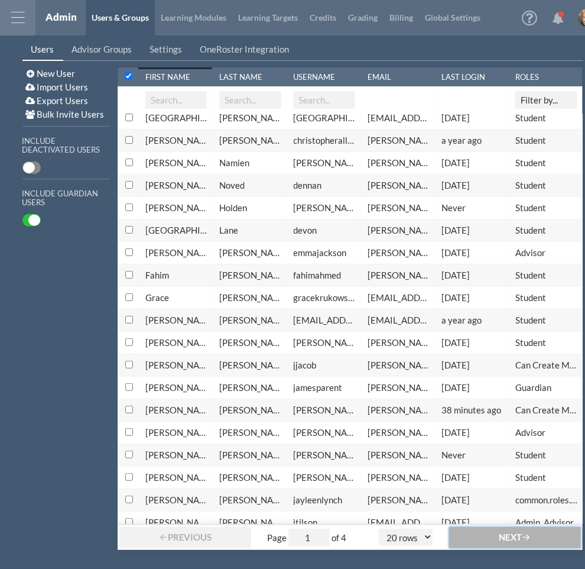
click at [518, 542] on span "Next" at bounding box center [510, 536] width 23 height 11
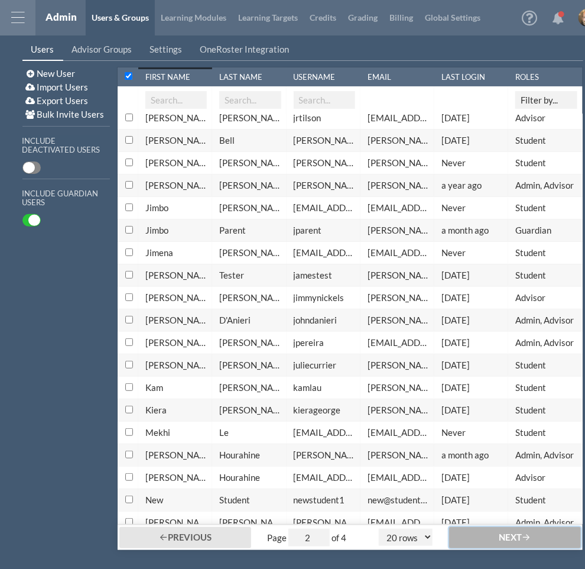
click at [518, 542] on span "Next" at bounding box center [510, 536] width 23 height 11
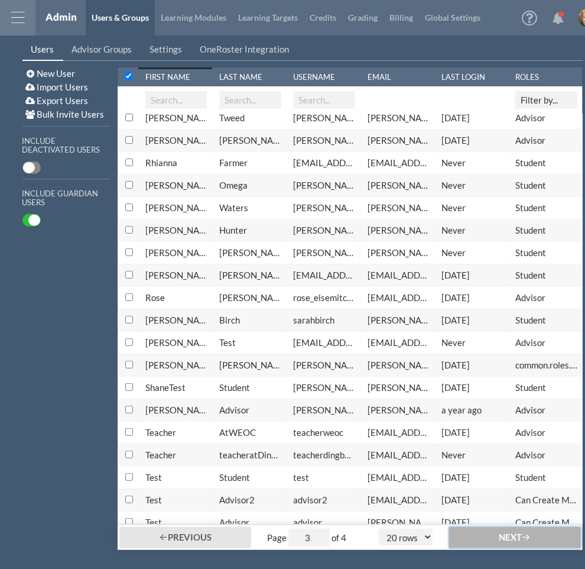
click at [518, 542] on span "Next" at bounding box center [510, 536] width 23 height 11
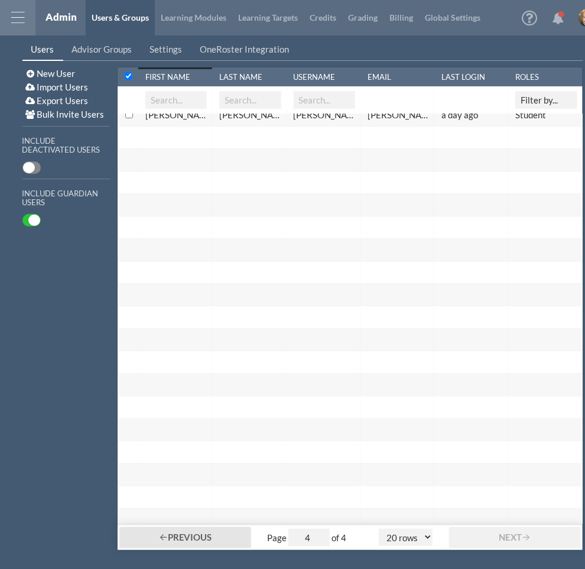
scroll to position [0, 0]
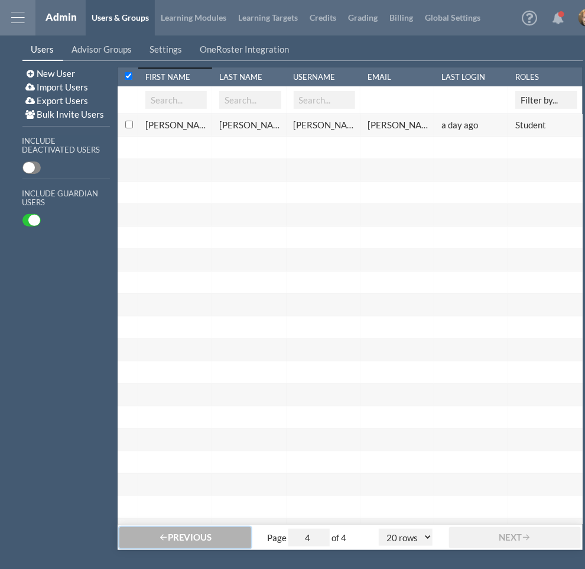
click at [187, 542] on span "Previous" at bounding box center [190, 536] width 44 height 11
type input "3"
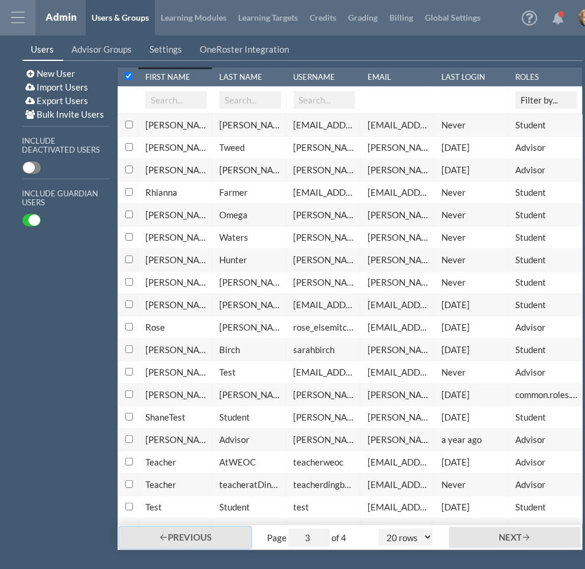
scroll to position [30, 0]
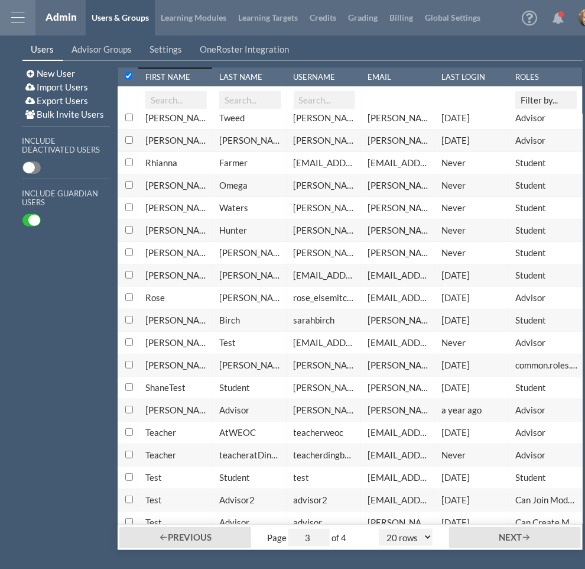
click at [169, 95] on input "text" at bounding box center [175, 100] width 61 height 18
type input "t"
type input "1"
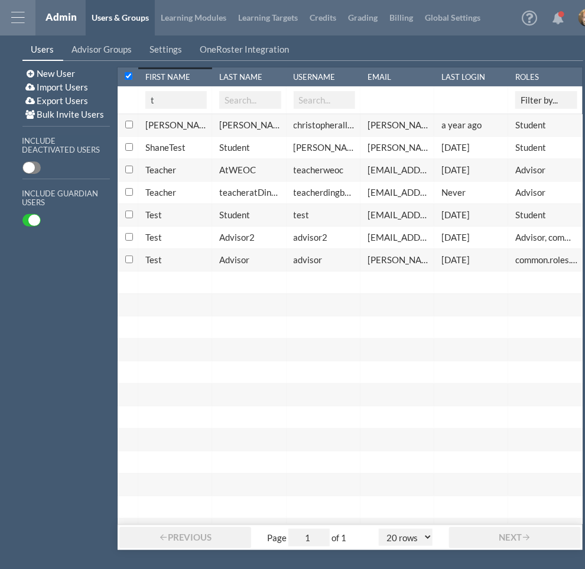
scroll to position [0, 0]
type input "t"
click at [28, 167] on span "OFF" at bounding box center [29, 167] width 12 height 11
select select "20"
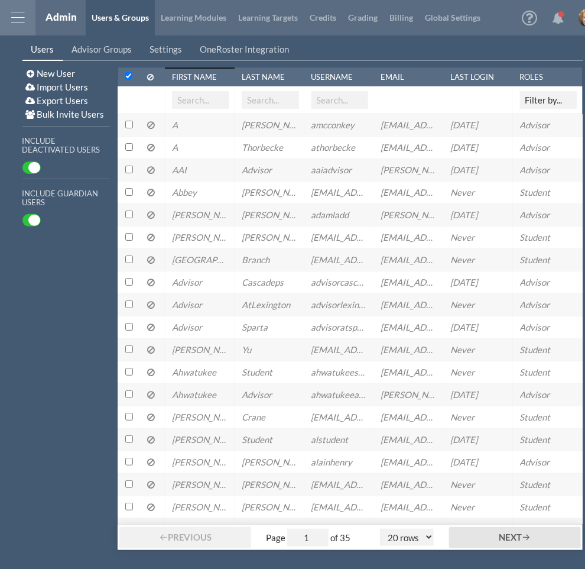
click at [203, 95] on input "text" at bounding box center [200, 100] width 57 height 18
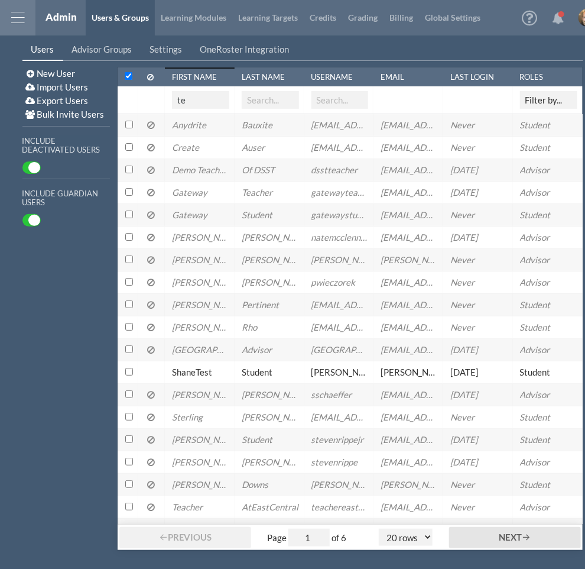
click at [189, 100] on input "te" at bounding box center [200, 100] width 57 height 18
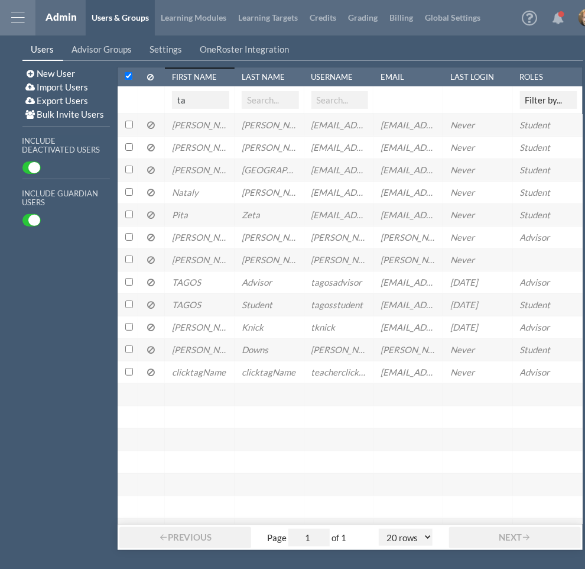
click at [189, 96] on input "ta" at bounding box center [200, 100] width 57 height 18
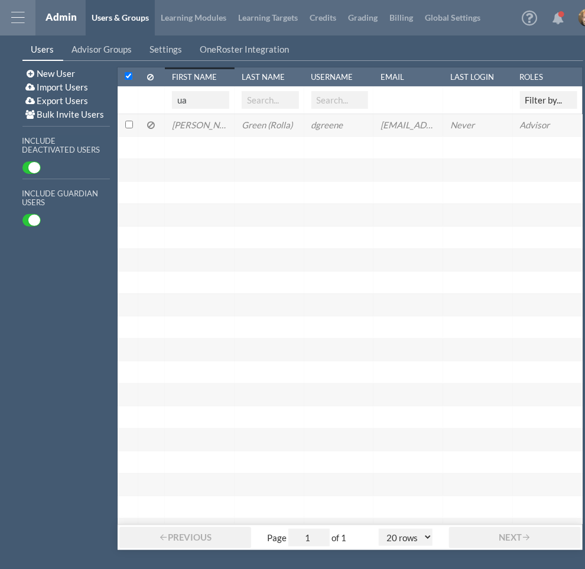
click at [189, 96] on input "ua" at bounding box center [200, 100] width 57 height 18
click at [189, 96] on input "ub" at bounding box center [200, 100] width 57 height 18
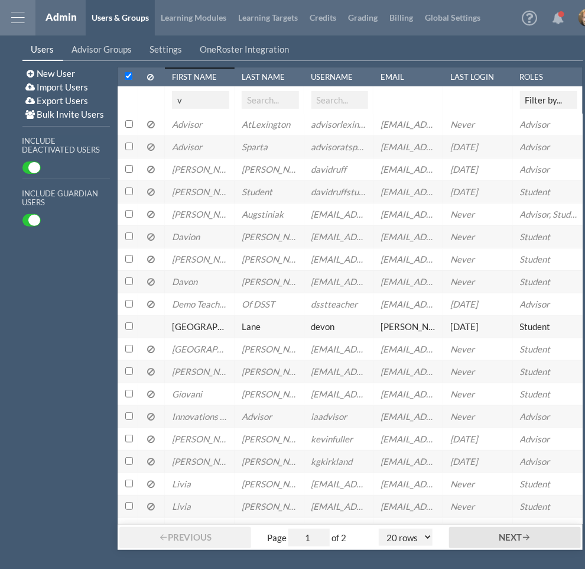
scroll to position [30, 0]
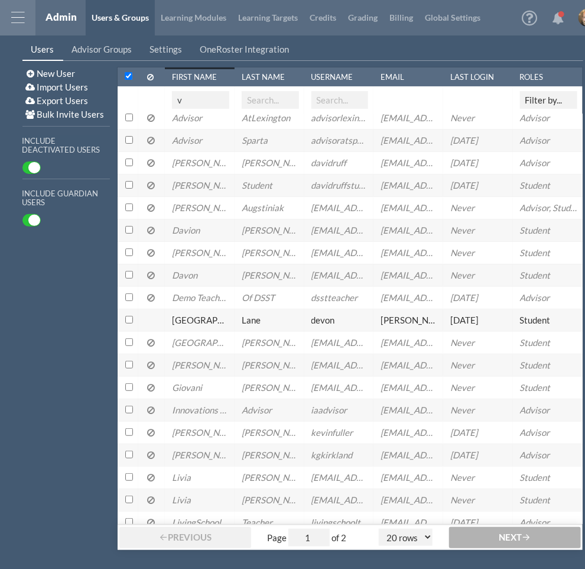
type input "v"
click at [506, 538] on span "Next" at bounding box center [510, 536] width 23 height 11
type input "2"
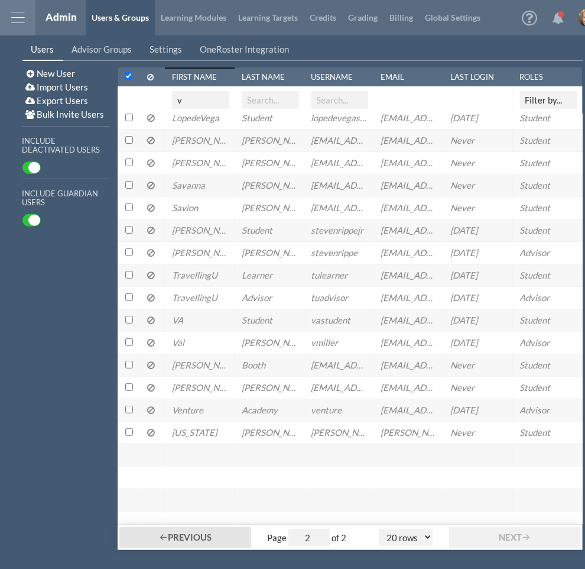
click at [129, 76] on input "Un-select row with id:select-all" at bounding box center [129, 76] width 8 height 8
checkbox input "false"
click at [56, 47] on link "Users" at bounding box center [42, 49] width 41 height 22
click at [26, 24] on div at bounding box center [17, 17] width 35 height 35
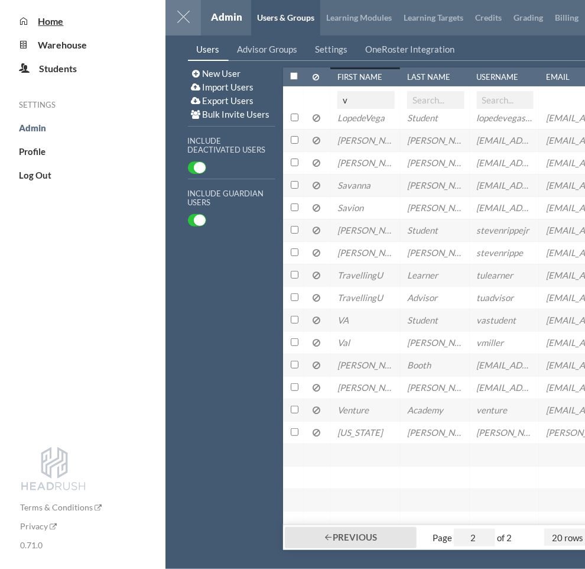
click at [44, 24] on span "Home" at bounding box center [50, 20] width 25 height 11
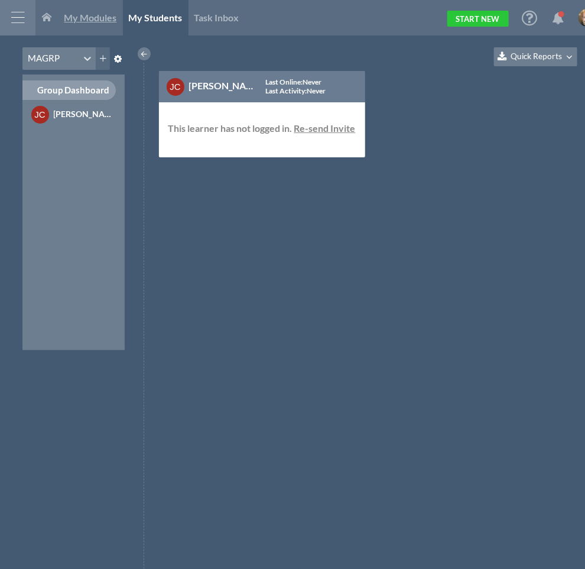
click at [97, 24] on link "My Modules" at bounding box center [91, 17] width 64 height 35
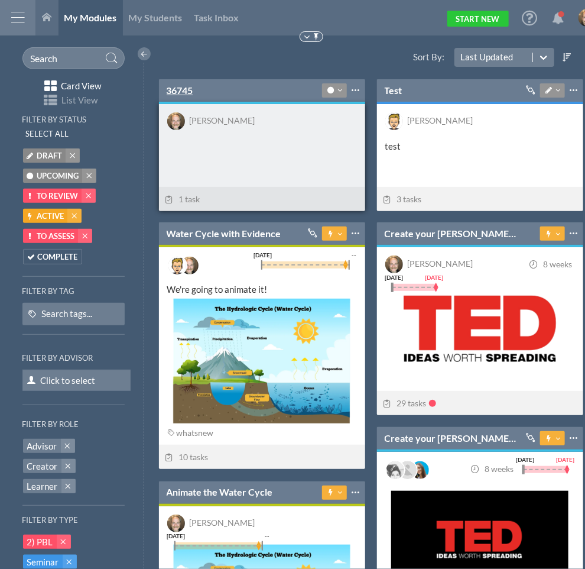
click at [175, 95] on link "36745" at bounding box center [180, 90] width 27 height 13
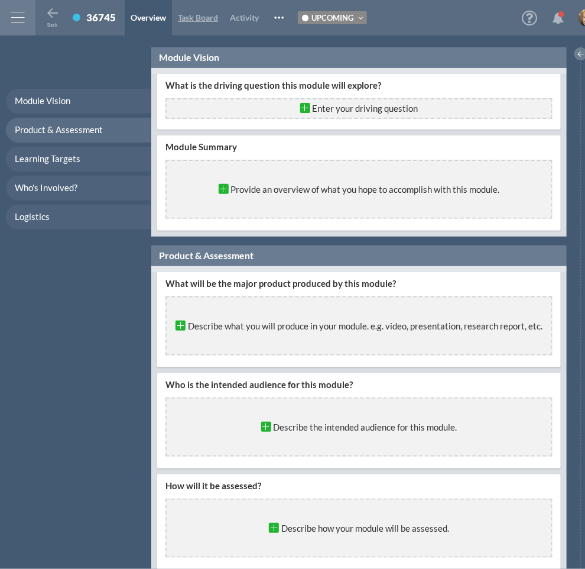
click at [197, 16] on span "Task Board" at bounding box center [198, 17] width 40 height 10
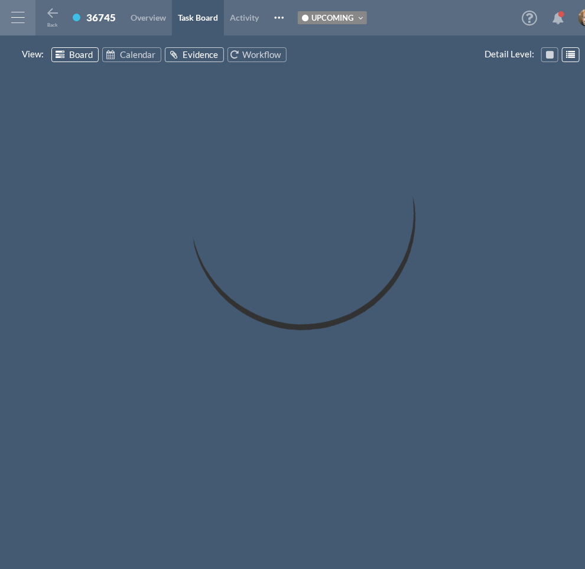
click at [183, 49] on span "Evidence" at bounding box center [200, 54] width 35 height 11
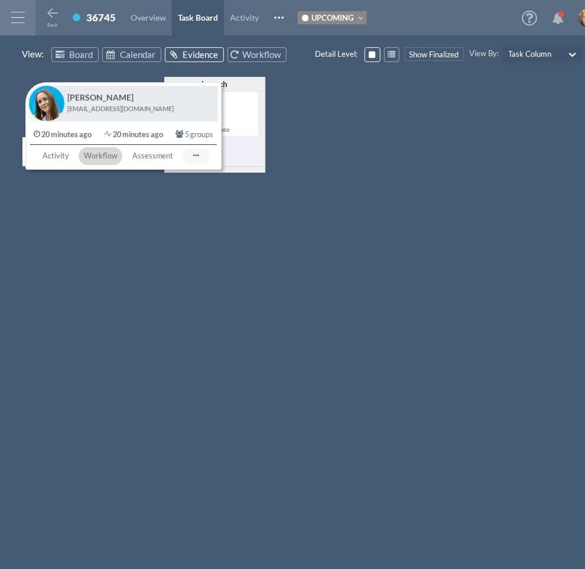
click at [103, 156] on span "Workflow" at bounding box center [100, 156] width 43 height 17
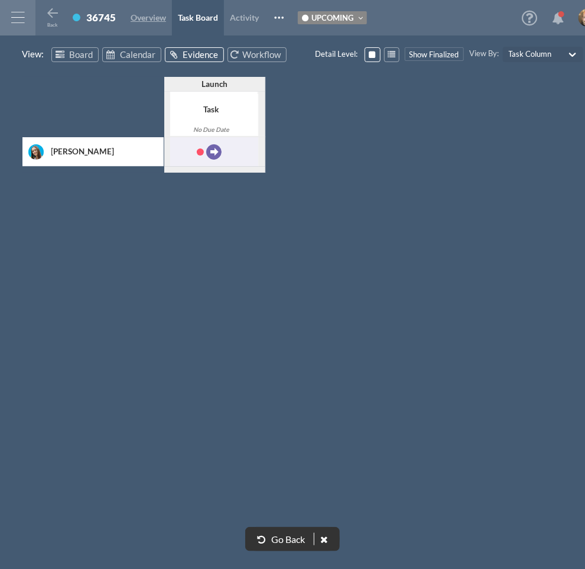
click at [144, 17] on span "Overview" at bounding box center [148, 17] width 35 height 10
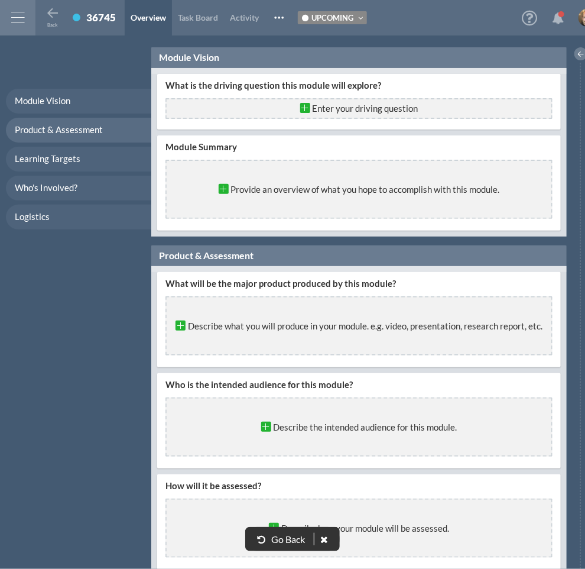
click at [282, 537] on span "Go Back" at bounding box center [288, 538] width 40 height 11
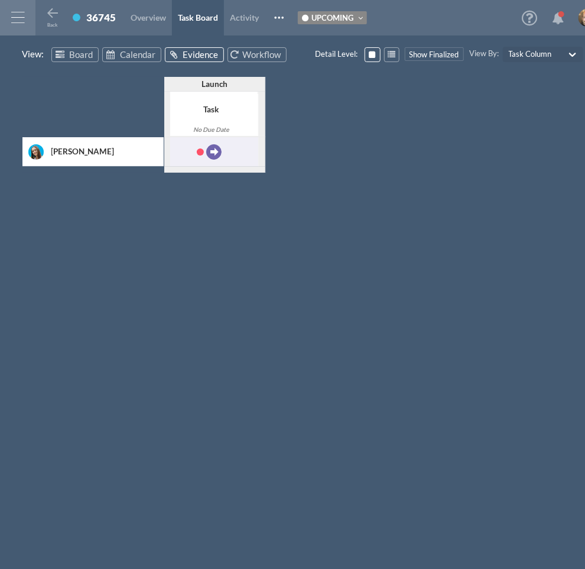
click at [360, 293] on div "Launch Minimize this Minimize others Minimize all left Minimize all right Task …" at bounding box center [302, 307] width 605 height 521
click at [88, 54] on span "Board" at bounding box center [81, 54] width 24 height 11
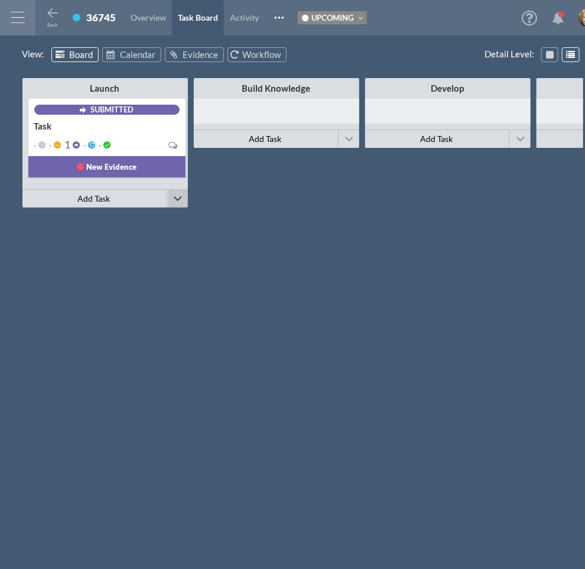
click at [176, 193] on span at bounding box center [178, 199] width 9 height 18
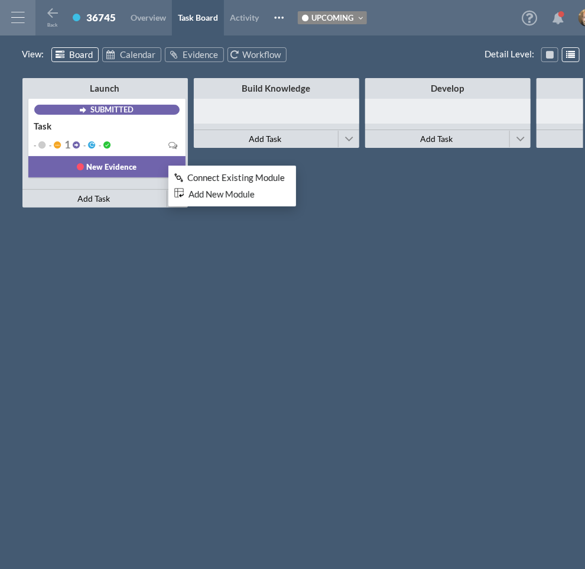
click at [231, 178] on span "Connect Existing Module" at bounding box center [236, 177] width 98 height 11
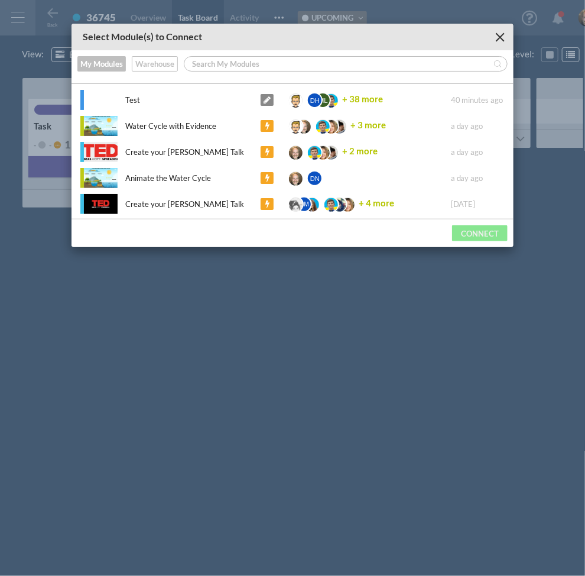
click at [187, 100] on div "Test" at bounding box center [183, 100] width 135 height 12
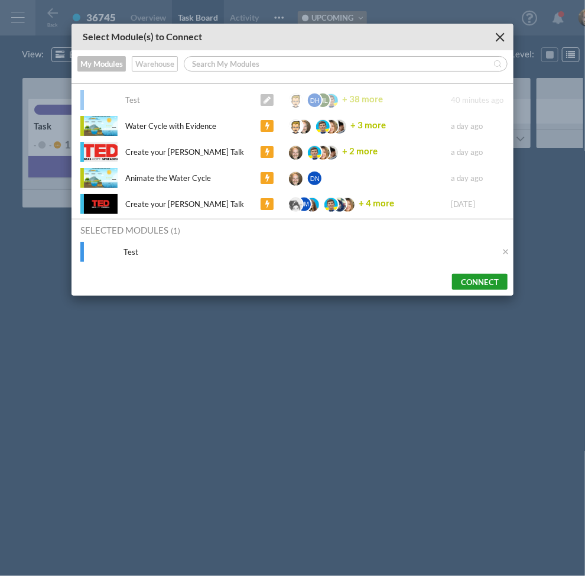
click at [470, 284] on button "Connect" at bounding box center [480, 282] width 56 height 16
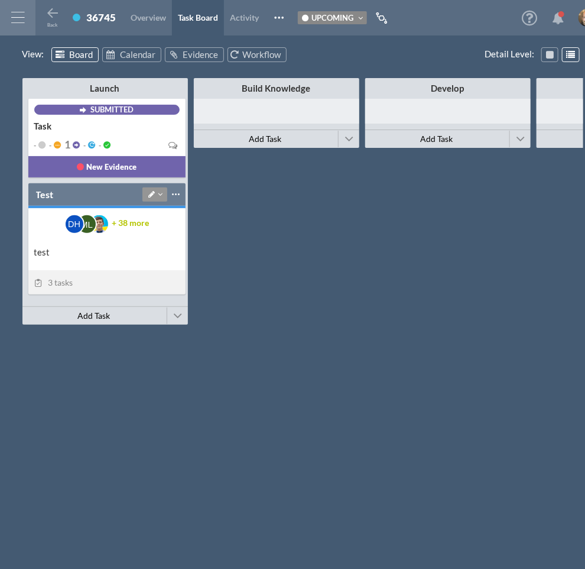
click at [310, 261] on div "Launch Minimize This Column All Others All Left All Right Make Invisible Add to…" at bounding box center [302, 310] width 561 height 473
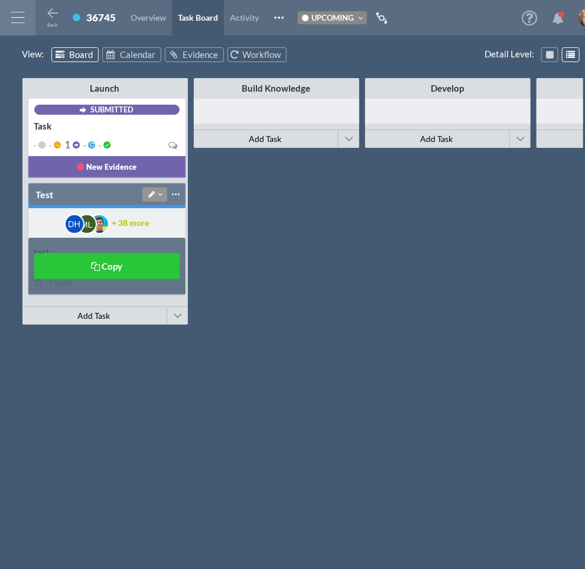
click at [79, 200] on div "Test Add All Participants Manage Who's Involved Creators Advisors Learners Allo…" at bounding box center [107, 194] width 142 height 15
click at [41, 189] on div "Test" at bounding box center [45, 194] width 18 height 13
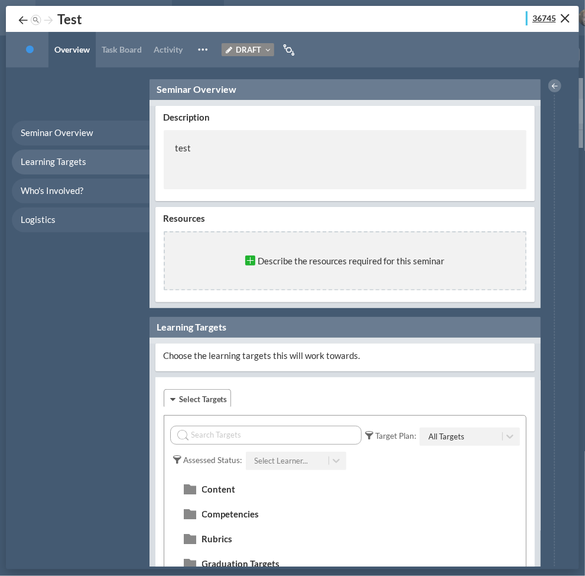
click at [537, 19] on span "36745" at bounding box center [545, 18] width 24 height 12
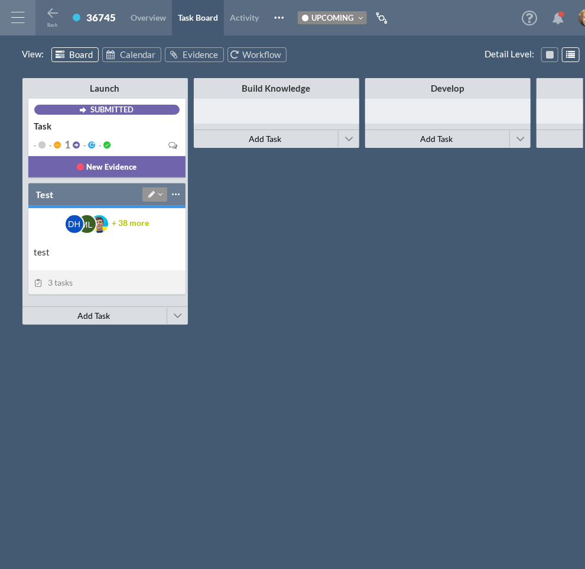
click at [257, 223] on div "Launch Minimize This Column All Others All Left All Right Make Invisible Add to…" at bounding box center [302, 310] width 561 height 473
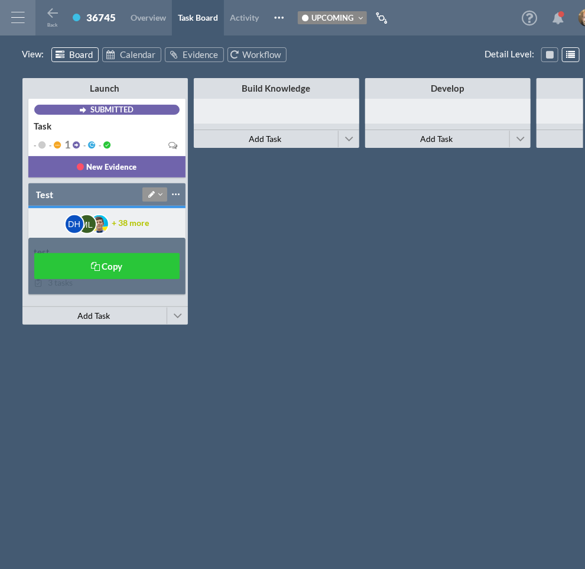
click at [35, 195] on div "Test Add All Participants Manage Who's Involved Creators Advisors Learners Allo…" at bounding box center [106, 194] width 157 height 22
click at [46, 190] on div "Test" at bounding box center [45, 194] width 18 height 13
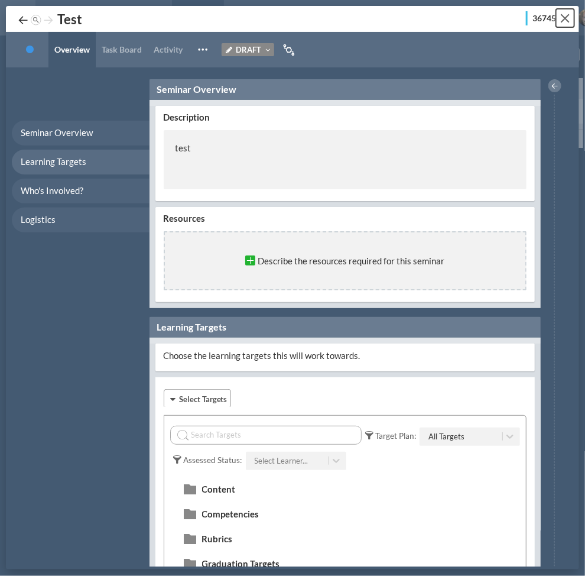
click at [570, 21] on button "Close" at bounding box center [565, 18] width 18 height 18
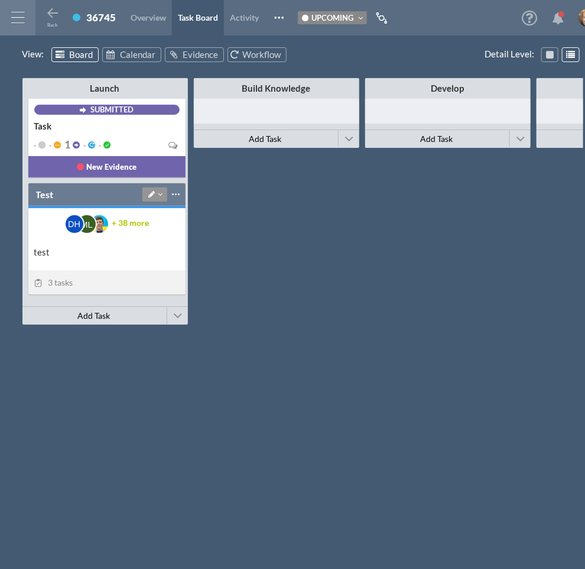
click at [359, 300] on div "Launch Minimize This Column All Others All Left All Right Make Invisible Add to…" at bounding box center [302, 310] width 561 height 473
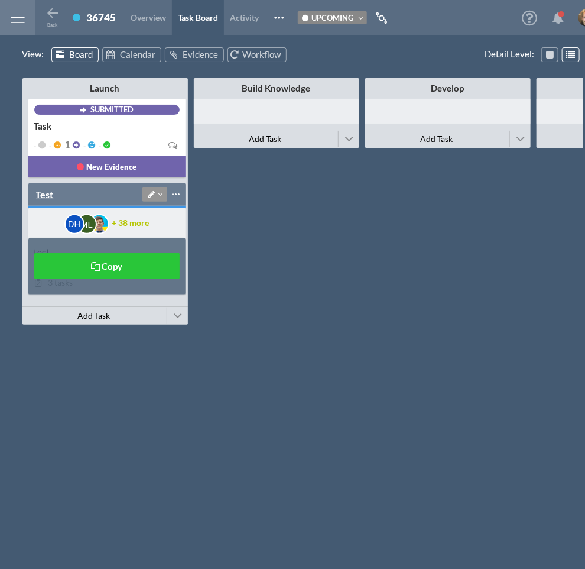
click at [47, 195] on div "Test" at bounding box center [45, 194] width 18 height 13
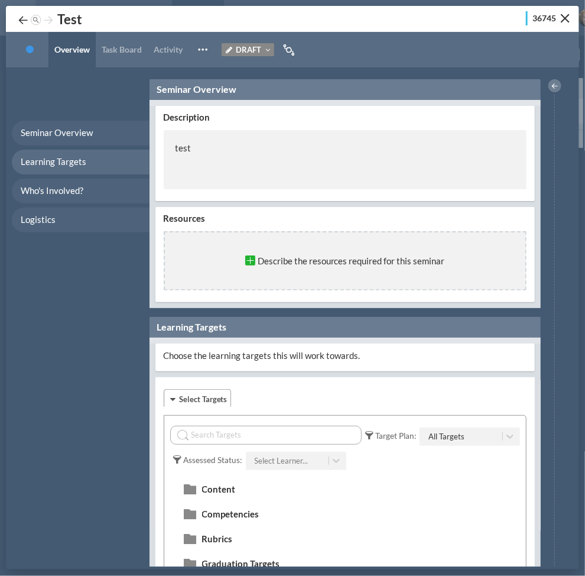
click at [466, 76] on div "Seminar Overview Learning Targets Who's Involved? Logistics Seminar Overview De…" at bounding box center [292, 316] width 573 height 499
click at [124, 49] on span "Task Board" at bounding box center [122, 49] width 40 height 10
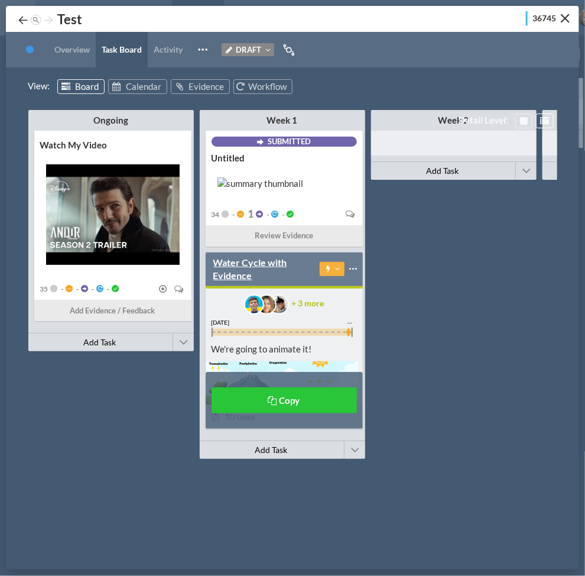
click at [231, 274] on div "Water Cycle with Evidence" at bounding box center [262, 269] width 99 height 26
click at [301, 280] on div "Water Cycle with Evidence" at bounding box center [262, 269] width 99 height 26
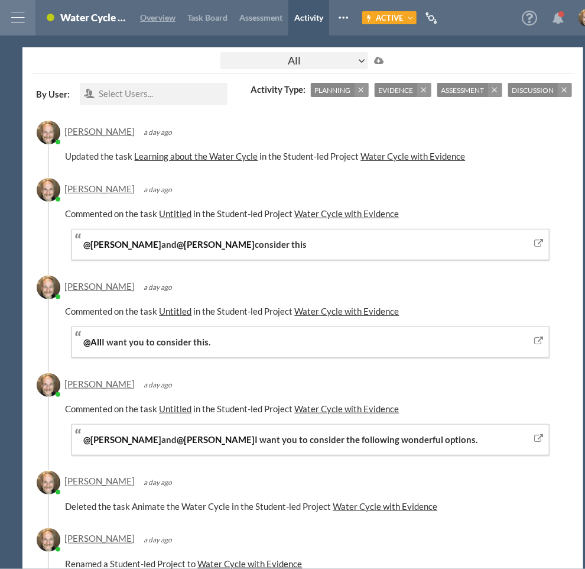
click at [154, 17] on span "Overview" at bounding box center [157, 17] width 35 height 10
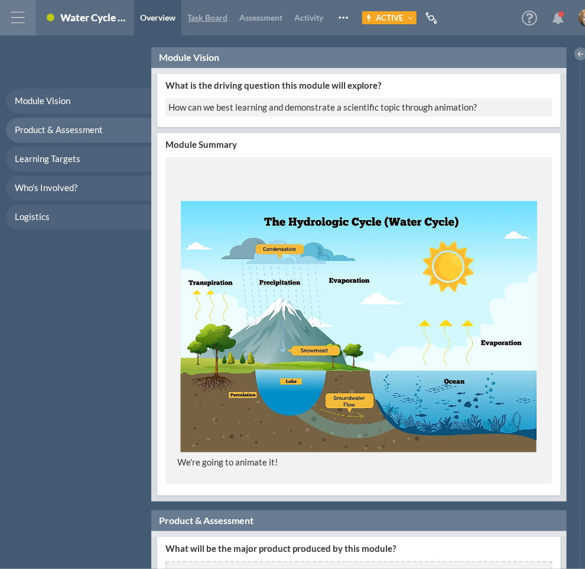
click at [208, 12] on link "Task Board" at bounding box center [207, 17] width 52 height 35
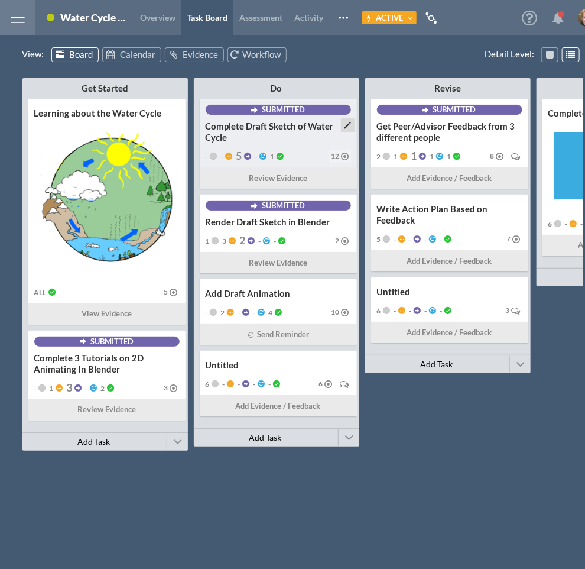
click at [279, 139] on div "Complete Draft Sketch of Water Cycle" at bounding box center [278, 132] width 145 height 22
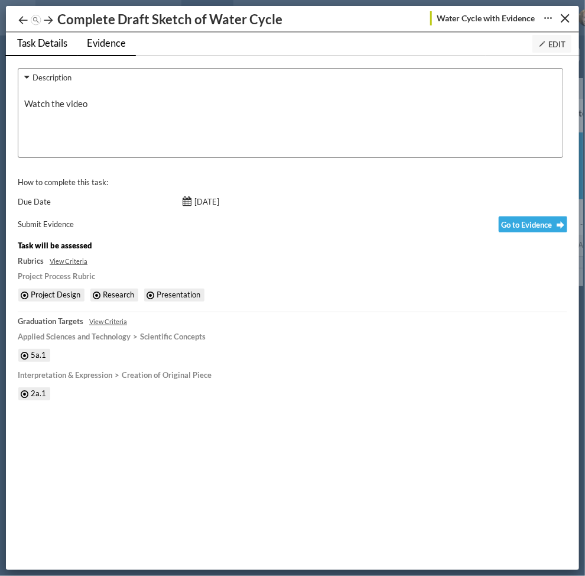
click at [124, 45] on span "Evidence" at bounding box center [106, 43] width 39 height 12
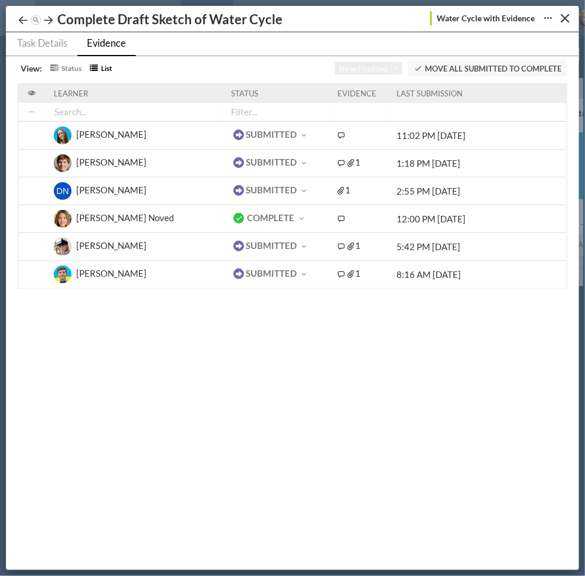
click at [118, 189] on div "Damien Namien" at bounding box center [111, 193] width 70 height 18
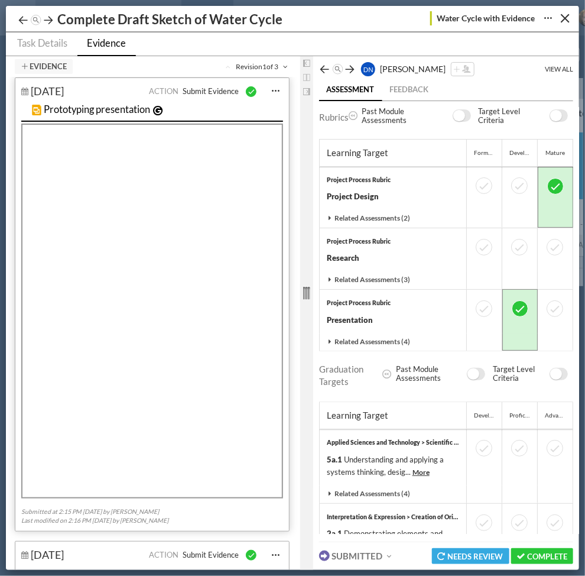
click at [284, 66] on icon at bounding box center [283, 66] width 9 height 7
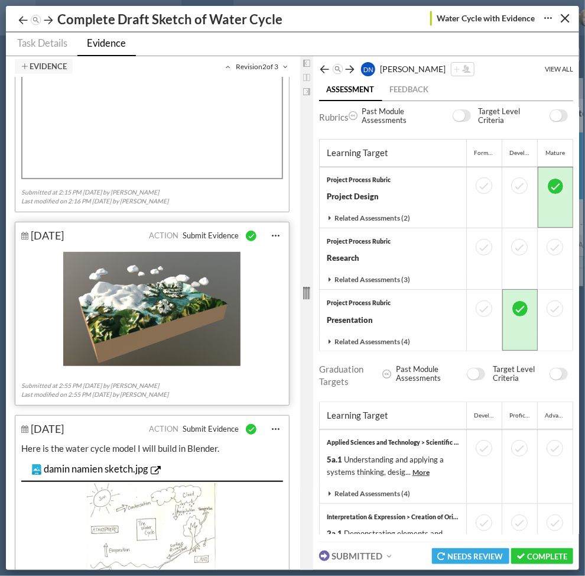
scroll to position [371, 0]
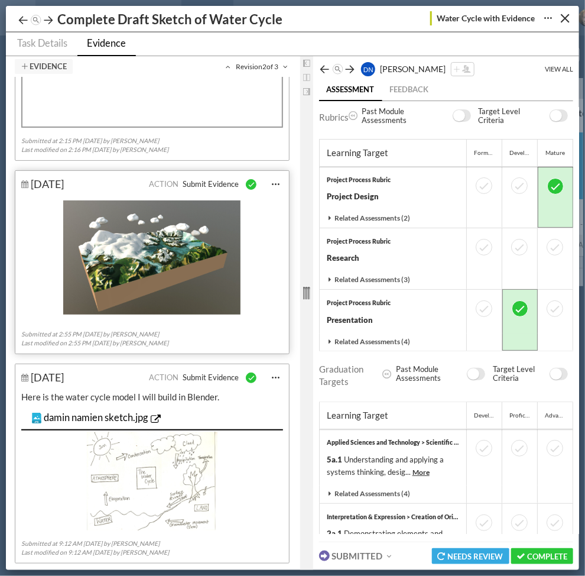
click at [284, 66] on icon at bounding box center [283, 66] width 9 height 7
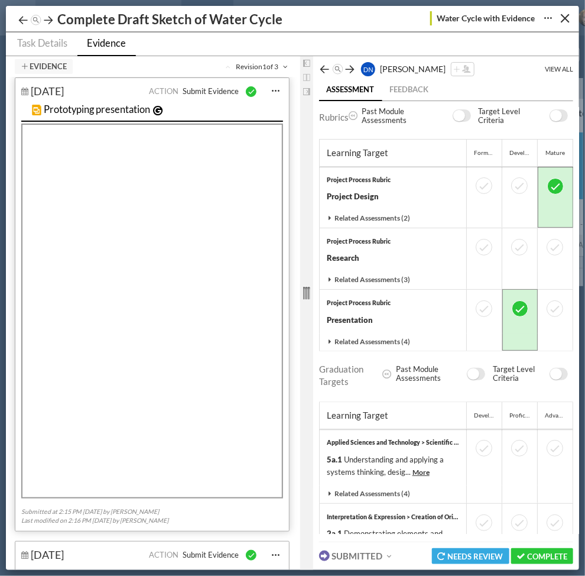
click at [286, 66] on icon at bounding box center [283, 66] width 9 height 7
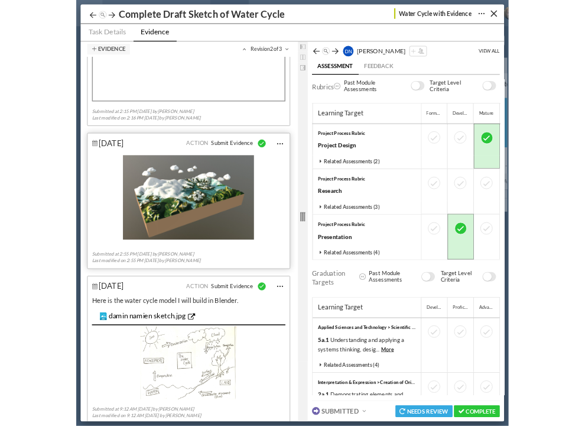
scroll to position [371, 0]
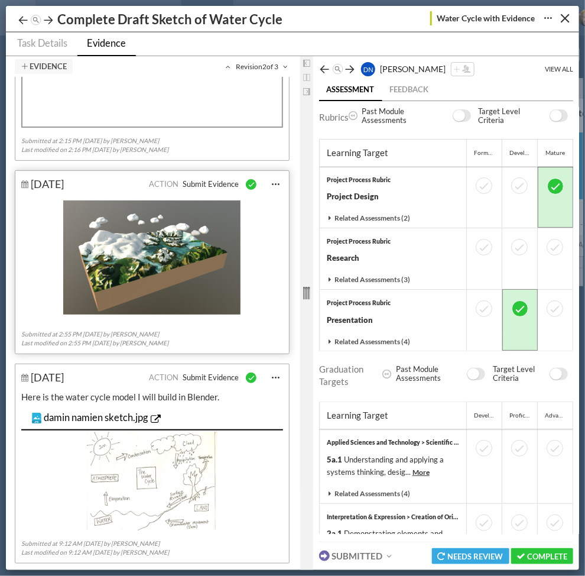
click at [286, 66] on icon at bounding box center [283, 66] width 9 height 7
click at [226, 66] on icon at bounding box center [230, 66] width 9 height 7
click at [288, 64] on label "Revision 2 of 3" at bounding box center [257, 66] width 63 height 12
click at [285, 65] on icon at bounding box center [283, 66] width 9 height 7
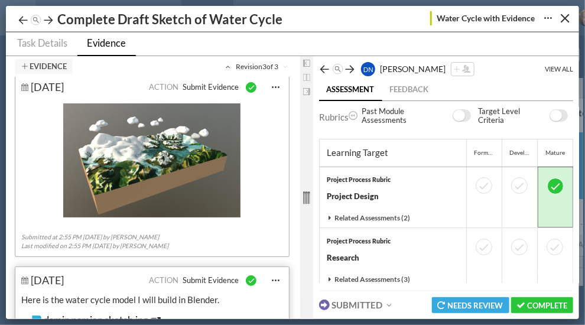
scroll to position [216, 0]
click at [226, 64] on icon at bounding box center [230, 66] width 9 height 7
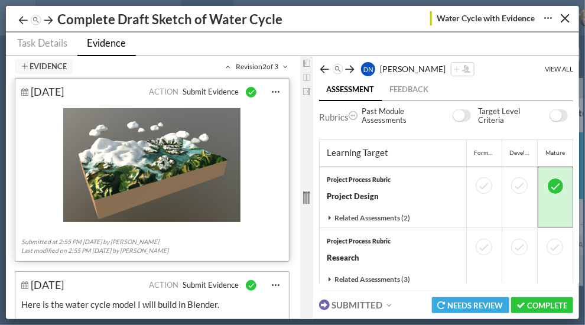
click at [226, 64] on icon at bounding box center [230, 66] width 9 height 7
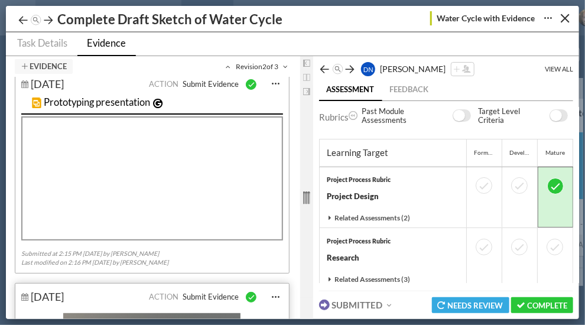
scroll to position [0, 0]
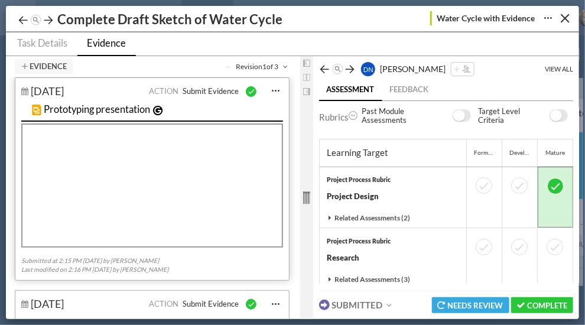
click at [284, 65] on icon at bounding box center [283, 66] width 9 height 7
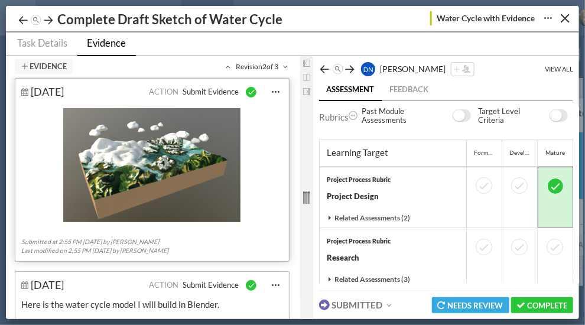
click at [284, 65] on icon at bounding box center [283, 66] width 9 height 7
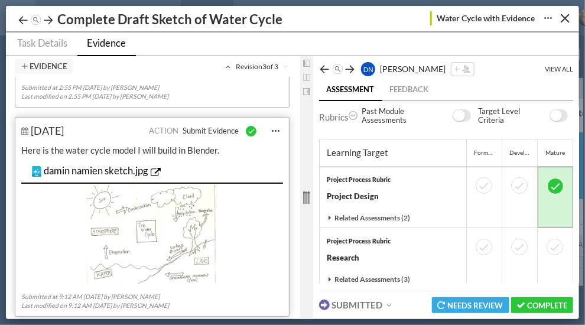
scroll to position [370, 0]
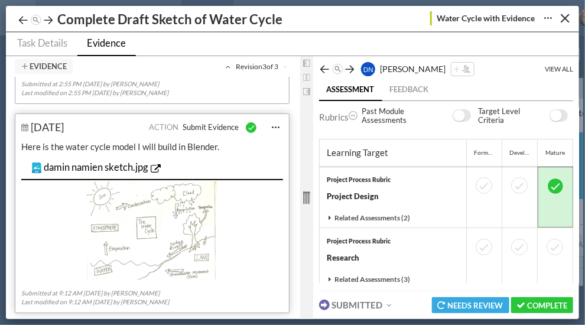
click at [459, 45] on ul "Task Details Evidence" at bounding box center [292, 45] width 574 height 24
click at [50, 51] on link "Task Details" at bounding box center [41, 45] width 72 height 24
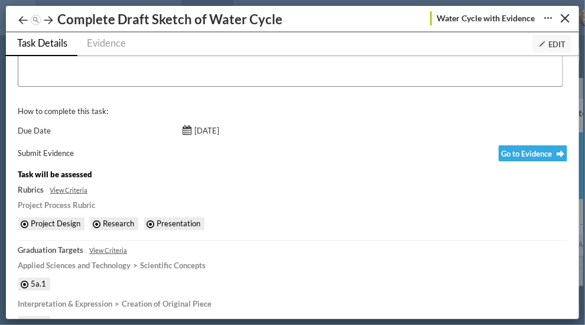
scroll to position [93, 0]
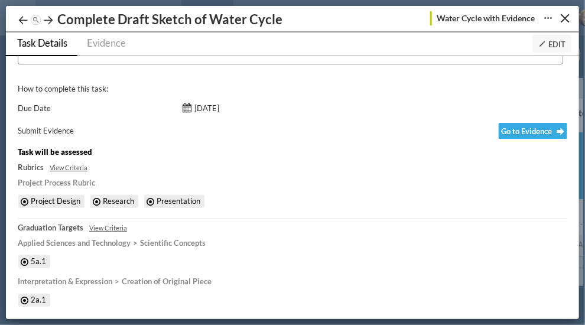
click at [551, 38] on button "Edit" at bounding box center [552, 44] width 39 height 18
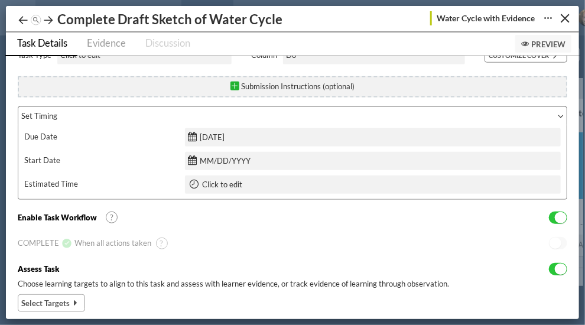
scroll to position [473, 0]
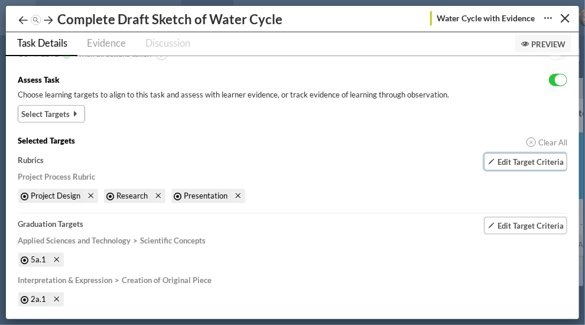
click at [508, 163] on span "Edit Target Criteria" at bounding box center [531, 161] width 66 height 9
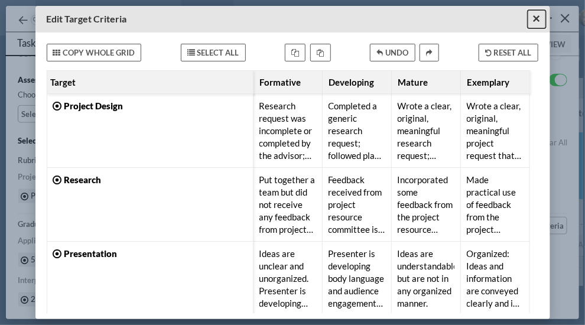
click at [536, 19] on span "×" at bounding box center [537, 18] width 8 height 15
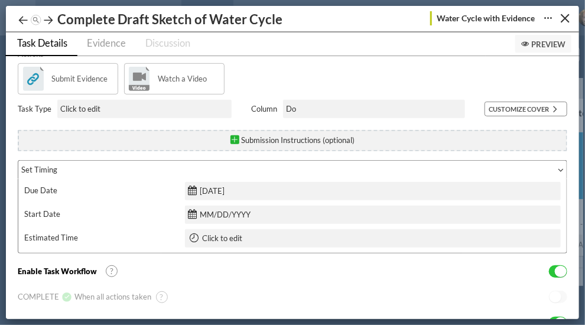
scroll to position [189, 0]
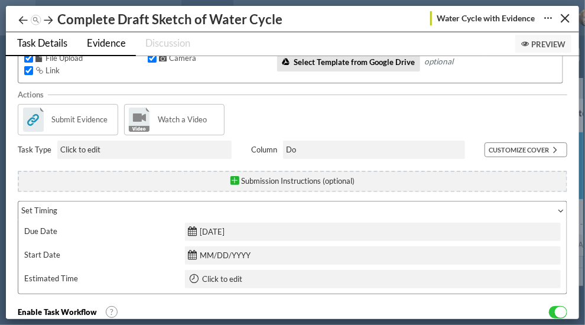
click at [113, 44] on span "Evidence" at bounding box center [106, 43] width 39 height 12
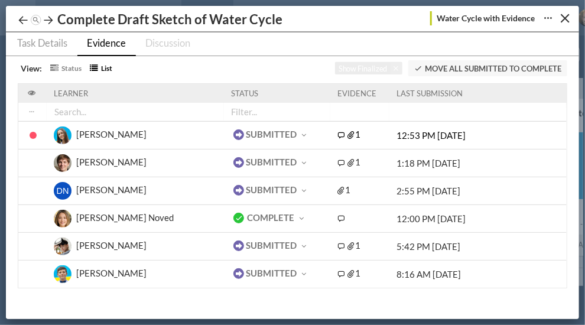
click at [105, 133] on div "Ayesha Pena" at bounding box center [111, 137] width 70 height 18
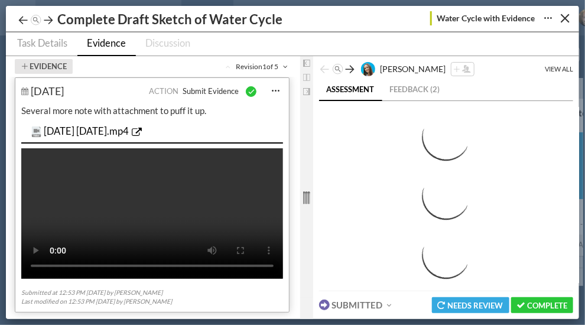
click at [61, 70] on button "Evidence" at bounding box center [44, 66] width 58 height 15
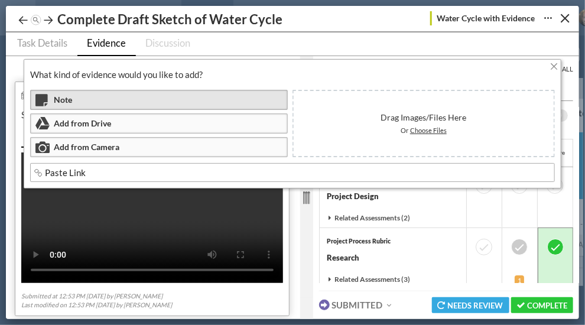
click at [76, 105] on div "Note" at bounding box center [159, 100] width 258 height 20
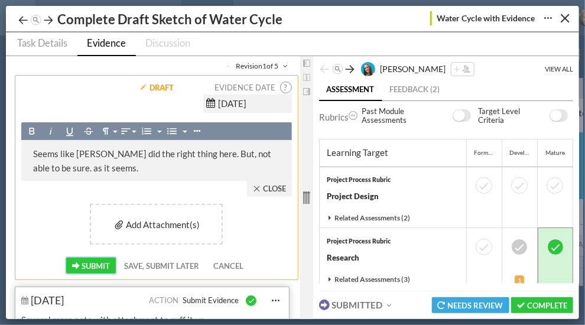
click at [72, 258] on button "Submit" at bounding box center [91, 266] width 50 height 16
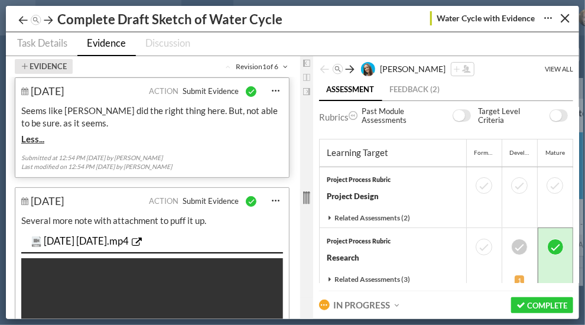
click at [58, 60] on button "Evidence" at bounding box center [44, 66] width 58 height 15
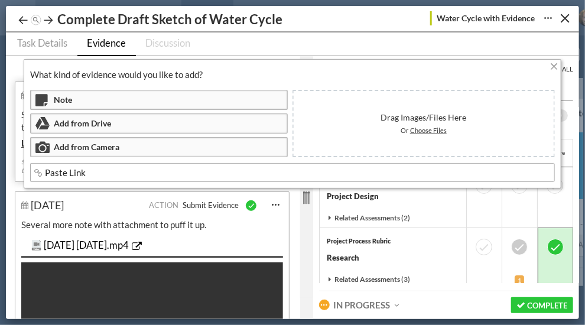
click at [411, 130] on span "Choose Files" at bounding box center [428, 130] width 37 height 8
type input "C:\fakepath\longtargets.json"
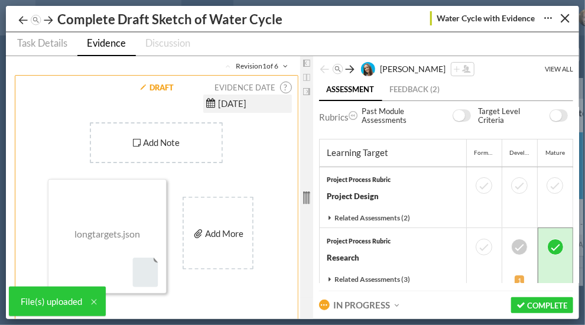
click at [150, 134] on div "Add Note" at bounding box center [156, 143] width 53 height 18
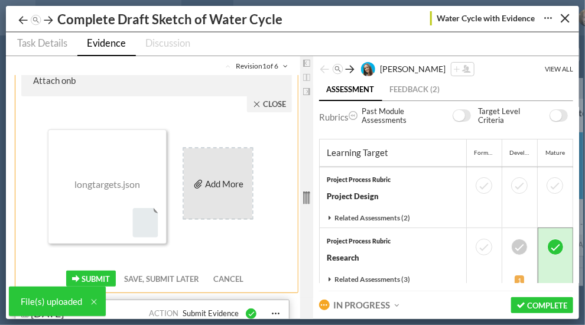
scroll to position [95, 0]
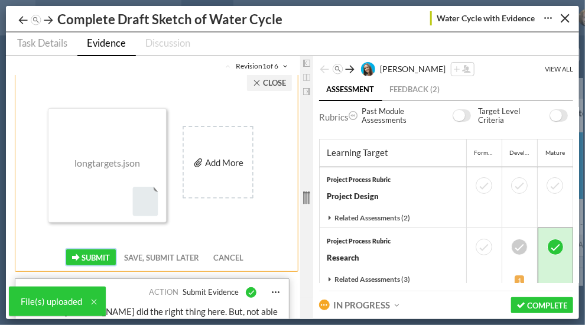
click at [102, 255] on span "Submit" at bounding box center [96, 257] width 28 height 9
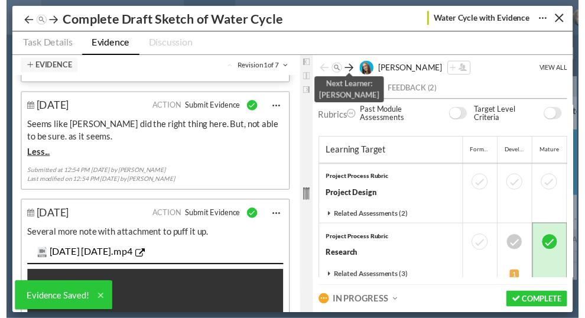
scroll to position [0, 0]
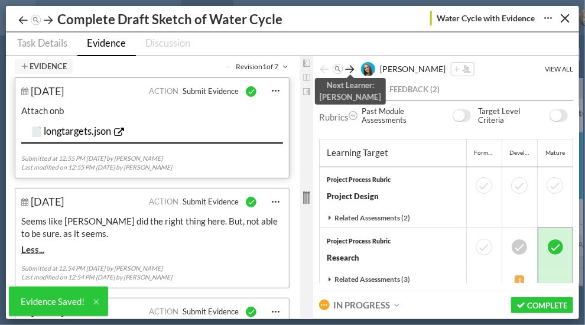
click at [352, 69] on icon at bounding box center [351, 69] width 12 height 12
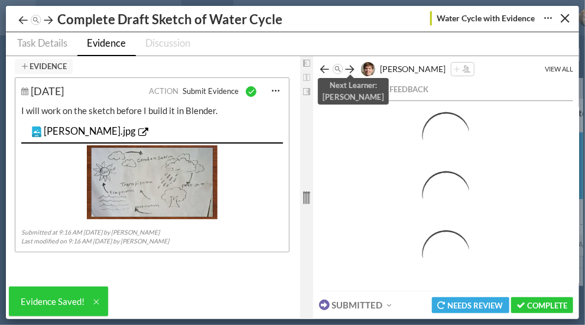
click at [352, 69] on icon at bounding box center [351, 69] width 12 height 12
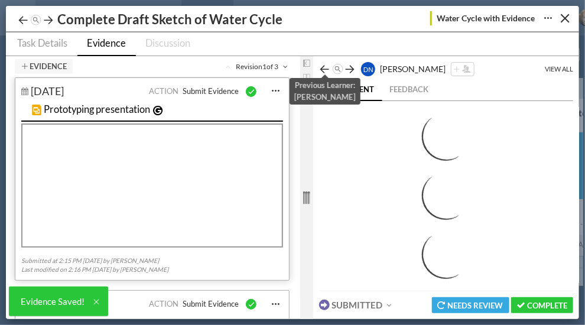
click at [324, 67] on icon at bounding box center [325, 69] width 12 height 12
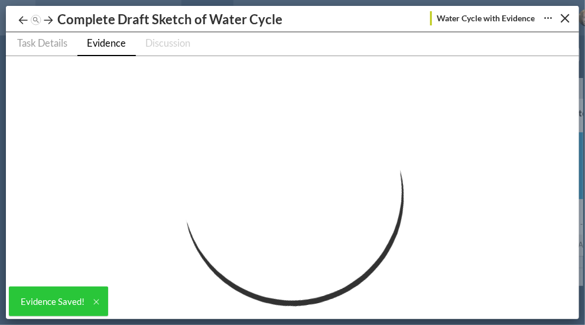
click at [324, 67] on img at bounding box center [292, 193] width 275 height 275
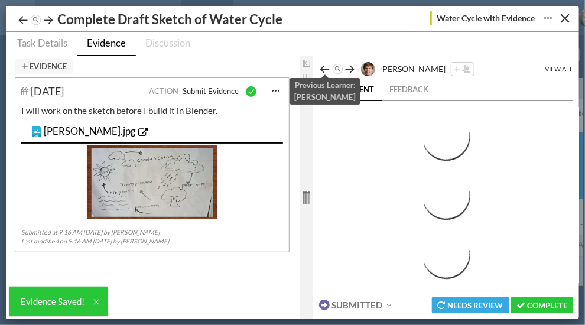
click at [324, 67] on icon at bounding box center [325, 69] width 12 height 12
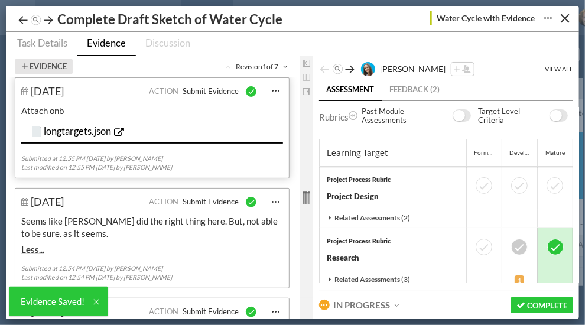
click at [57, 67] on button "Evidence" at bounding box center [44, 66] width 58 height 15
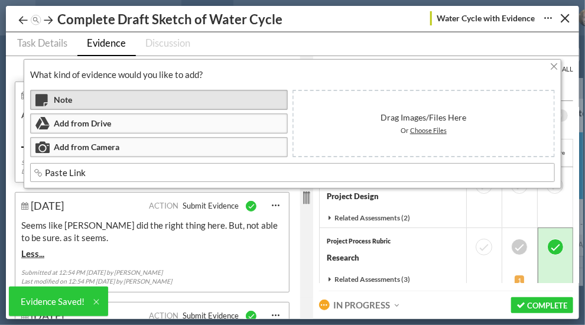
click at [102, 100] on div "Note" at bounding box center [159, 100] width 258 height 20
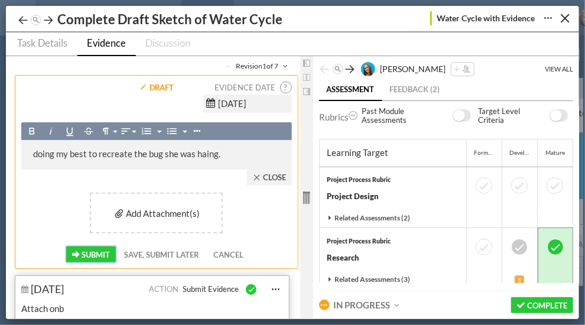
click at [87, 254] on span "Submit" at bounding box center [96, 254] width 28 height 9
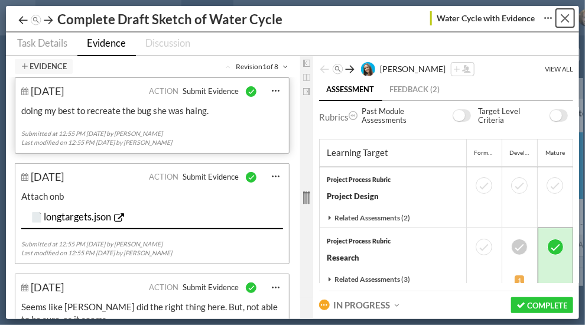
click at [567, 19] on button "Close" at bounding box center [565, 18] width 18 height 18
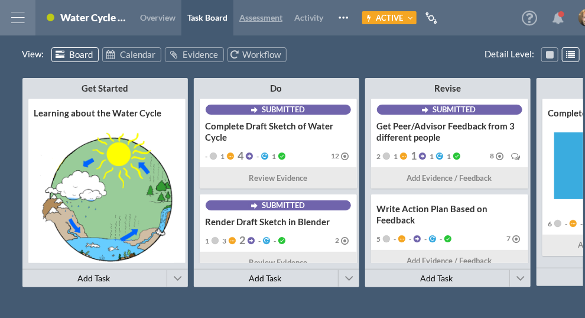
click at [278, 17] on span "Assessment" at bounding box center [260, 17] width 43 height 10
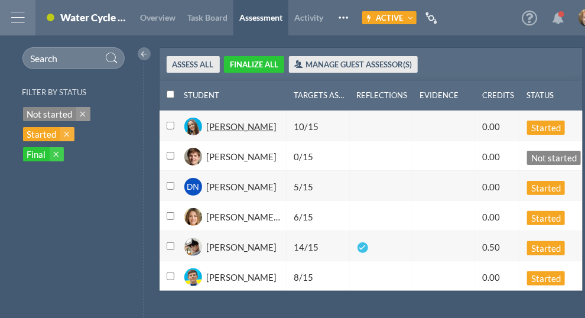
click at [236, 129] on div "Ayesha Pena" at bounding box center [242, 131] width 70 height 20
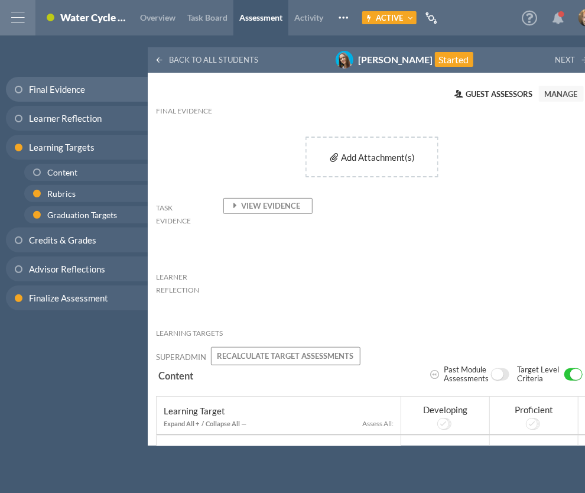
scroll to position [284, 0]
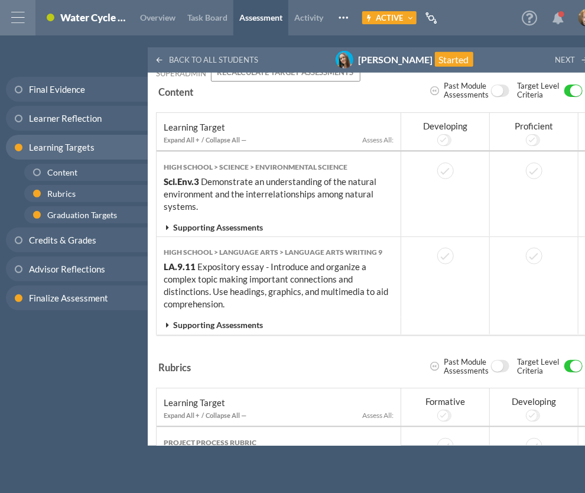
click at [240, 229] on span "Supporting Assessments" at bounding box center [218, 227] width 90 height 10
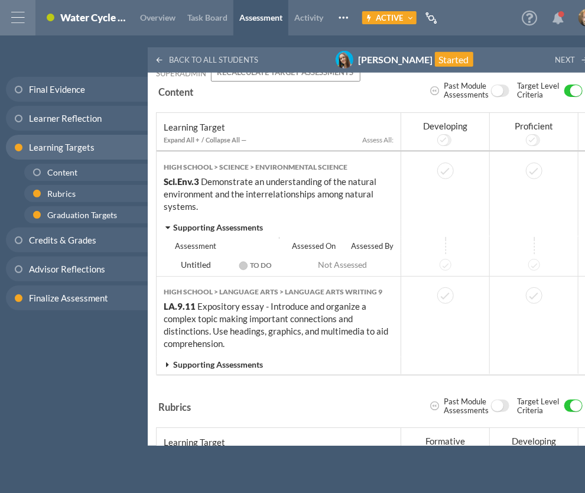
click at [240, 229] on span "Supporting Assessments" at bounding box center [218, 227] width 90 height 10
